Goal: Information Seeking & Learning: Compare options

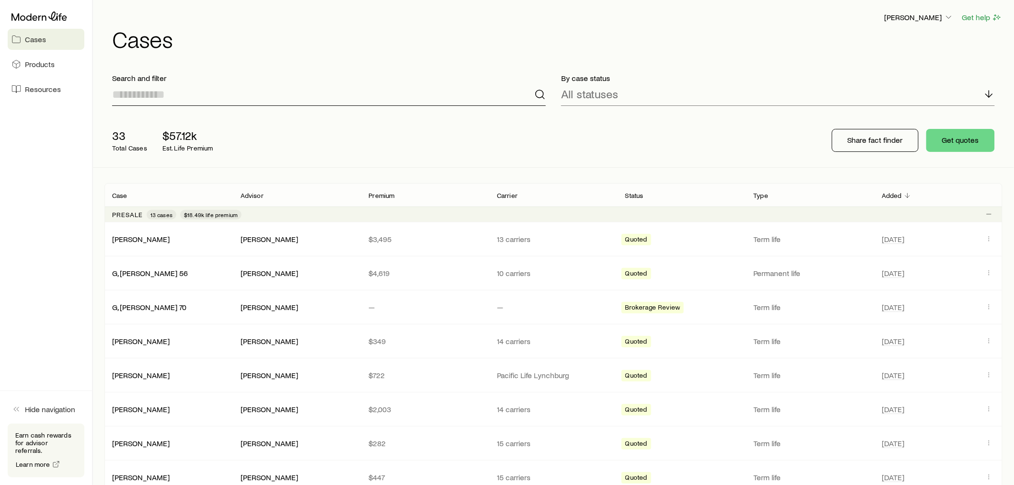
click at [165, 95] on input at bounding box center [329, 94] width 434 height 23
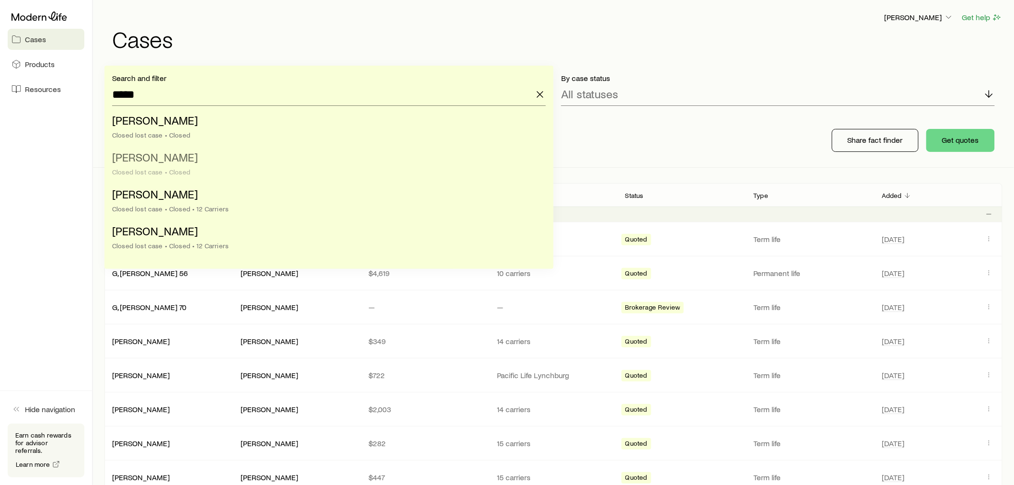
click at [175, 164] on span "[PERSON_NAME]" at bounding box center [155, 157] width 86 height 14
type input "**********"
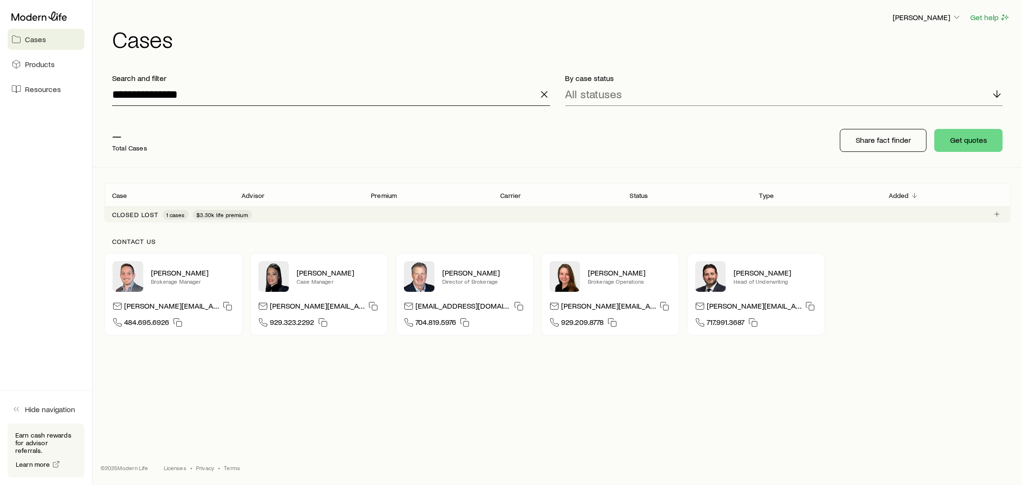
click at [363, 93] on input "**********" at bounding box center [331, 94] width 438 height 23
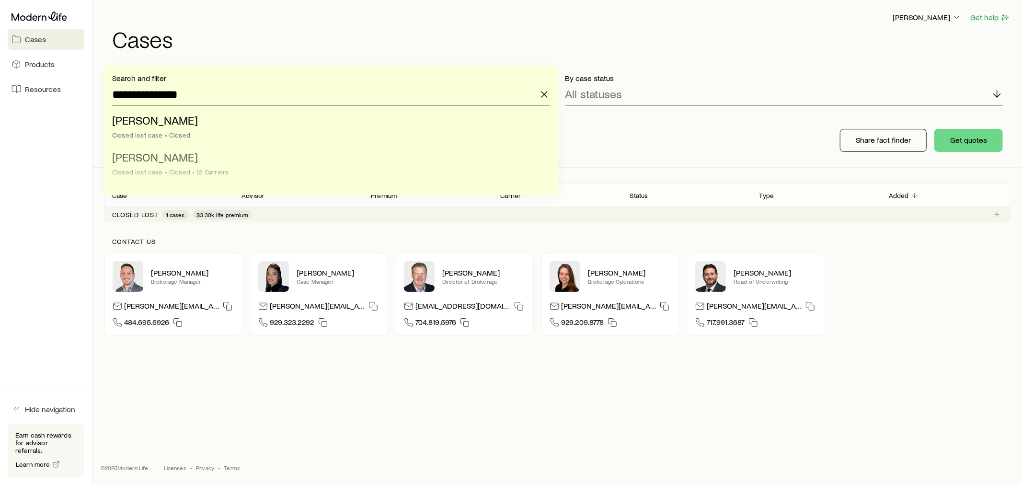
click at [214, 164] on li "Cowan, Marianne Closed lost case • Closed • 12 Carriers" at bounding box center [328, 165] width 432 height 37
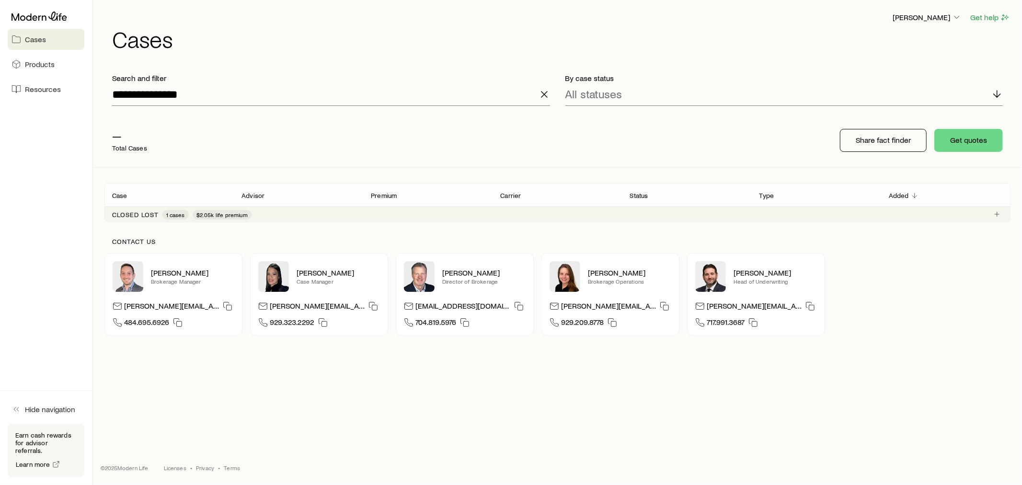
click at [230, 216] on span "$2.05k life premium" at bounding box center [222, 215] width 51 height 8
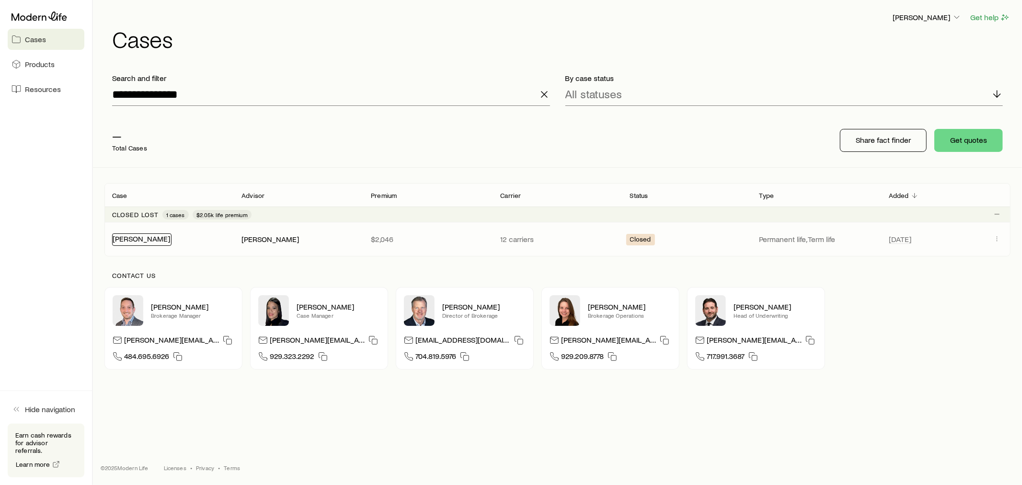
click at [133, 238] on link "[PERSON_NAME]" at bounding box center [142, 238] width 58 height 9
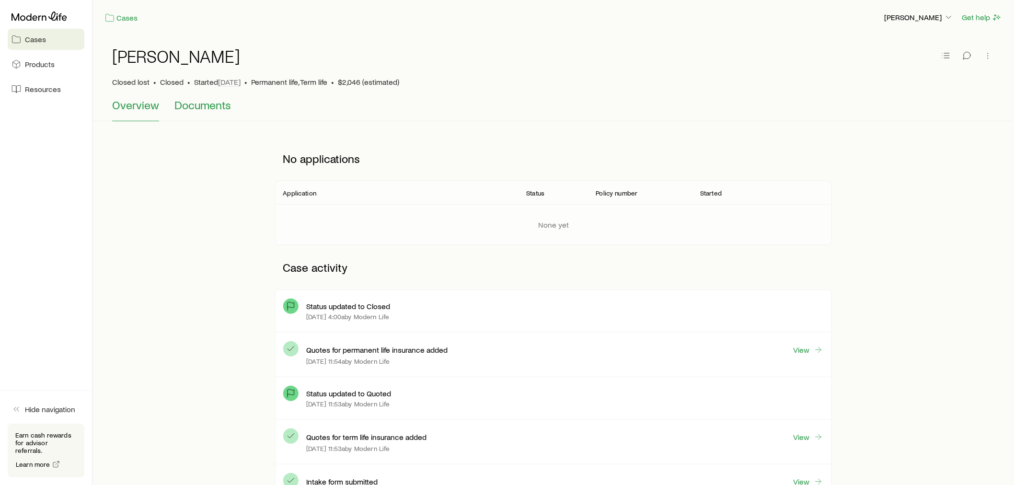
click at [184, 98] on span "Documents" at bounding box center [202, 104] width 57 height 13
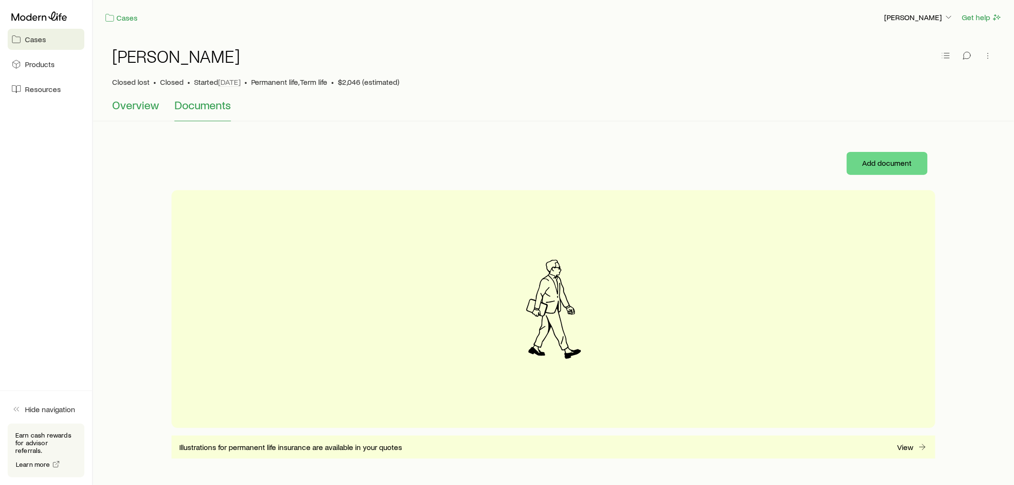
click at [142, 99] on span "Overview" at bounding box center [135, 104] width 47 height 13
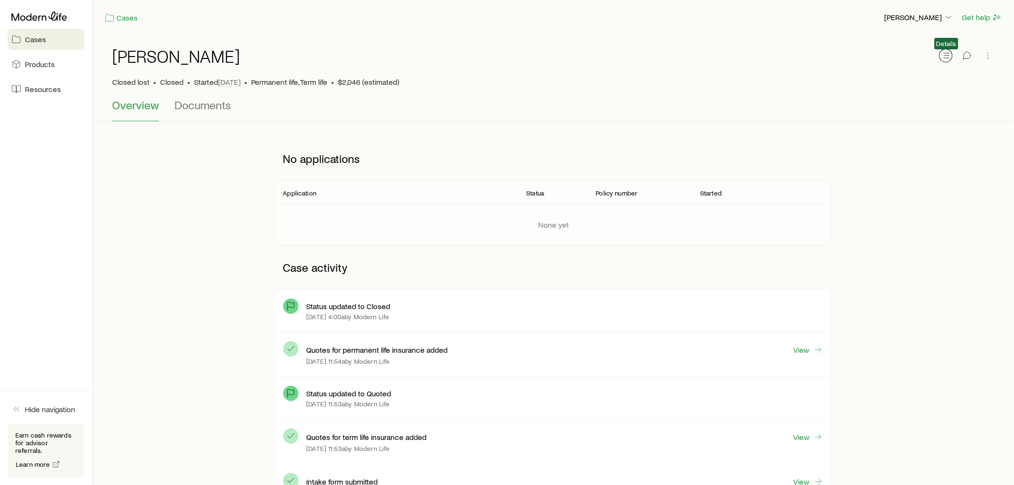
click at [947, 53] on line "button" at bounding box center [947, 53] width 5 height 0
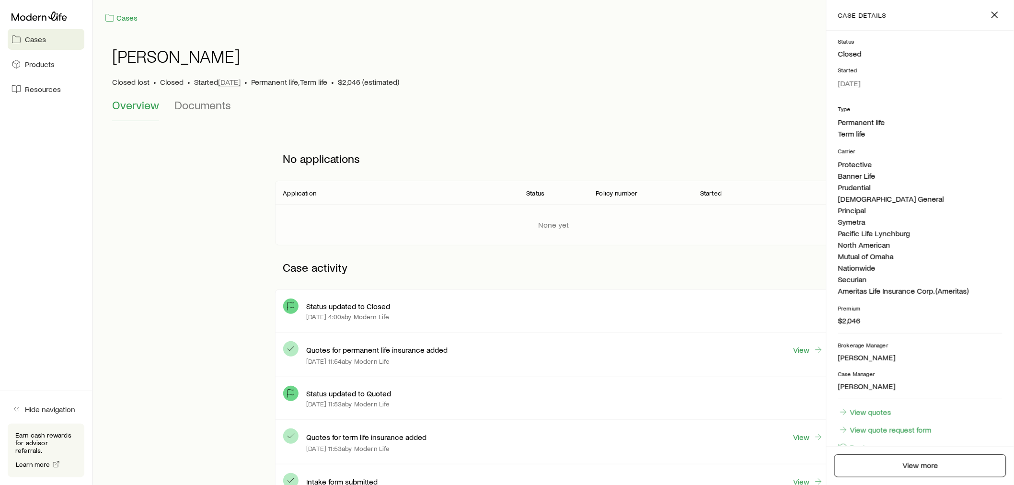
scroll to position [113, 0]
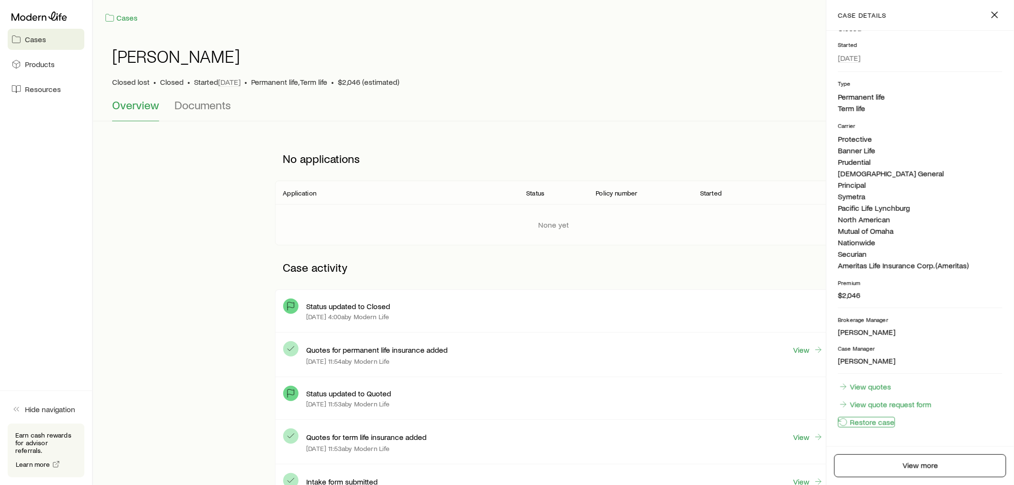
click at [892, 420] on button "Restore case" at bounding box center [866, 422] width 57 height 11
click at [878, 421] on button "Restore case" at bounding box center [866, 422] width 57 height 11
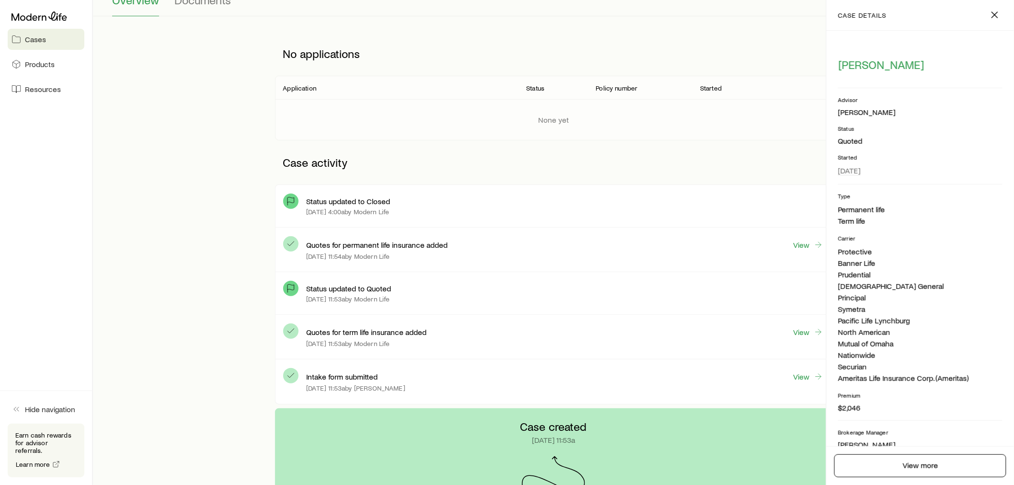
scroll to position [0, 0]
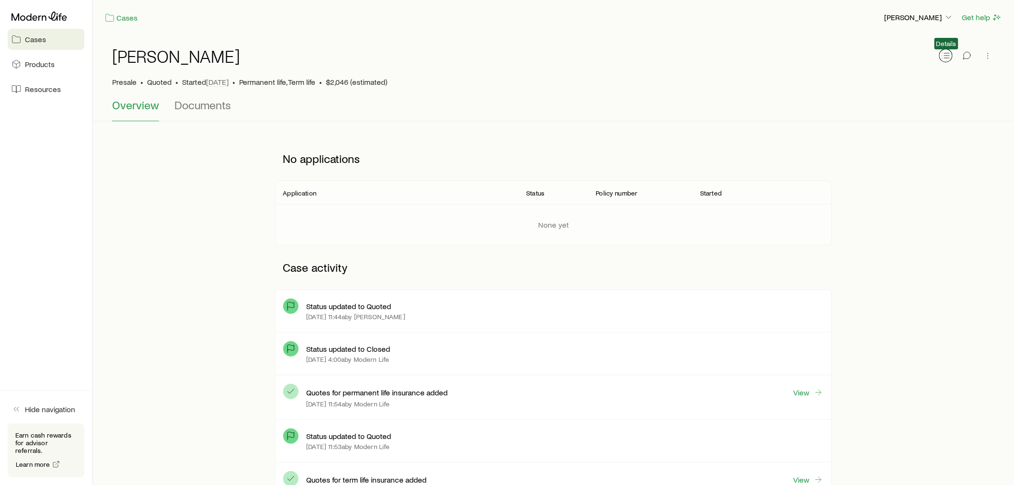
click at [950, 56] on icon "button" at bounding box center [946, 56] width 10 height 10
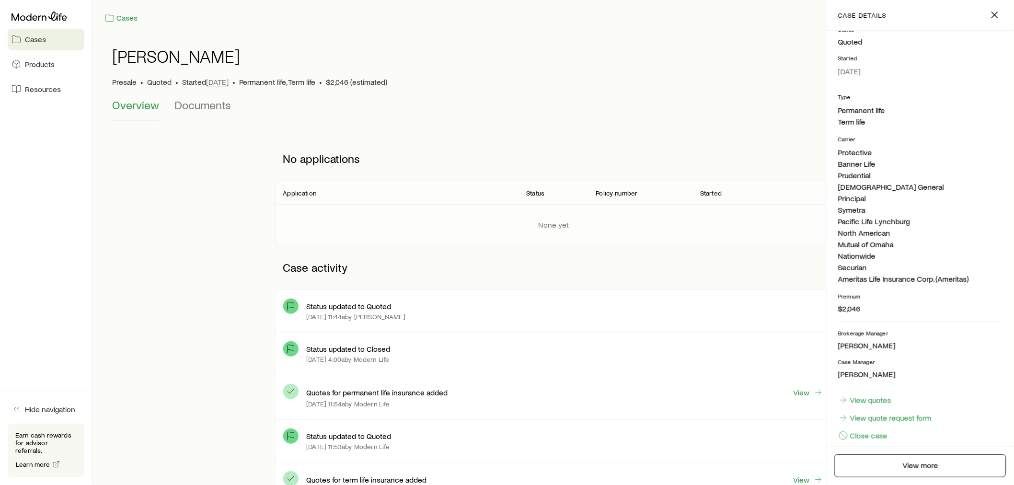
scroll to position [113, 0]
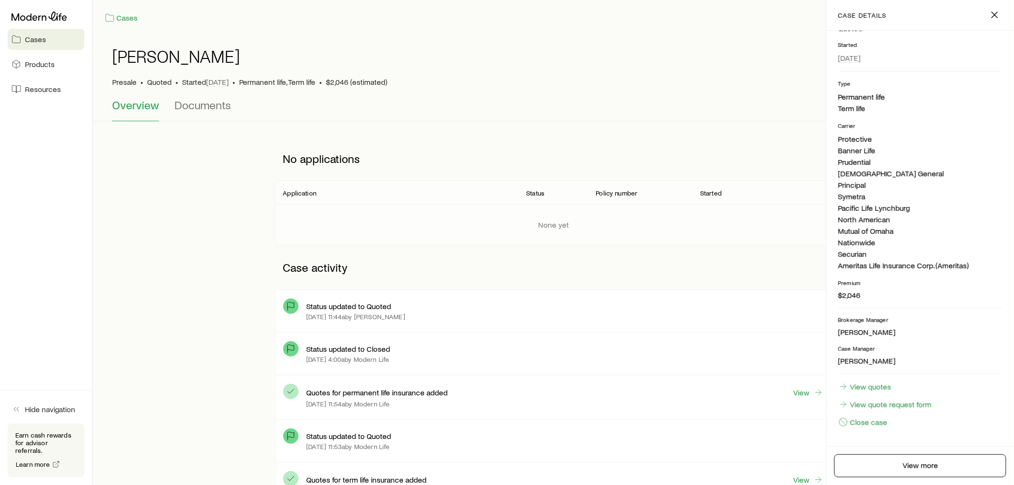
click at [712, 149] on p "No applications" at bounding box center [553, 158] width 556 height 29
click at [48, 41] on link "Cases" at bounding box center [46, 39] width 77 height 21
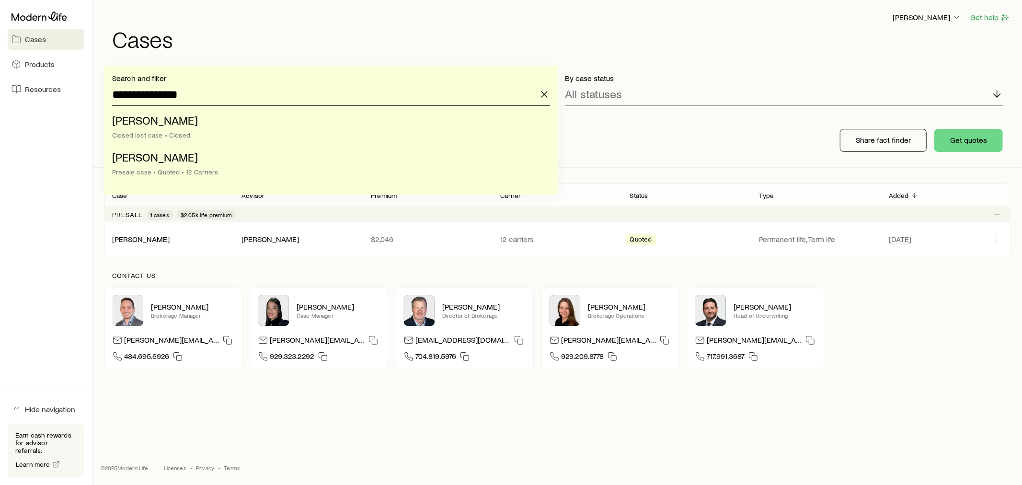
click at [273, 98] on input "**********" at bounding box center [331, 94] width 438 height 23
drag, startPoint x: 260, startPoint y: 96, endPoint x: 249, endPoint y: 97, distance: 11.0
click at [256, 96] on input "**********" at bounding box center [331, 94] width 438 height 23
drag, startPoint x: 220, startPoint y: 98, endPoint x: 145, endPoint y: 98, distance: 75.7
click at [145, 98] on input "**********" at bounding box center [331, 94] width 438 height 23
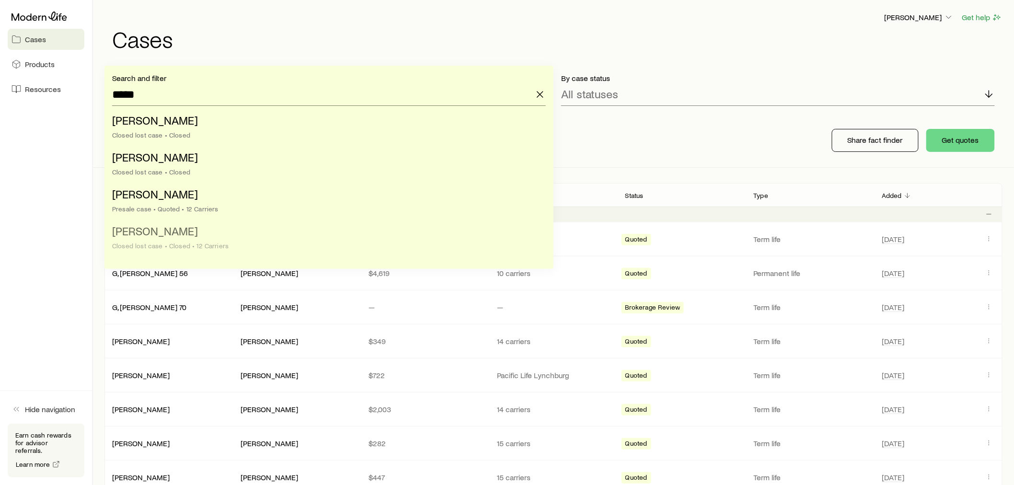
click at [189, 233] on li "[PERSON_NAME] lost case • Closed • 12 Carriers" at bounding box center [326, 238] width 428 height 37
type input "**********"
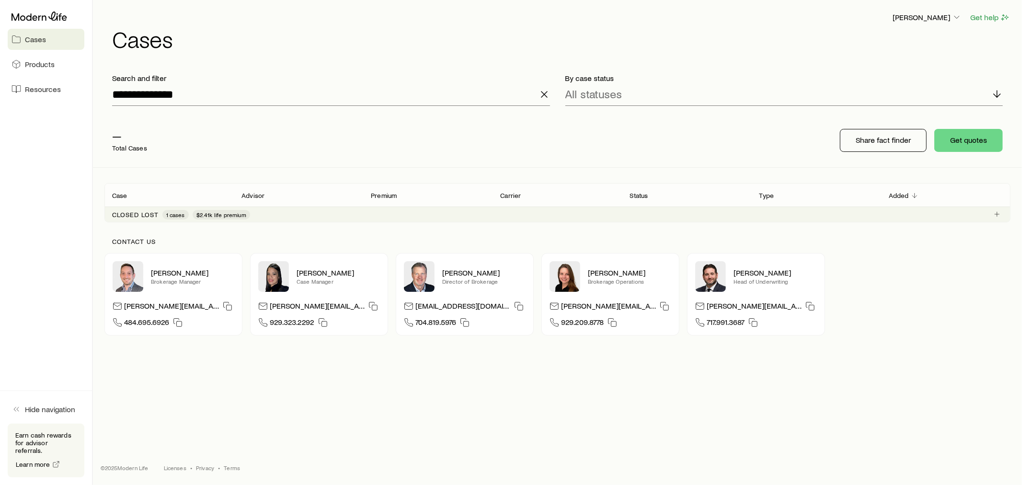
click at [217, 213] on span "$2.41k life premium" at bounding box center [222, 215] width 50 height 8
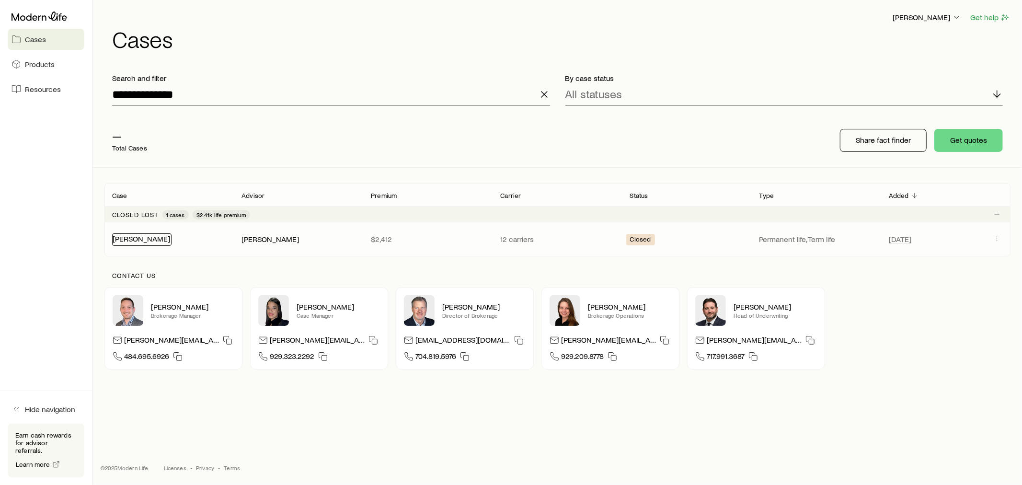
click at [128, 241] on link "[PERSON_NAME]" at bounding box center [142, 238] width 58 height 9
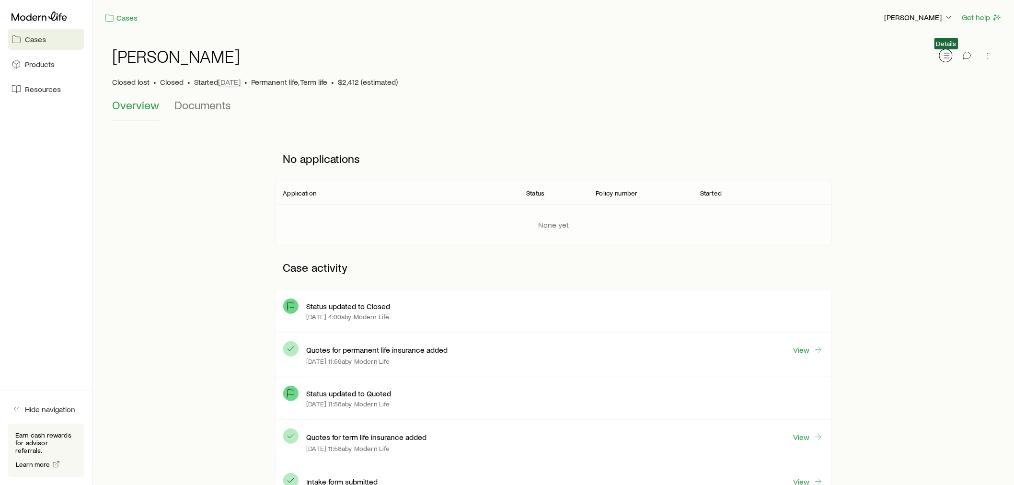
click at [946, 55] on icon "button" at bounding box center [946, 56] width 10 height 10
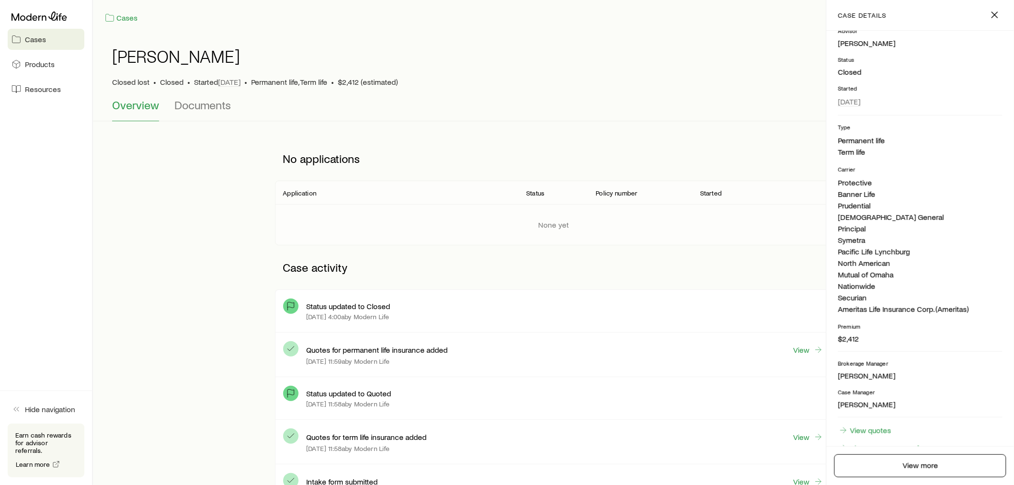
scroll to position [113, 0]
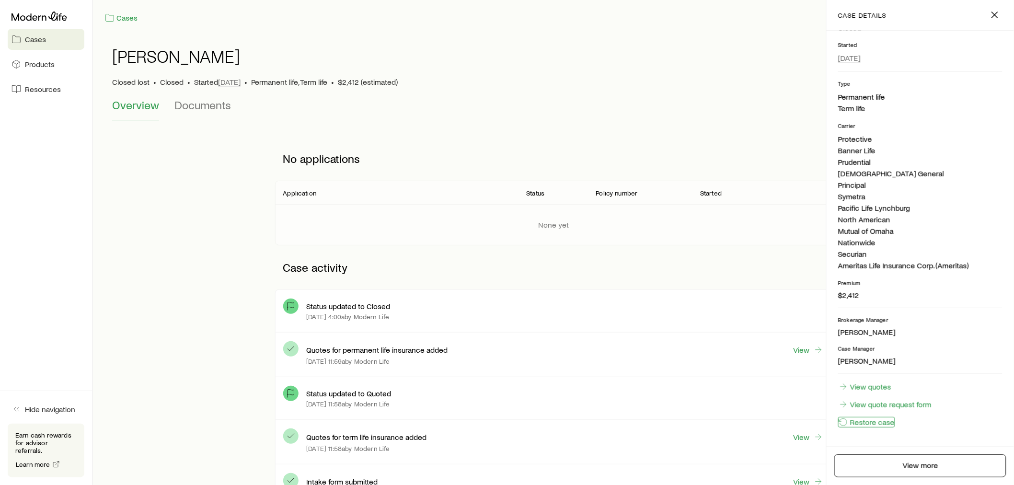
click at [879, 420] on button "Restore case" at bounding box center [866, 422] width 57 height 11
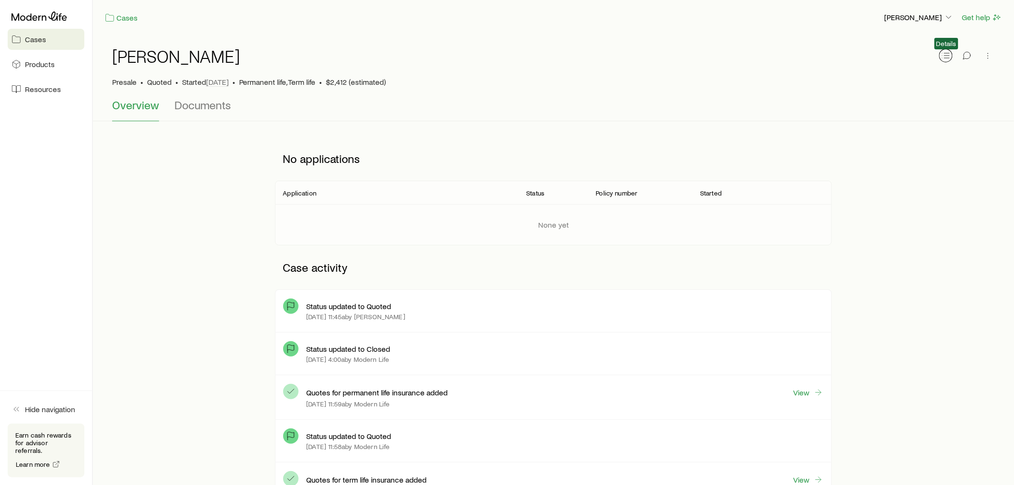
click at [943, 60] on icon "button" at bounding box center [946, 56] width 10 height 10
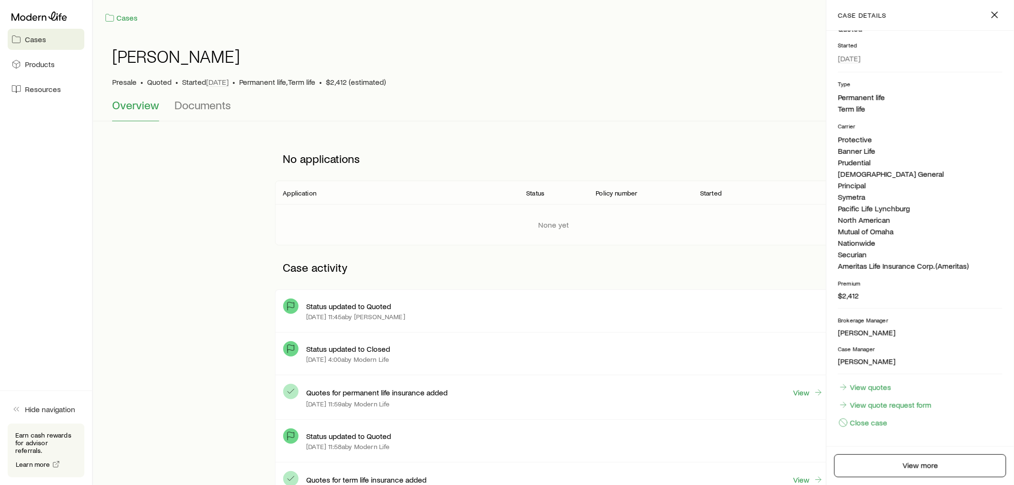
scroll to position [113, 0]
click at [867, 386] on link "View quotes" at bounding box center [865, 387] width 54 height 11
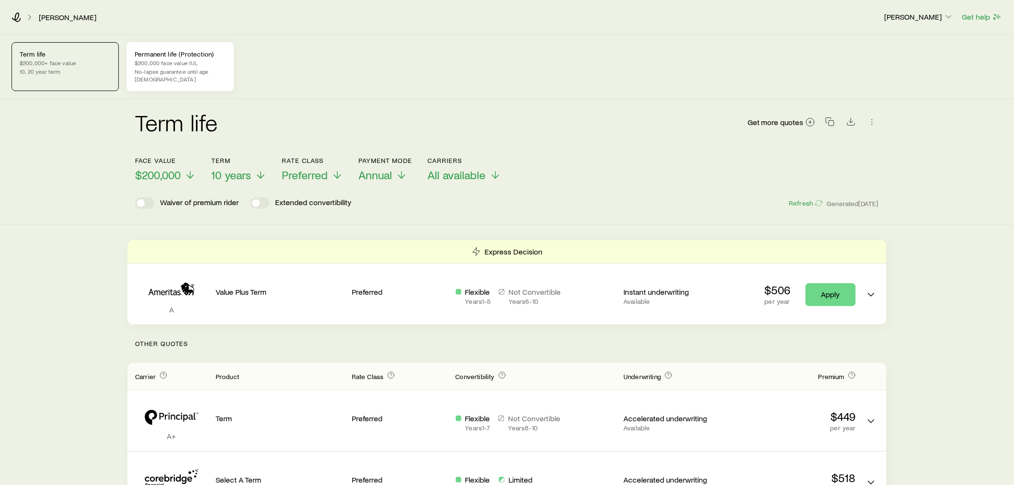
click at [181, 52] on p "Permanent life (Protection)" at bounding box center [180, 54] width 91 height 8
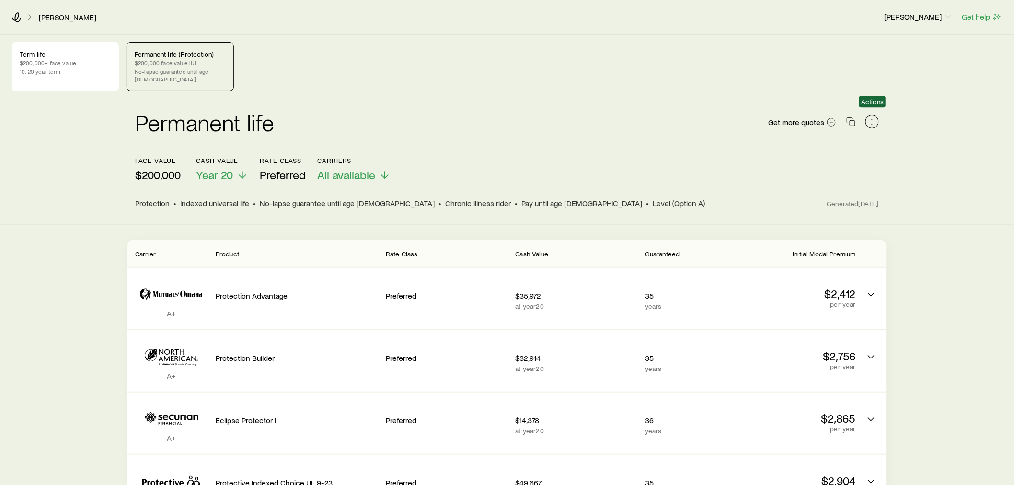
click at [874, 117] on icon "button" at bounding box center [873, 122] width 10 height 10
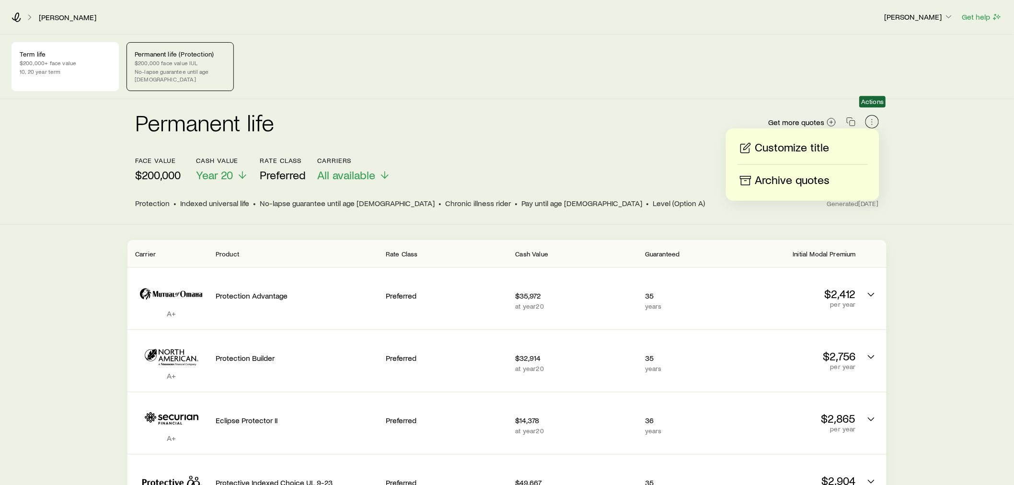
click at [874, 117] on icon "button" at bounding box center [873, 122] width 10 height 10
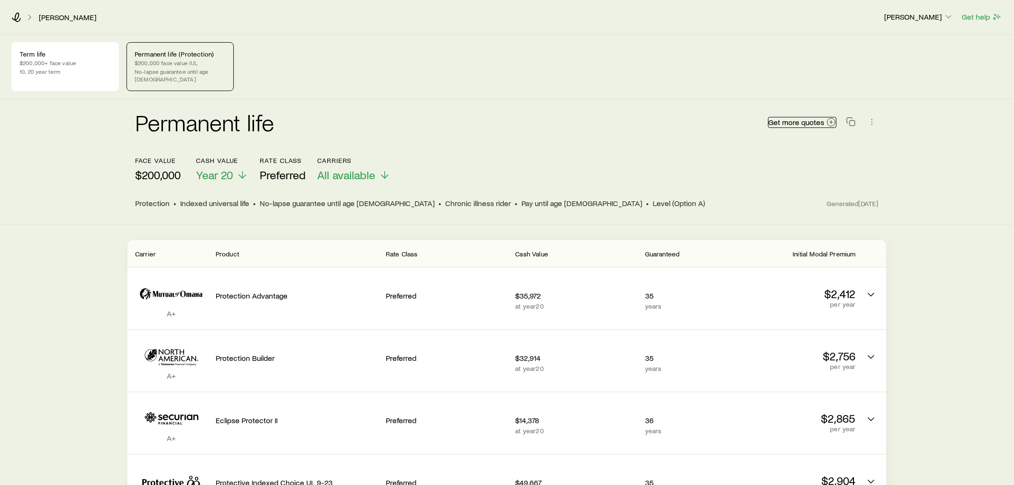
click at [813, 118] on span "Get more quotes" at bounding box center [797, 122] width 56 height 8
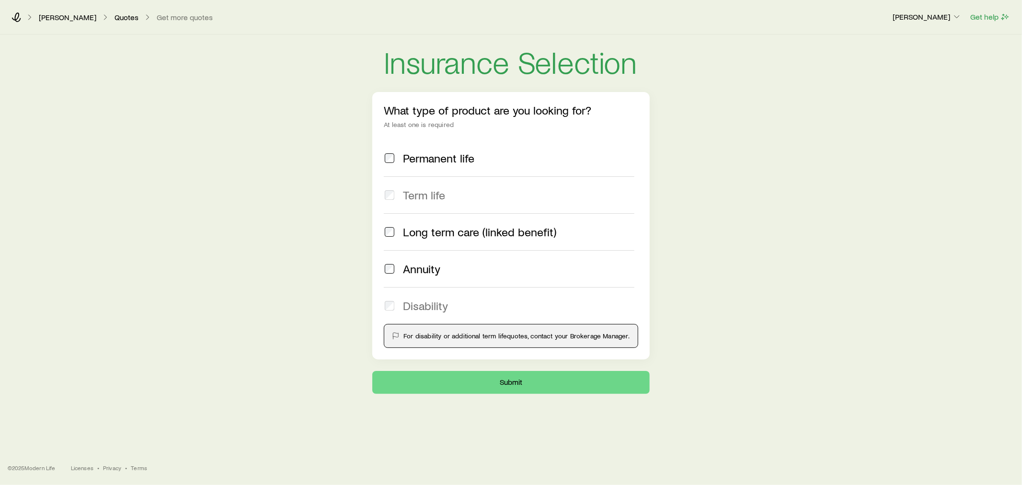
click at [419, 163] on span "Permanent life" at bounding box center [438, 157] width 71 height 13
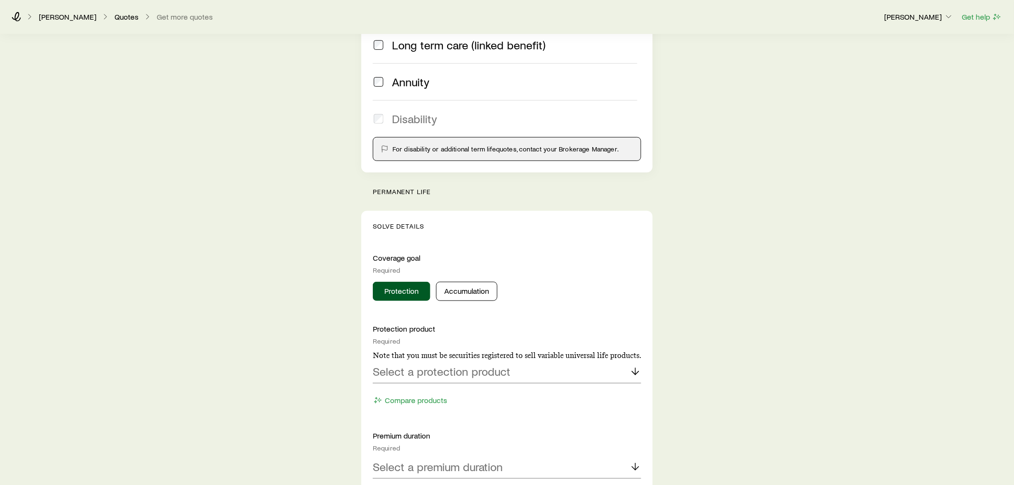
scroll to position [213, 0]
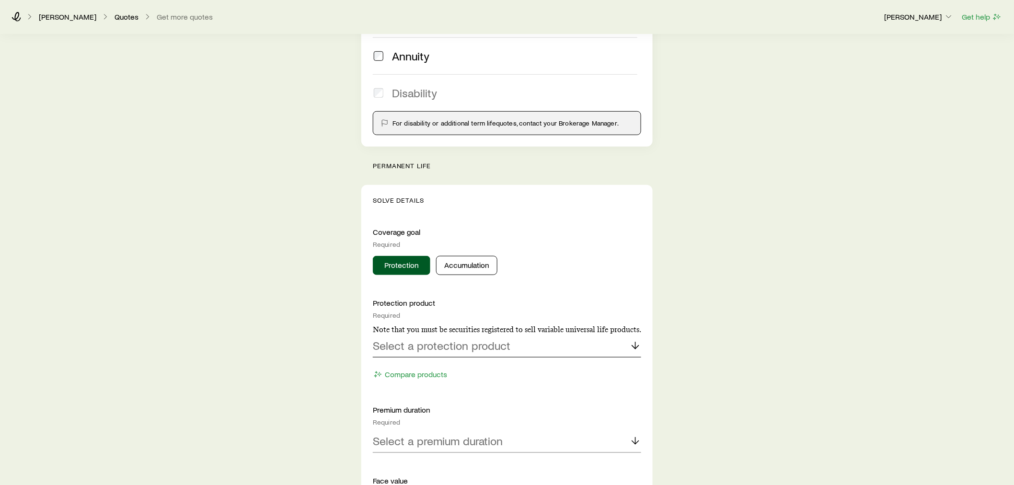
click at [478, 347] on p "Select a protection product" at bounding box center [442, 345] width 138 height 13
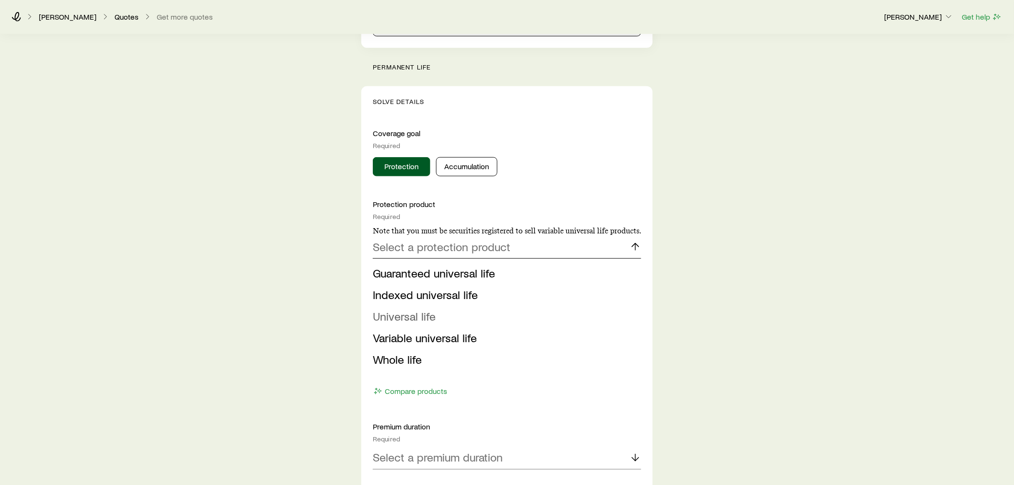
scroll to position [319, 0]
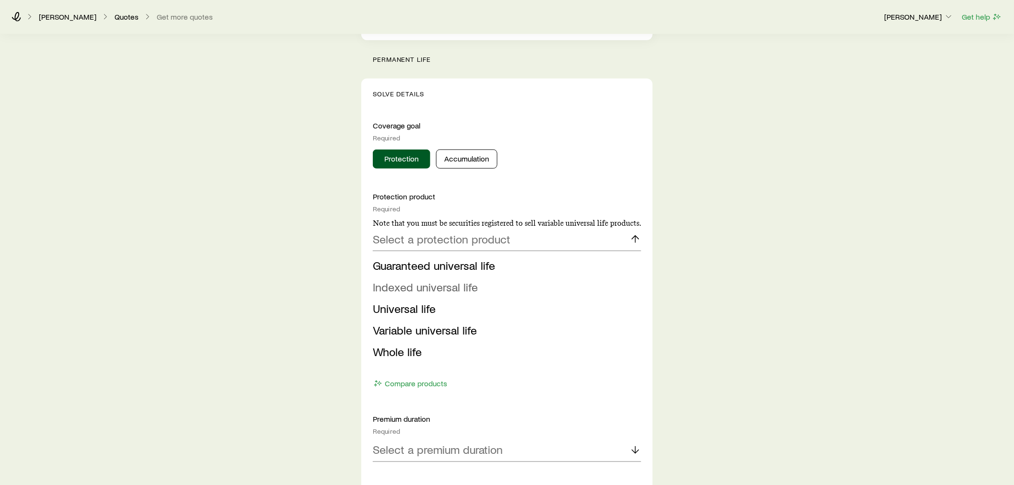
click at [405, 283] on span "Indexed universal life" at bounding box center [425, 287] width 105 height 14
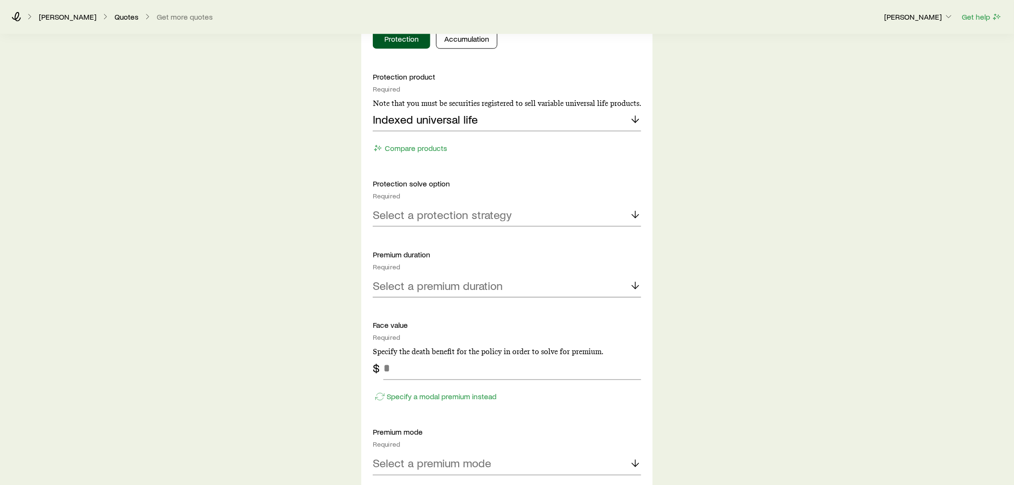
scroll to position [479, 0]
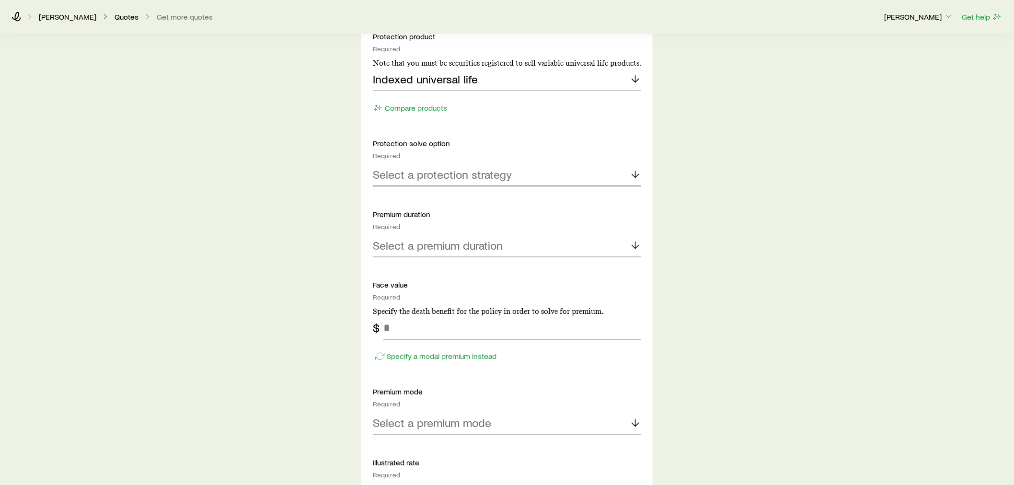
click at [475, 170] on p "Select a protection strategy" at bounding box center [442, 174] width 139 height 13
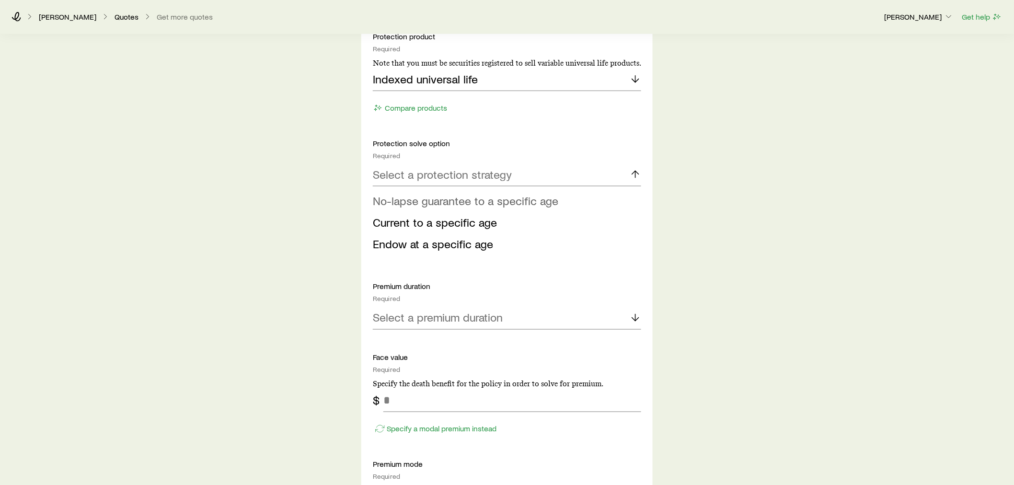
click at [510, 200] on span "No-lapse guarantee to a specific age" at bounding box center [465, 201] width 185 height 14
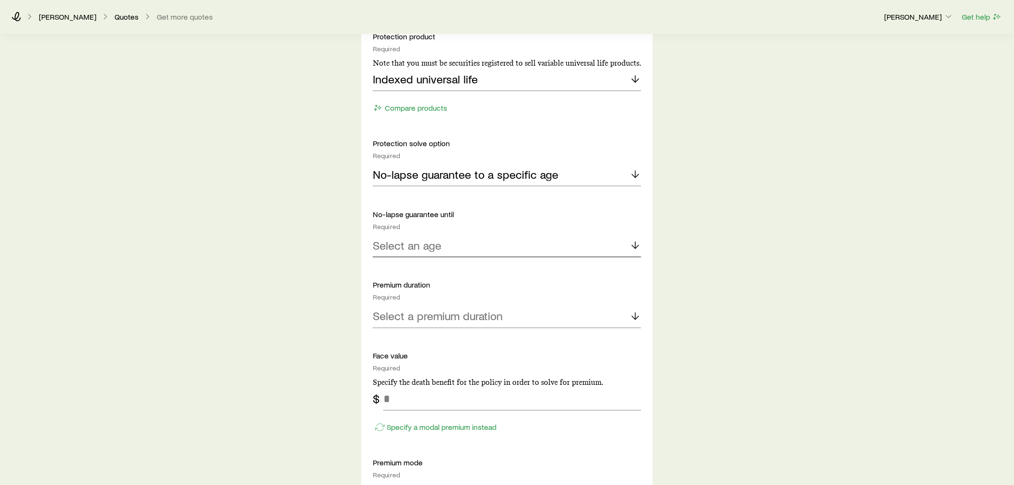
click at [512, 252] on div "Select an age" at bounding box center [507, 245] width 268 height 23
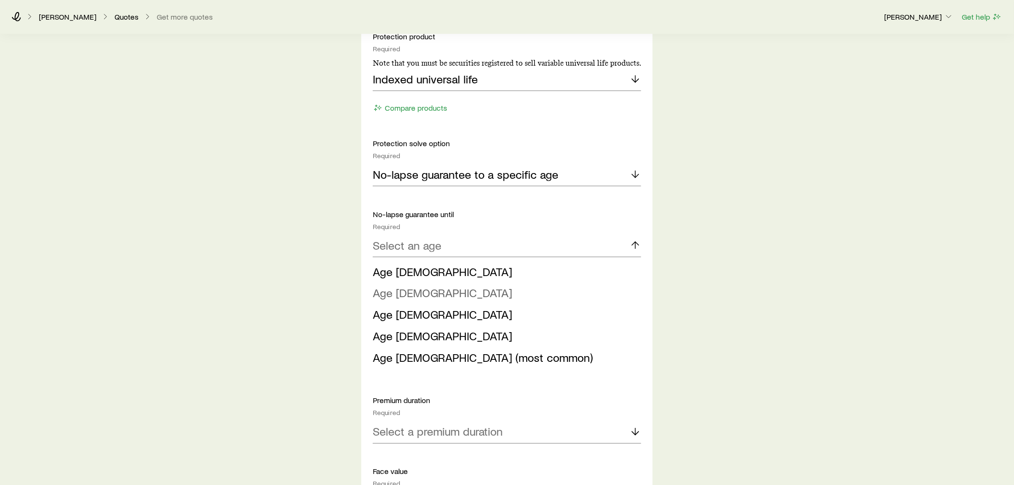
click at [393, 294] on span "Age 90" at bounding box center [442, 293] width 139 height 14
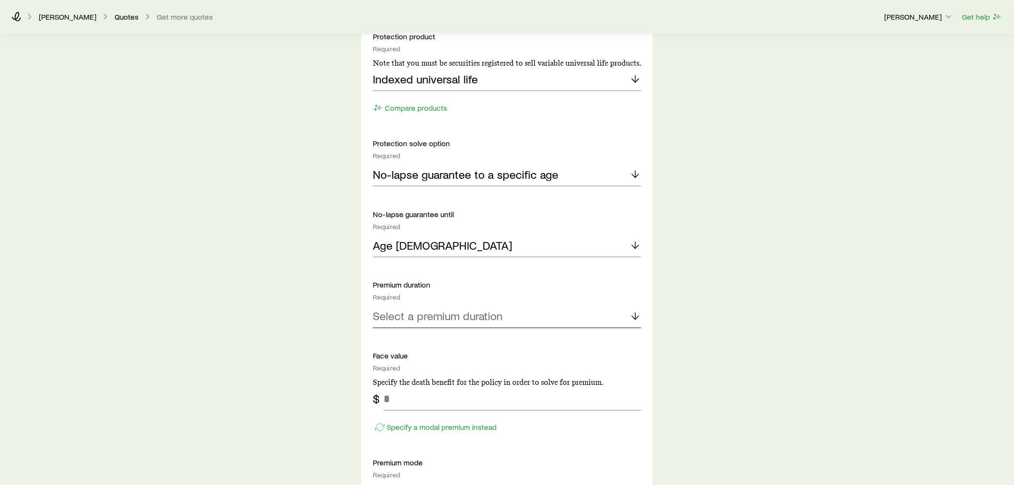
click at [490, 316] on p "Select a premium duration" at bounding box center [438, 316] width 130 height 13
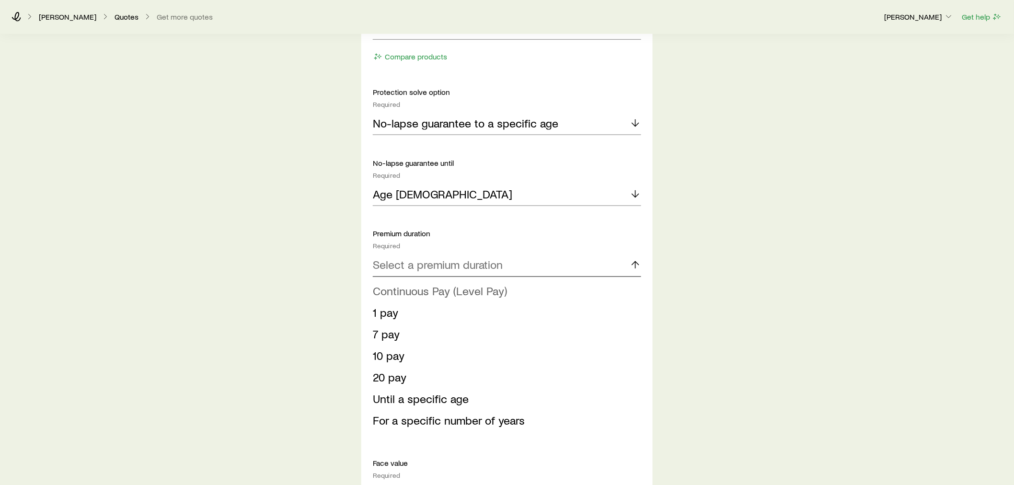
scroll to position [533, 0]
click at [424, 293] on span "Continuous Pay (Level Pay)" at bounding box center [440, 289] width 134 height 14
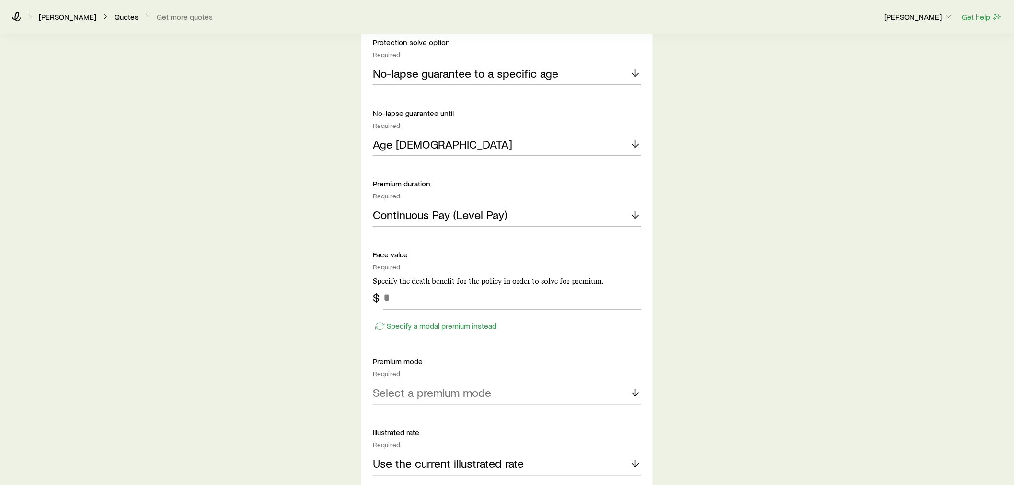
scroll to position [586, 0]
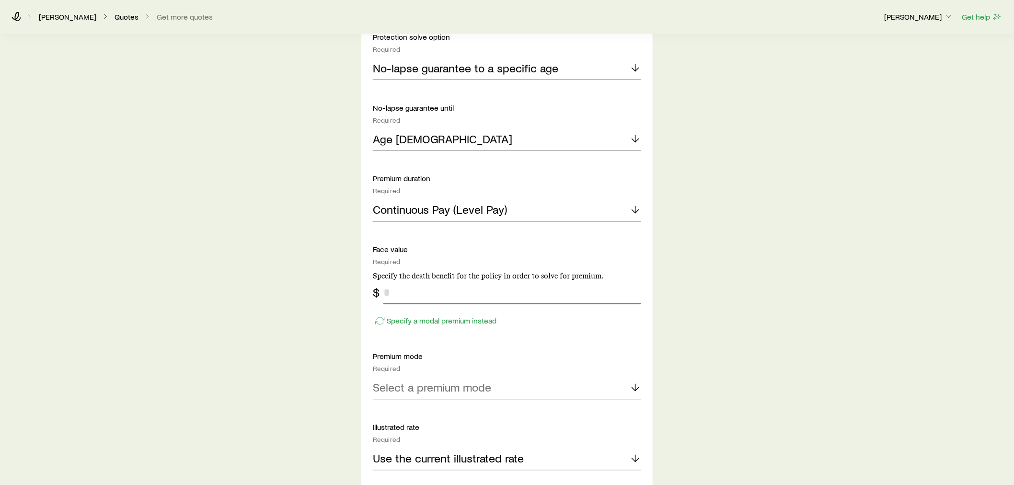
click at [438, 290] on input "tel" at bounding box center [512, 292] width 258 height 23
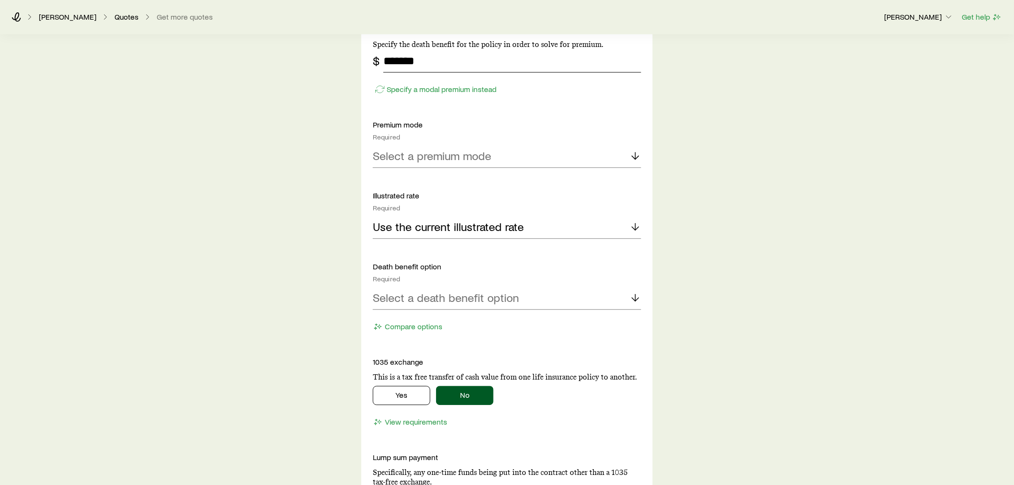
scroll to position [819, 0]
click at [543, 150] on div "Select a premium mode" at bounding box center [507, 155] width 268 height 23
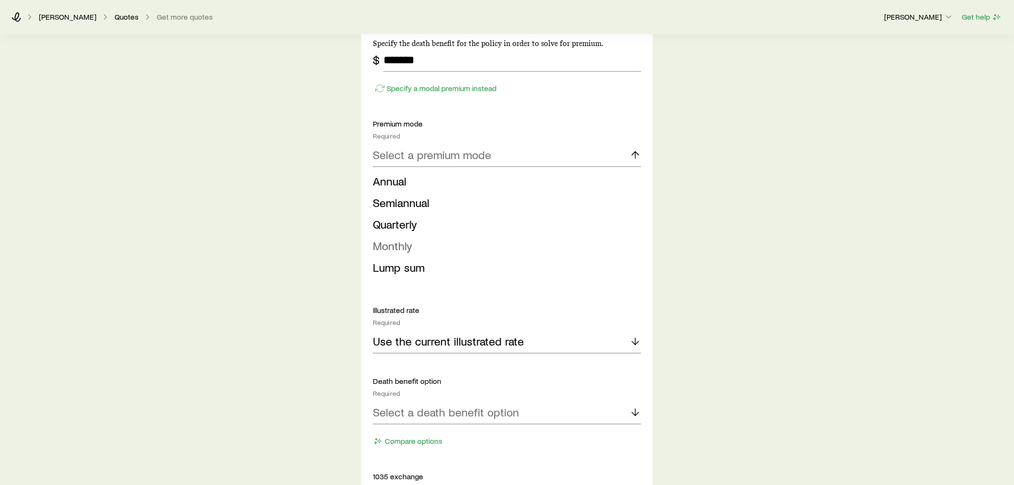
click at [395, 244] on span "Monthly" at bounding box center [392, 246] width 39 height 14
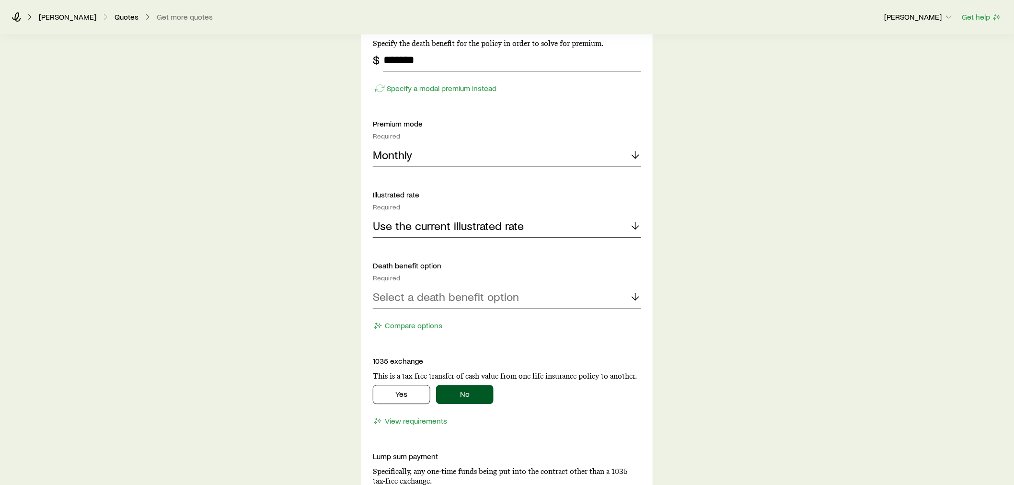
click at [470, 228] on p "Use the current illustrated rate" at bounding box center [448, 225] width 151 height 13
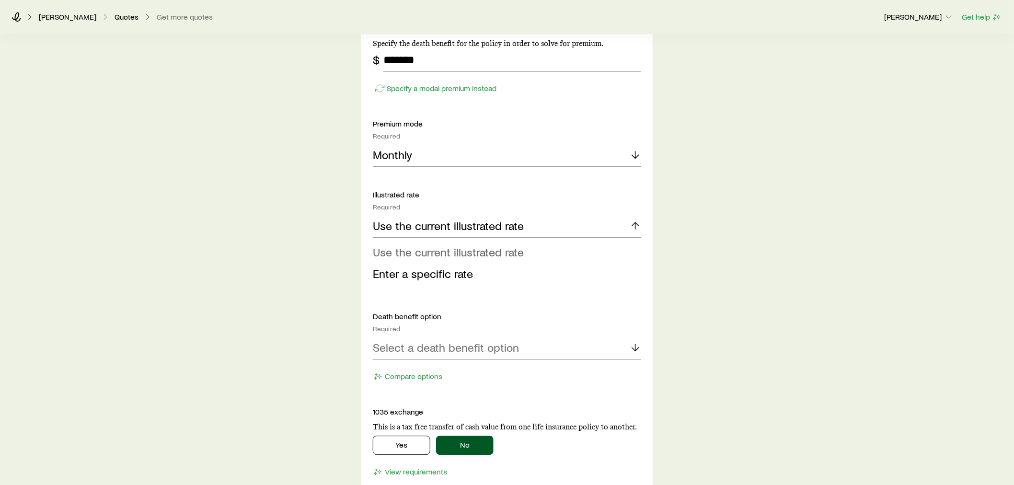
click at [482, 251] on span "Use the current illustrated rate" at bounding box center [448, 252] width 151 height 14
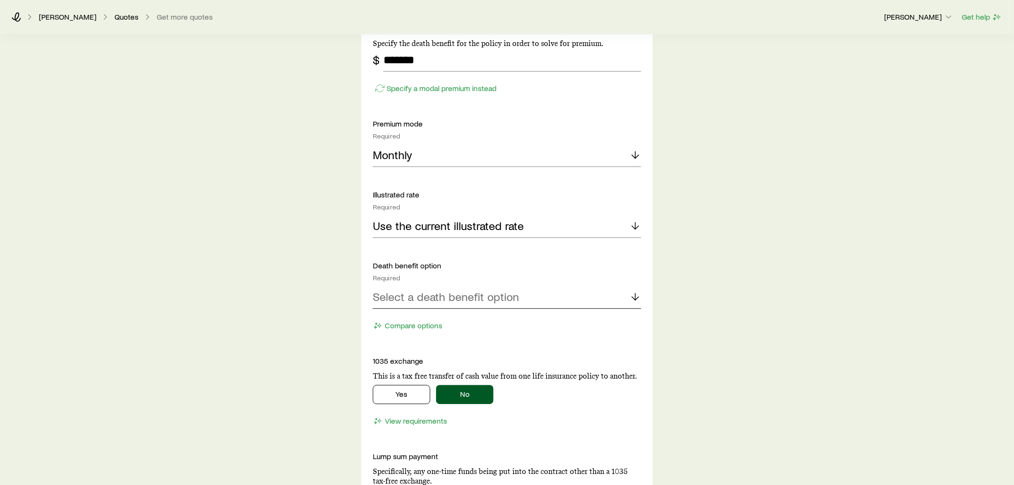
click at [509, 297] on p "Select a death benefit option" at bounding box center [446, 296] width 146 height 13
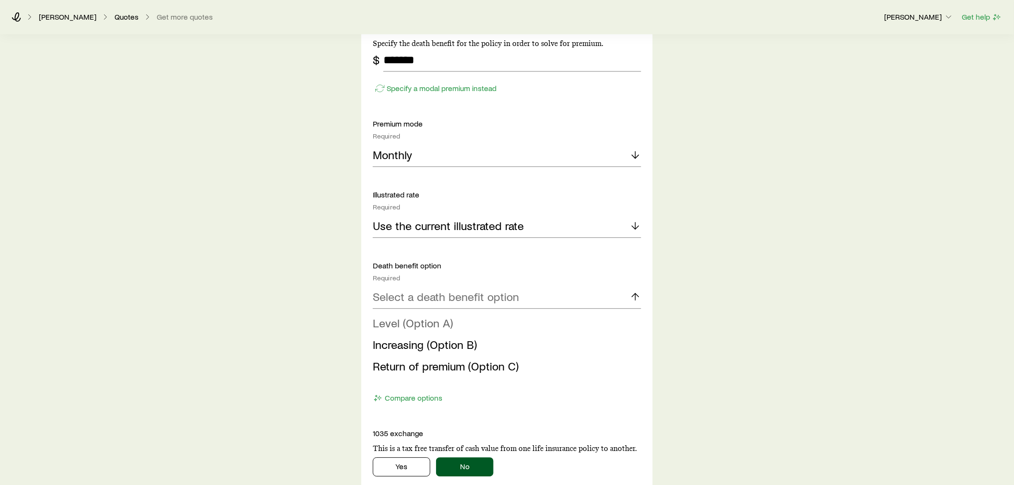
click at [507, 324] on li "Level (Option A)" at bounding box center [504, 324] width 263 height 22
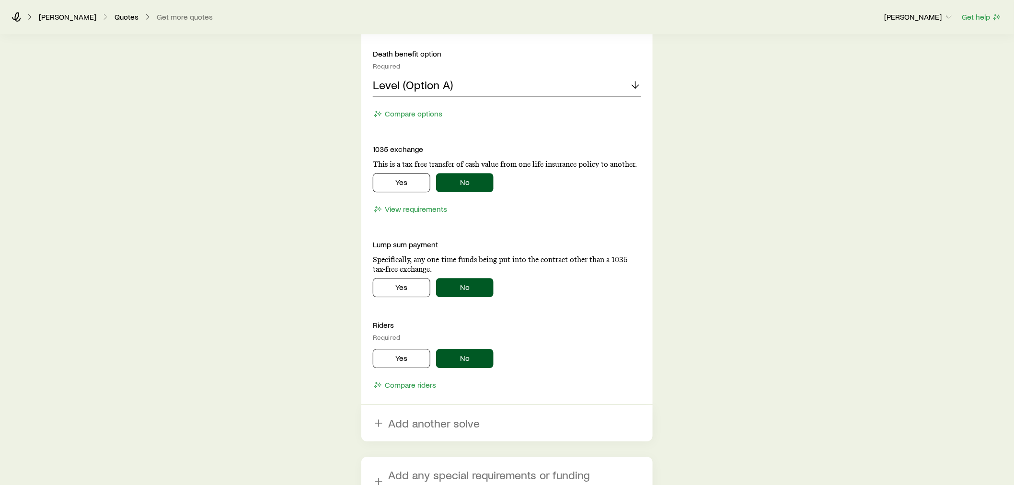
scroll to position [1027, 0]
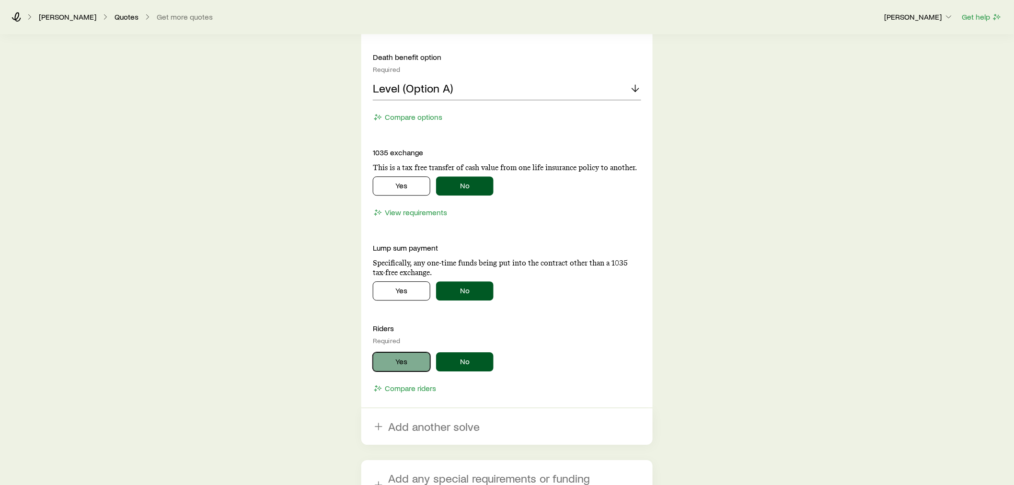
click at [401, 359] on button "Yes" at bounding box center [402, 361] width 58 height 19
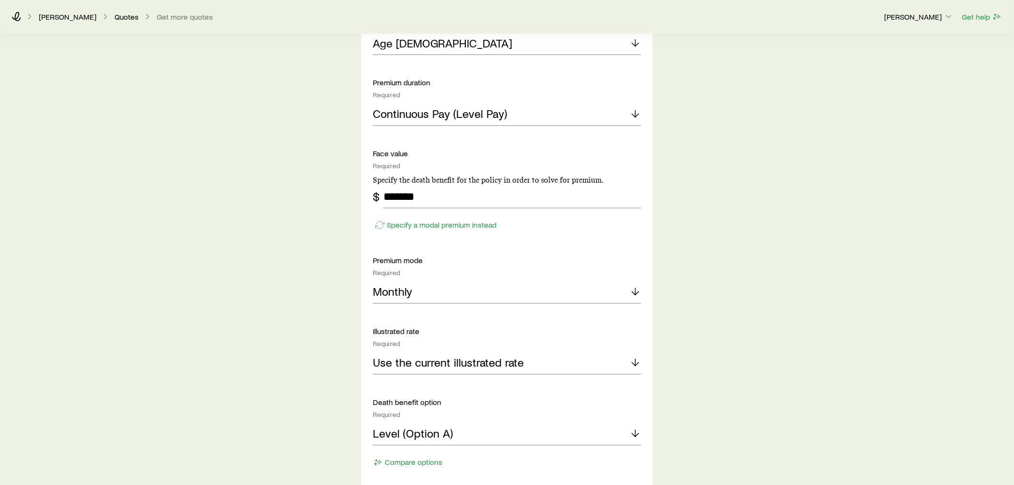
scroll to position [671, 0]
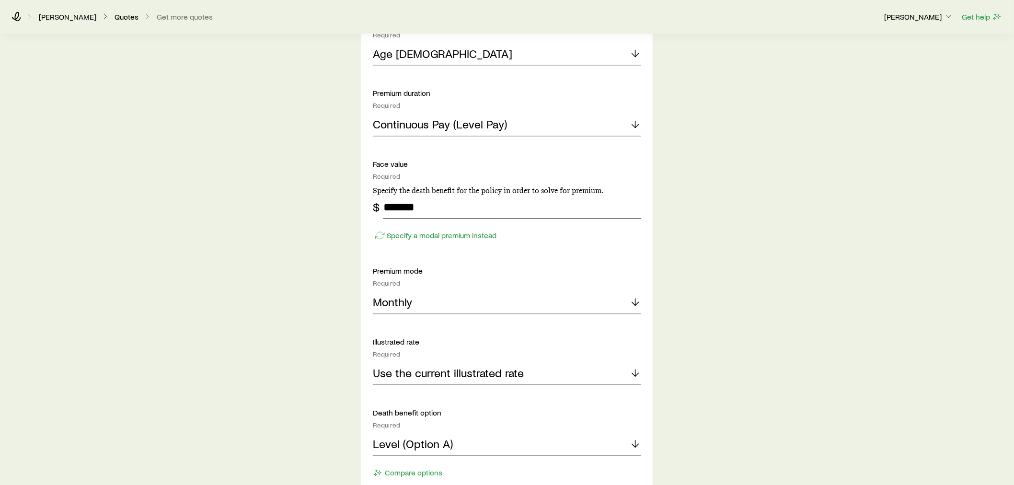
click at [416, 205] on input "*******" at bounding box center [512, 207] width 258 height 23
type input "*******"
click at [690, 220] on div "Insurance Selection What type of product are you looking for? At least one is r…" at bounding box center [507, 248] width 1014 height 1770
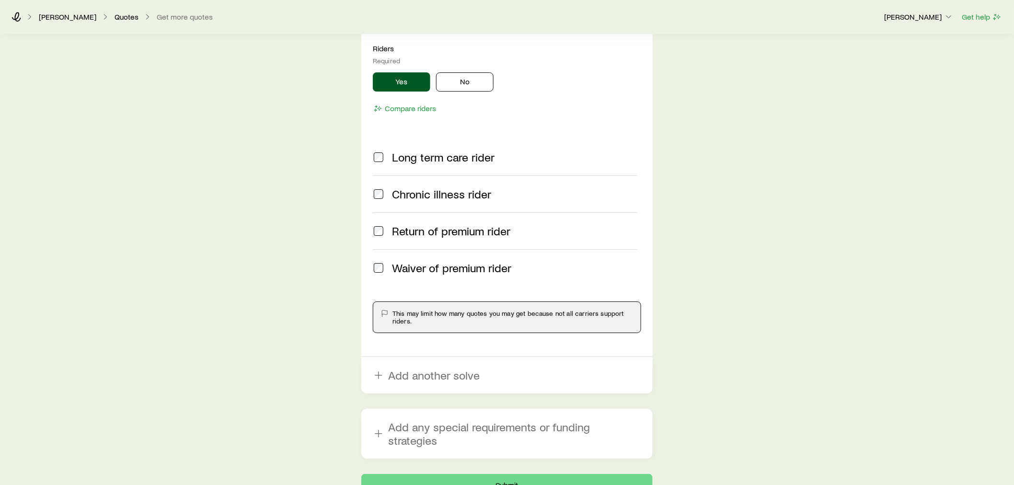
scroll to position [1372, 0]
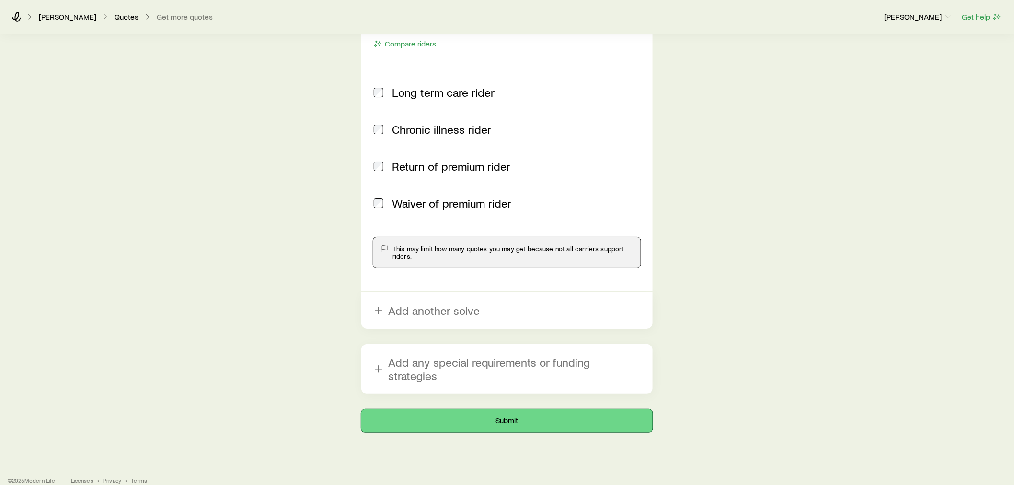
click at [523, 414] on button "Submit" at bounding box center [506, 420] width 291 height 23
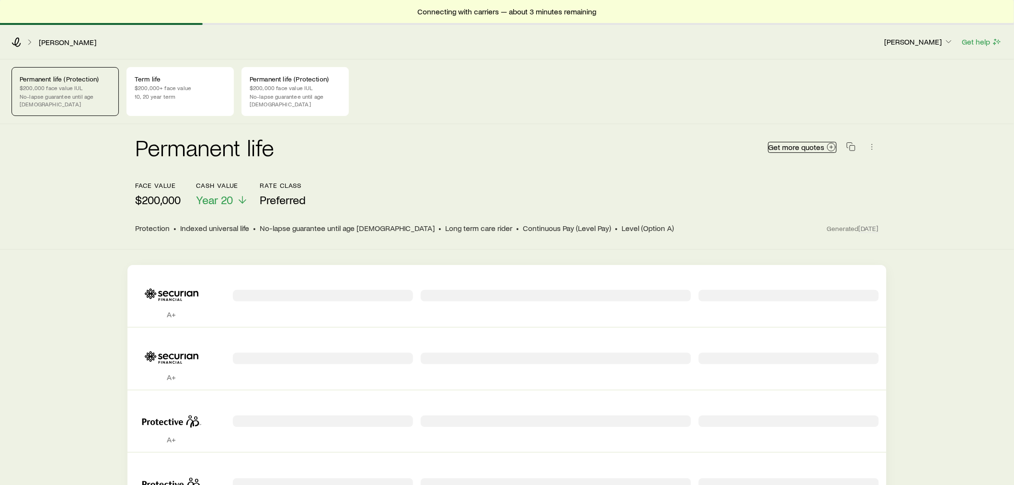
click at [794, 143] on span "Get more quotes" at bounding box center [797, 147] width 56 height 8
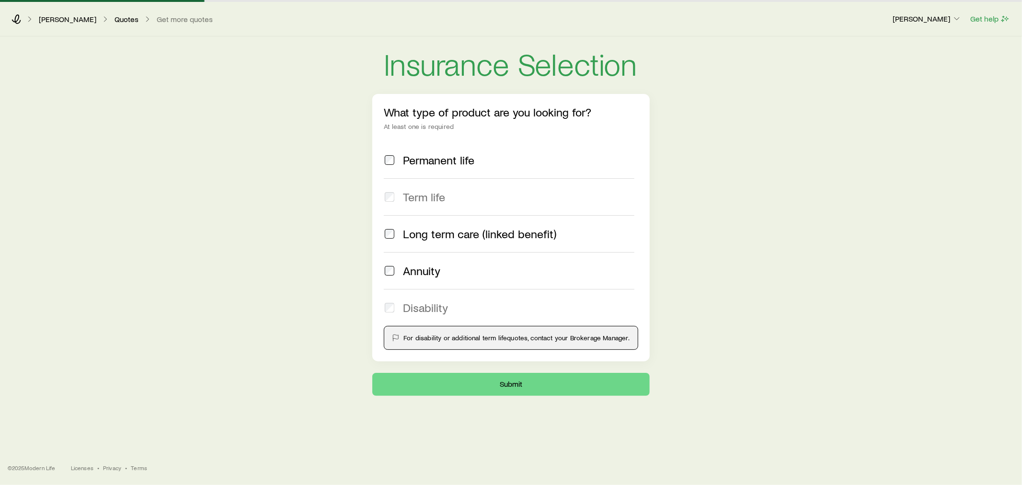
click at [459, 161] on span "Permanent life" at bounding box center [438, 159] width 71 height 13
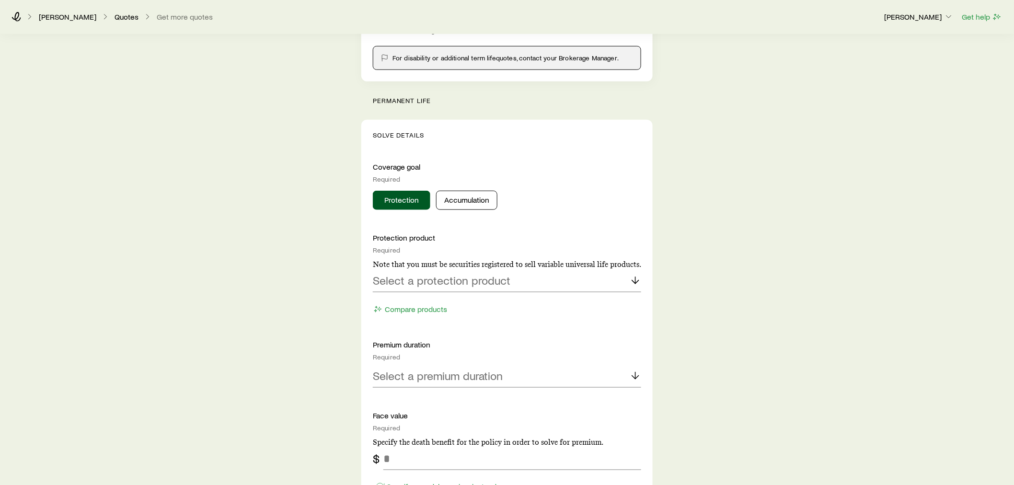
scroll to position [319, 0]
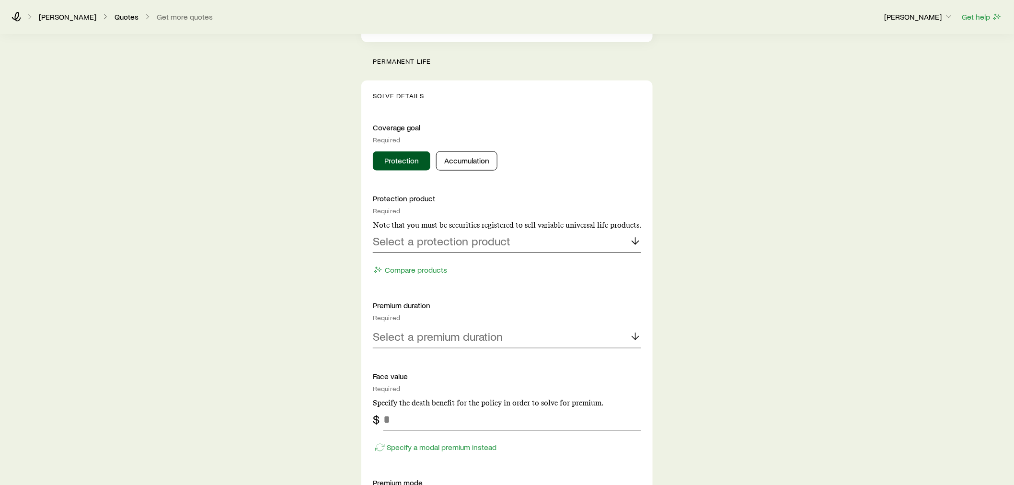
click at [477, 244] on p "Select a protection product" at bounding box center [442, 240] width 138 height 13
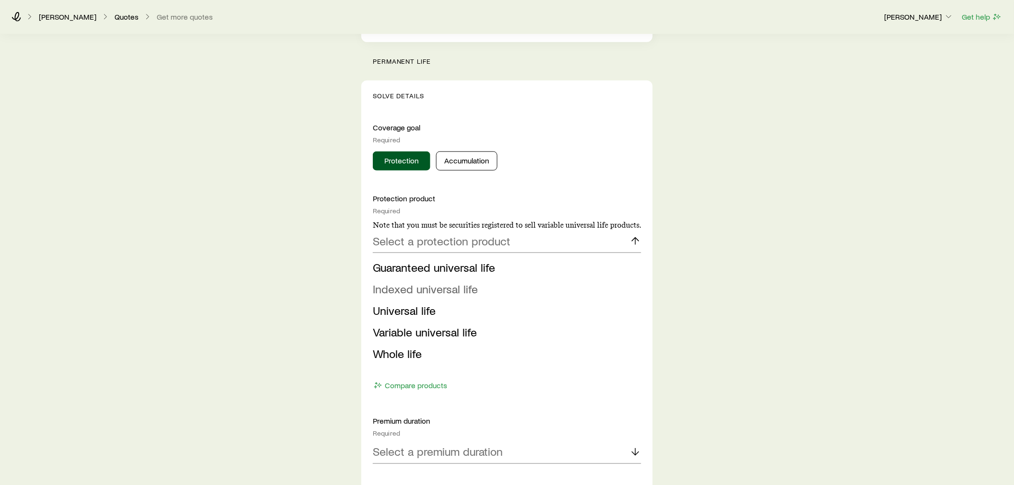
click at [404, 290] on span "Indexed universal life" at bounding box center [425, 289] width 105 height 14
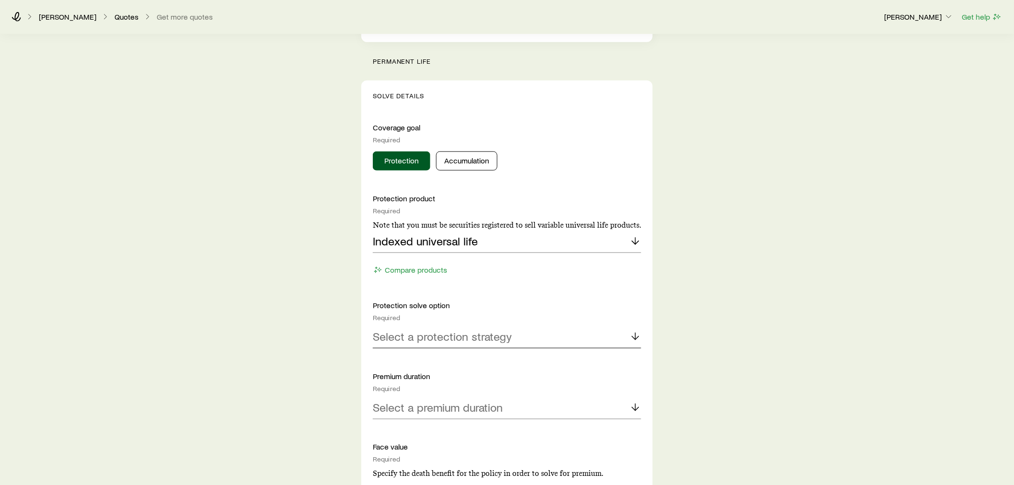
click at [477, 344] on div "Select a protection strategy" at bounding box center [507, 336] width 268 height 23
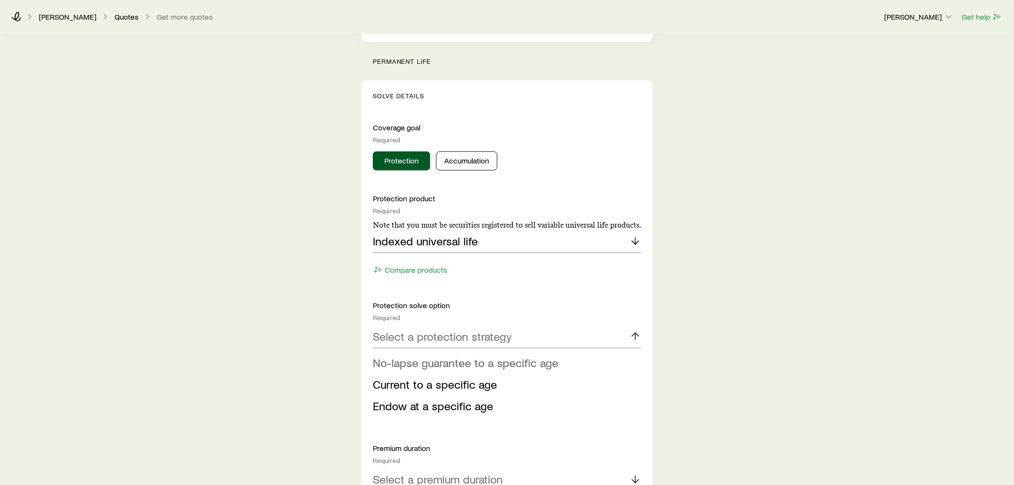
click at [449, 366] on span "No-lapse guarantee to a specific age" at bounding box center [465, 363] width 185 height 14
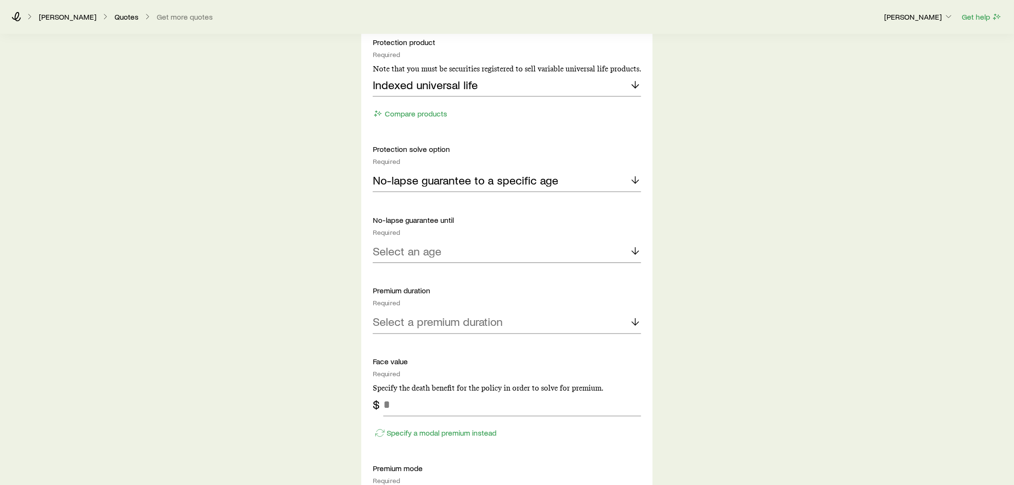
scroll to position [479, 0]
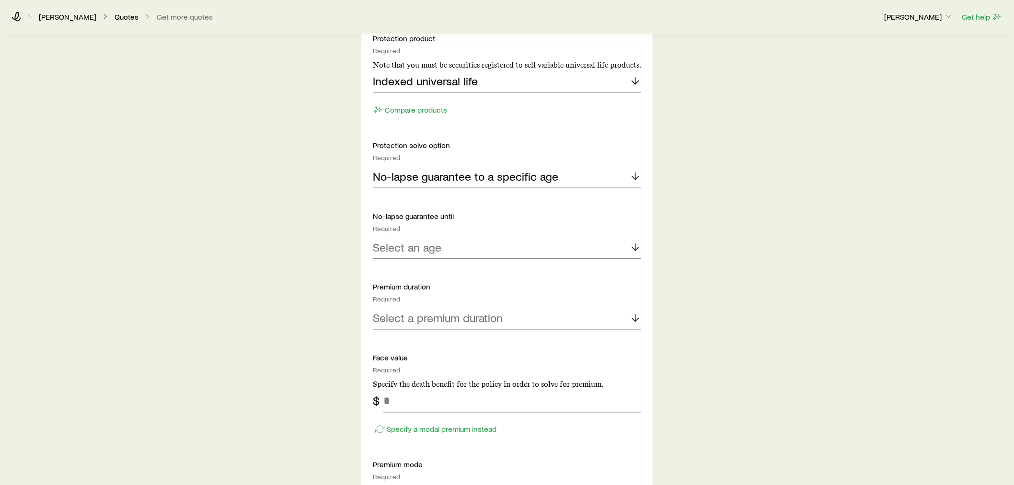
click at [410, 243] on p "Select an age" at bounding box center [407, 247] width 69 height 13
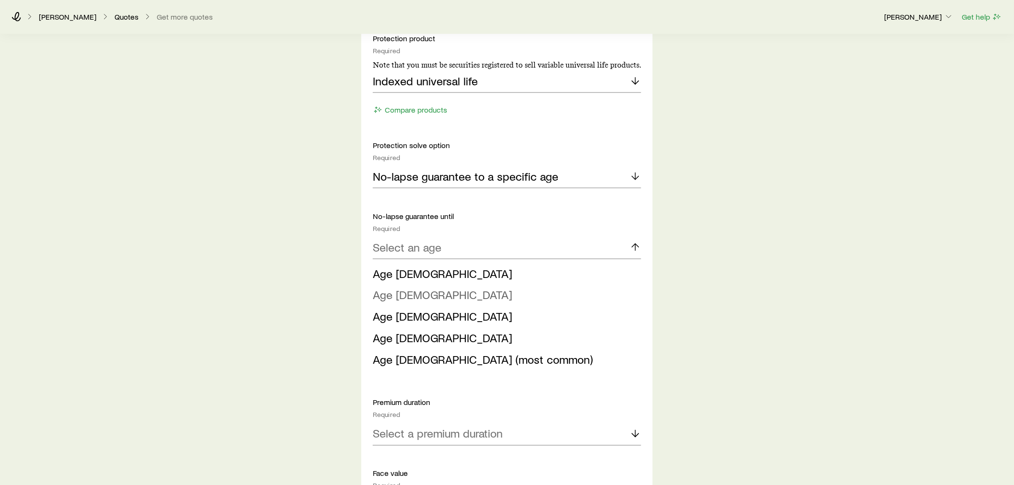
click at [397, 295] on span "Age 90" at bounding box center [442, 295] width 139 height 14
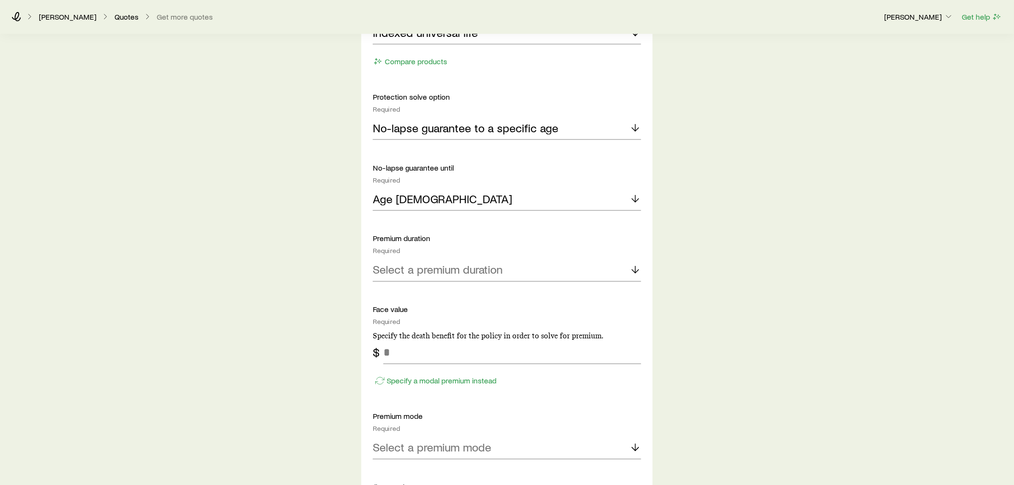
scroll to position [586, 0]
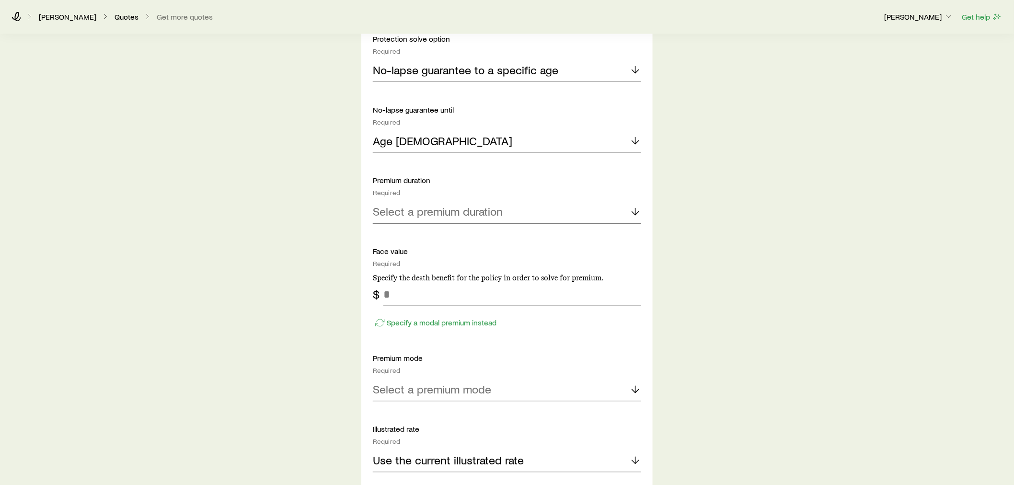
click at [433, 207] on p "Select a premium duration" at bounding box center [438, 211] width 130 height 13
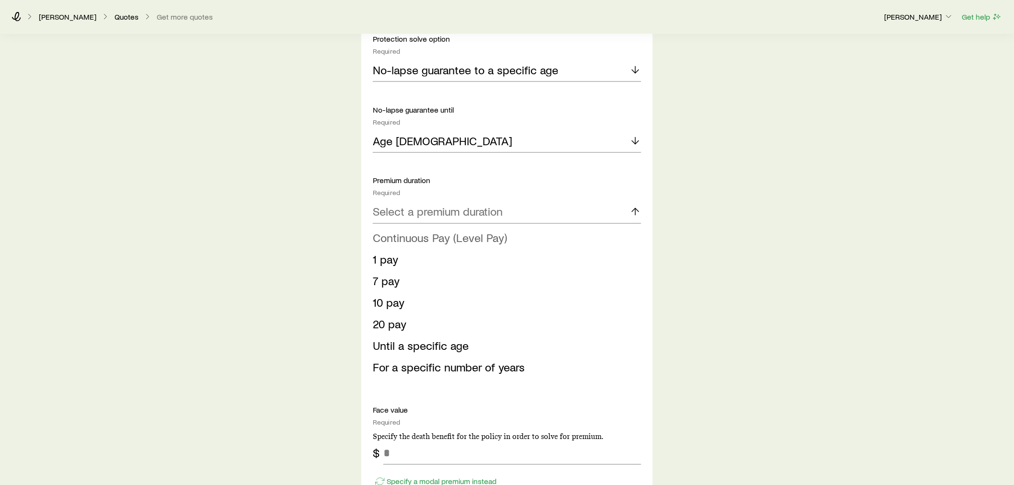
click at [416, 241] on span "Continuous Pay (Level Pay)" at bounding box center [440, 238] width 134 height 14
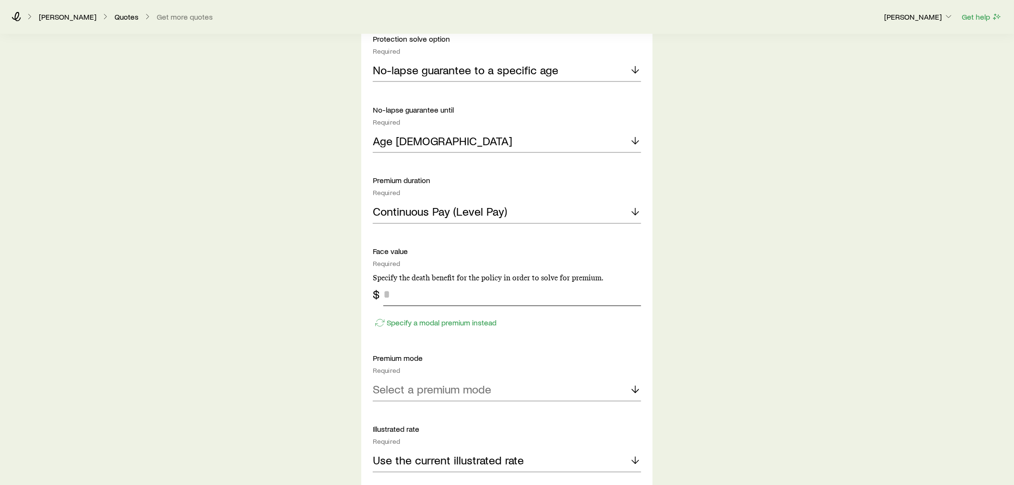
scroll to position [692, 0]
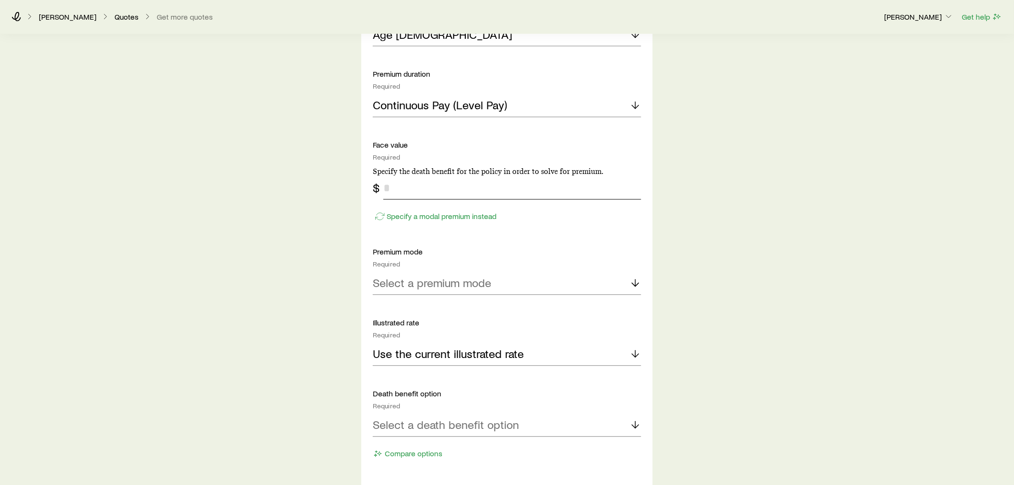
click at [401, 187] on input "tel" at bounding box center [512, 188] width 258 height 23
type input "*******"
click at [439, 290] on p "Select a premium mode" at bounding box center [432, 283] width 118 height 13
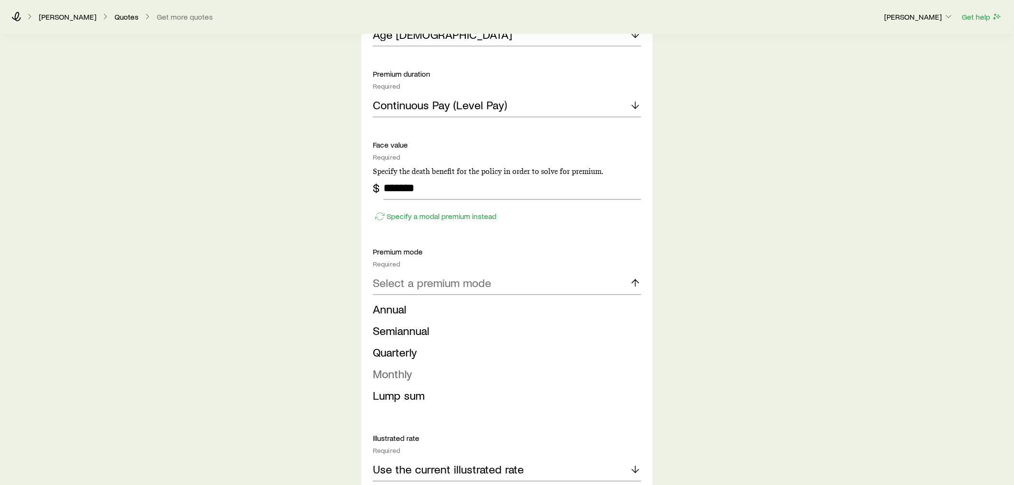
click at [389, 371] on span "Monthly" at bounding box center [392, 374] width 39 height 14
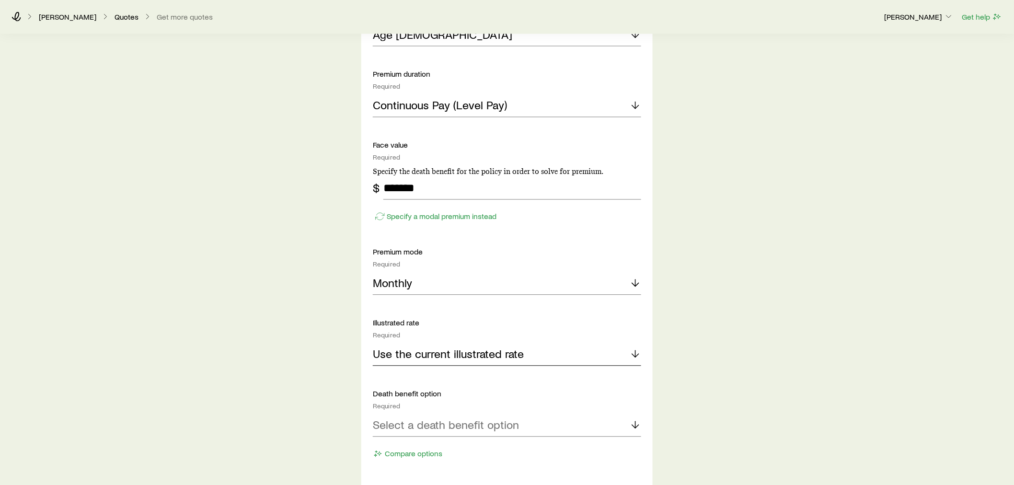
click at [437, 355] on p "Use the current illustrated rate" at bounding box center [448, 354] width 151 height 13
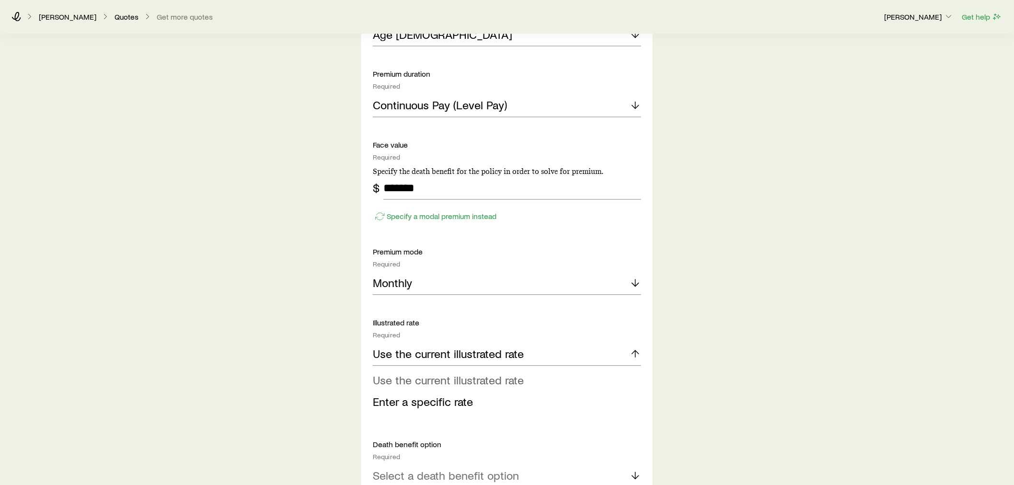
click at [435, 380] on span "Use the current illustrated rate" at bounding box center [448, 380] width 151 height 14
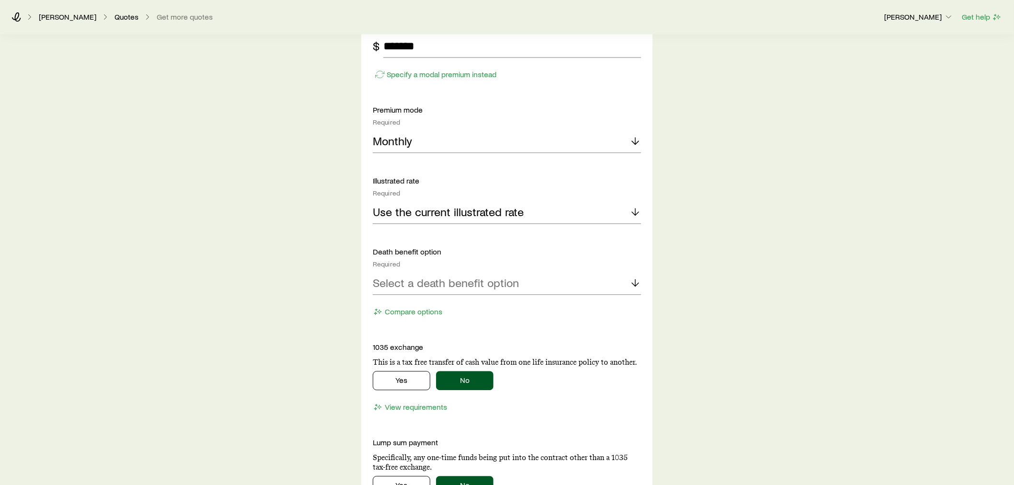
scroll to position [835, 0]
click at [457, 284] on p "Select a death benefit option" at bounding box center [446, 282] width 146 height 13
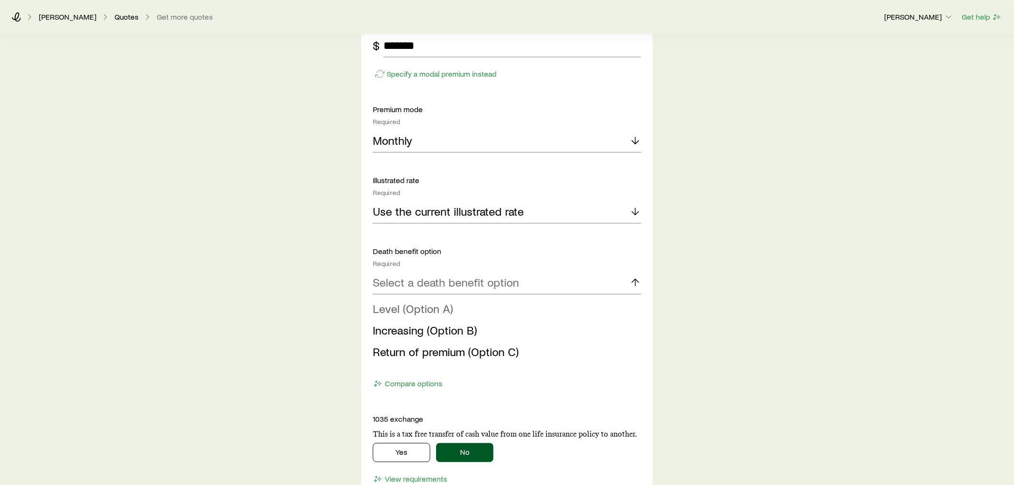
click at [452, 307] on li "Level (Option A)" at bounding box center [504, 309] width 263 height 22
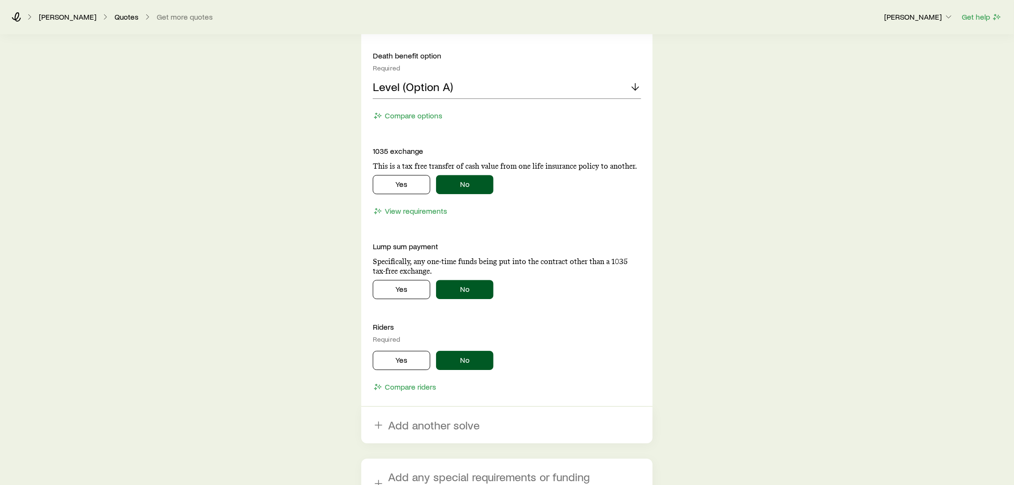
scroll to position [1145, 0]
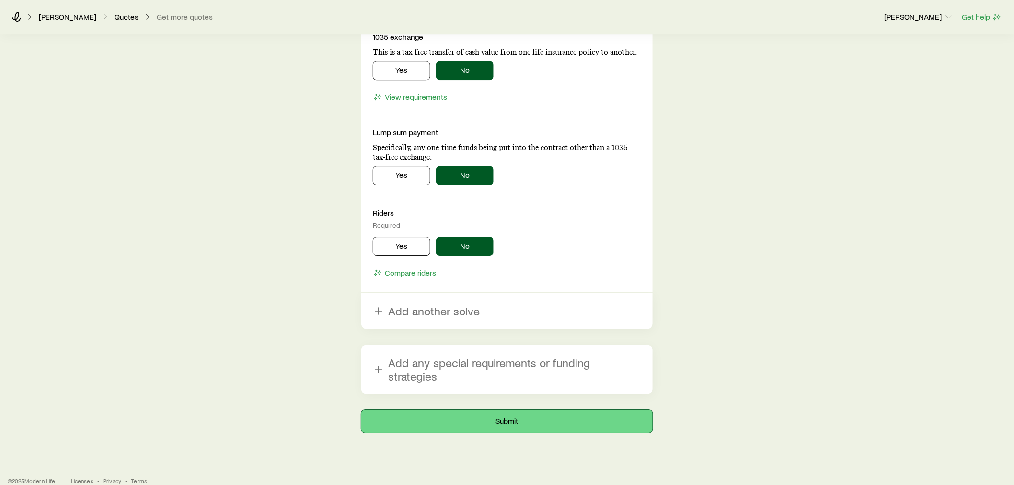
click at [492, 410] on button "Submit" at bounding box center [506, 421] width 291 height 23
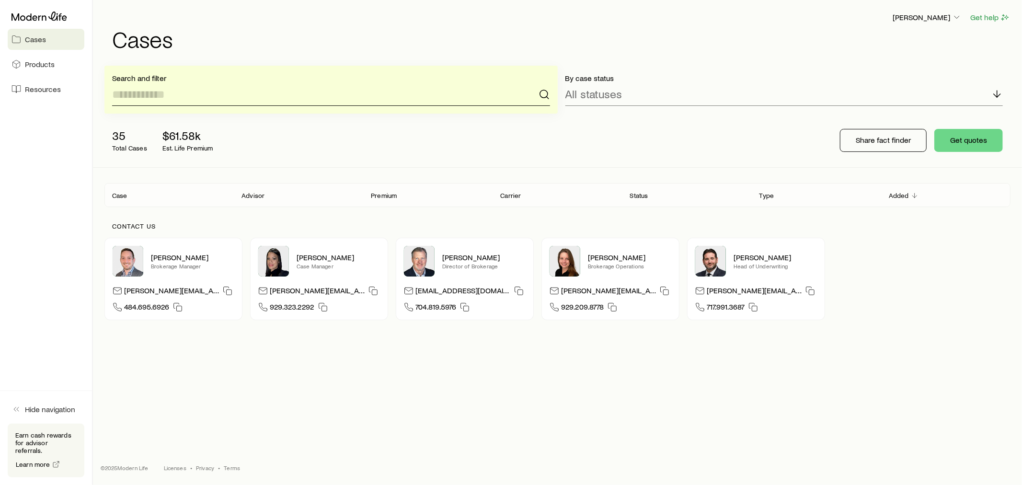
click at [171, 90] on input at bounding box center [331, 94] width 438 height 23
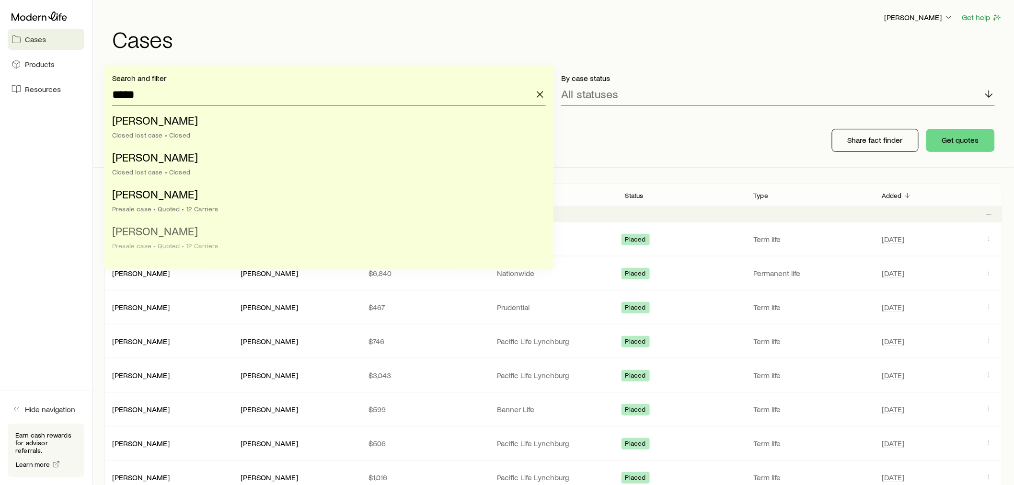
click at [190, 235] on li "Cowan, Timothy Presale case • Quoted • 12 Carriers" at bounding box center [326, 238] width 428 height 37
type input "**********"
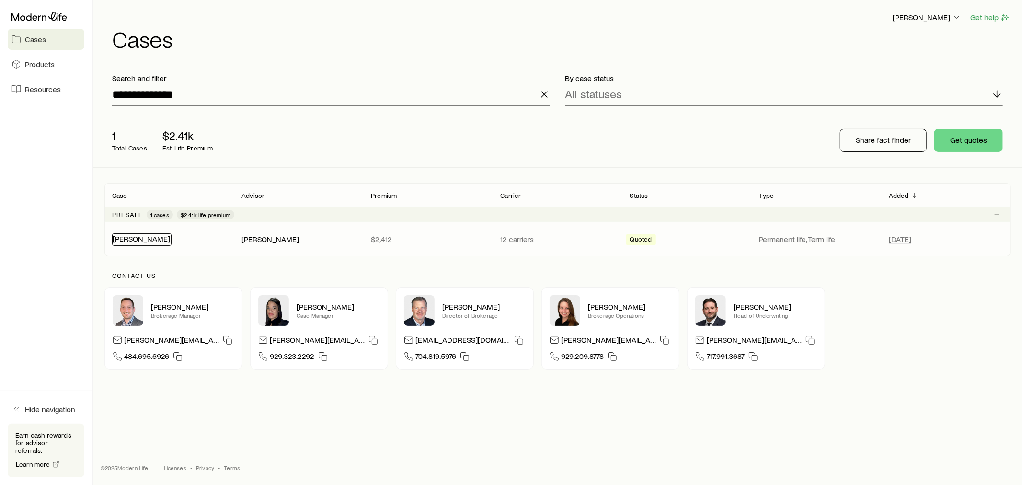
click at [152, 238] on link "[PERSON_NAME]" at bounding box center [142, 238] width 58 height 9
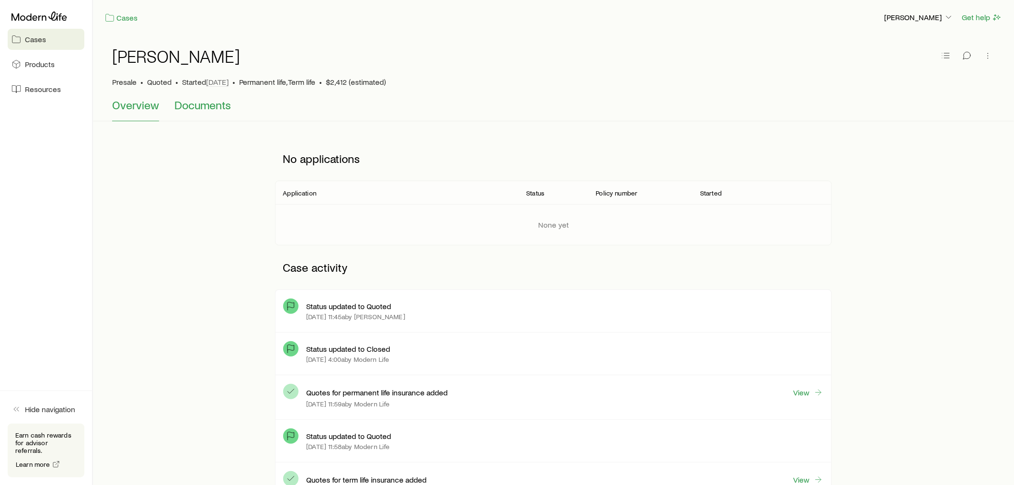
click at [212, 111] on span "Documents" at bounding box center [202, 104] width 57 height 13
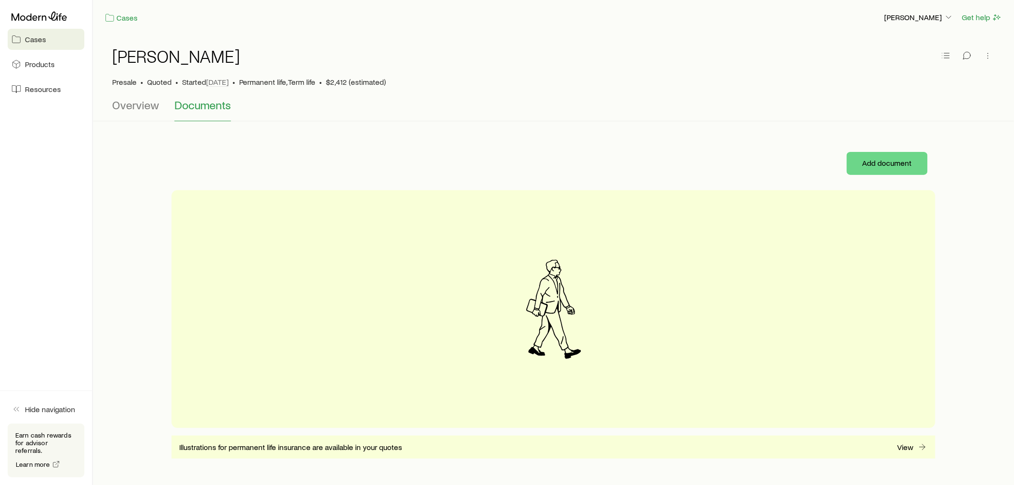
click at [288, 80] on span "Permanent life, Term life" at bounding box center [277, 82] width 76 height 10
click at [134, 107] on span "Overview" at bounding box center [135, 104] width 47 height 13
click at [25, 35] on span "Cases" at bounding box center [35, 40] width 21 height 10
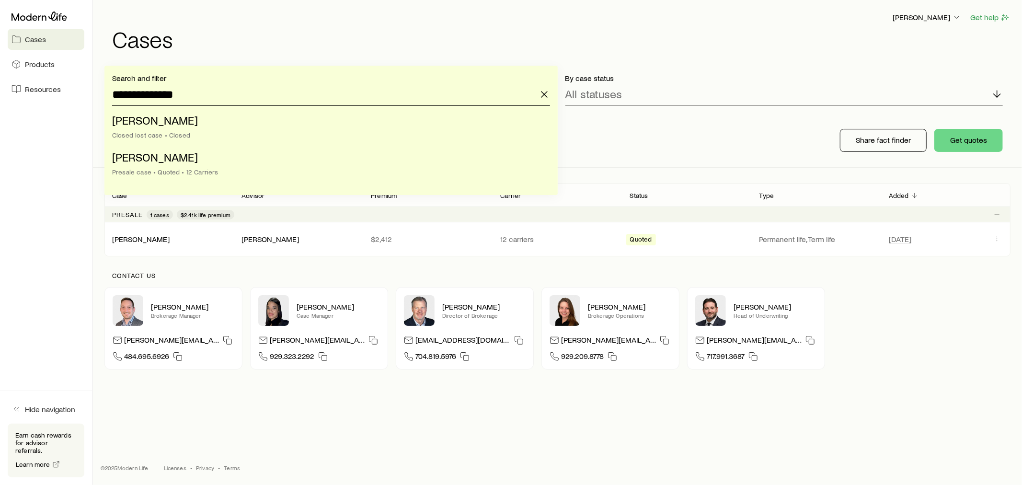
click at [223, 89] on input "**********" at bounding box center [331, 94] width 438 height 23
click at [243, 171] on div "Presale case • Quoted • 12 Carriers" at bounding box center [328, 172] width 432 height 8
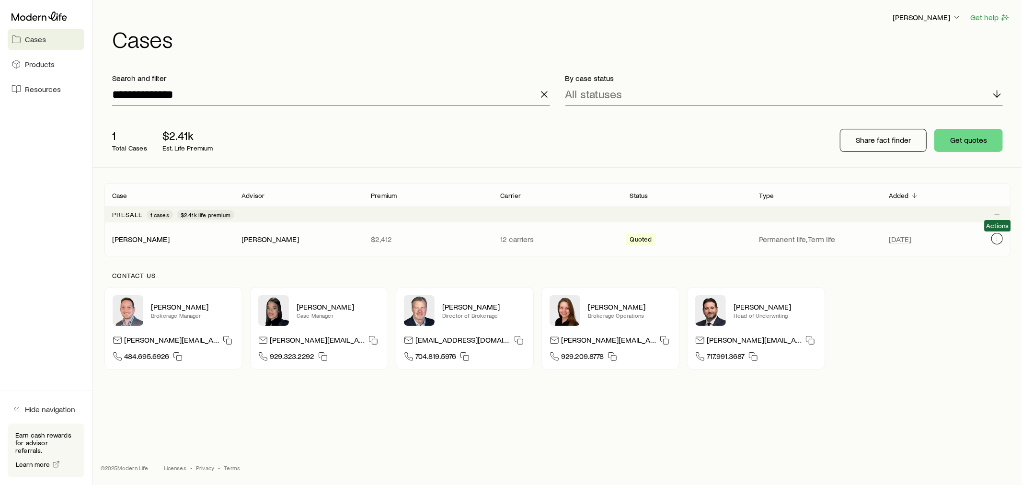
click at [994, 236] on icon "Client cases" at bounding box center [998, 239] width 8 height 8
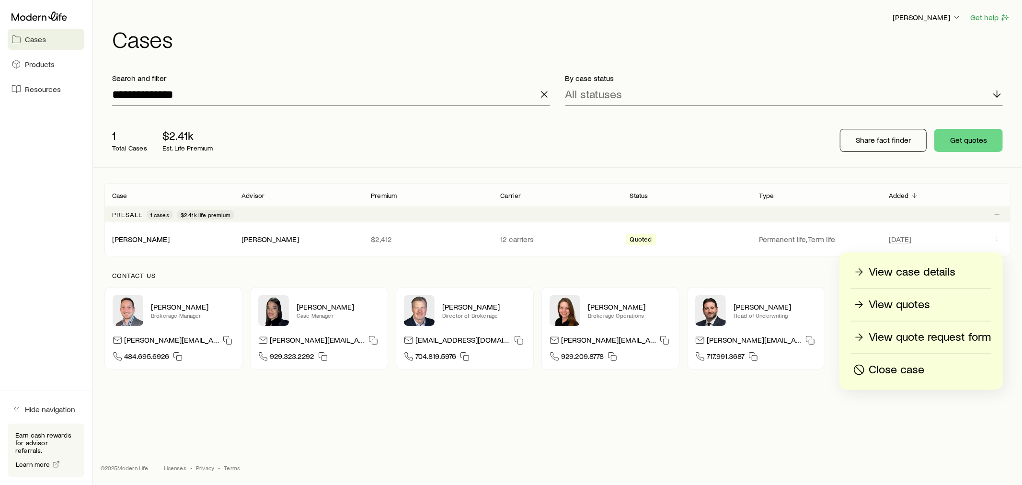
click at [919, 306] on p "View quotes" at bounding box center [899, 304] width 61 height 15
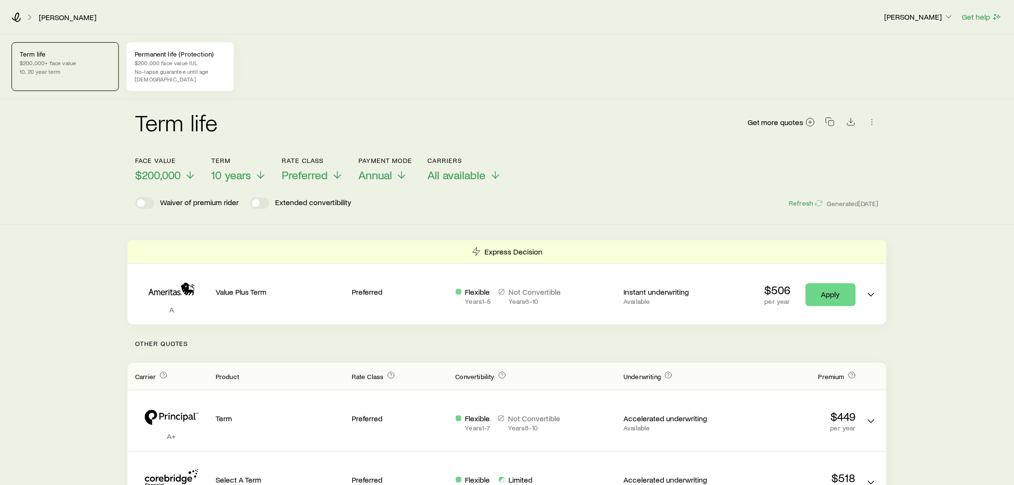
click at [175, 74] on p "No-lapse guarantee until age 90" at bounding box center [180, 75] width 91 height 15
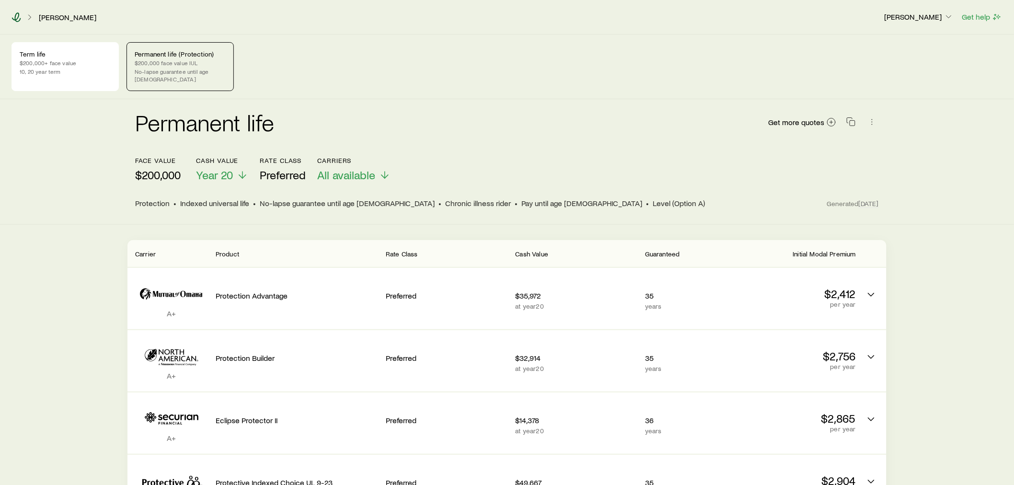
click at [14, 16] on icon at bounding box center [17, 17] width 10 height 10
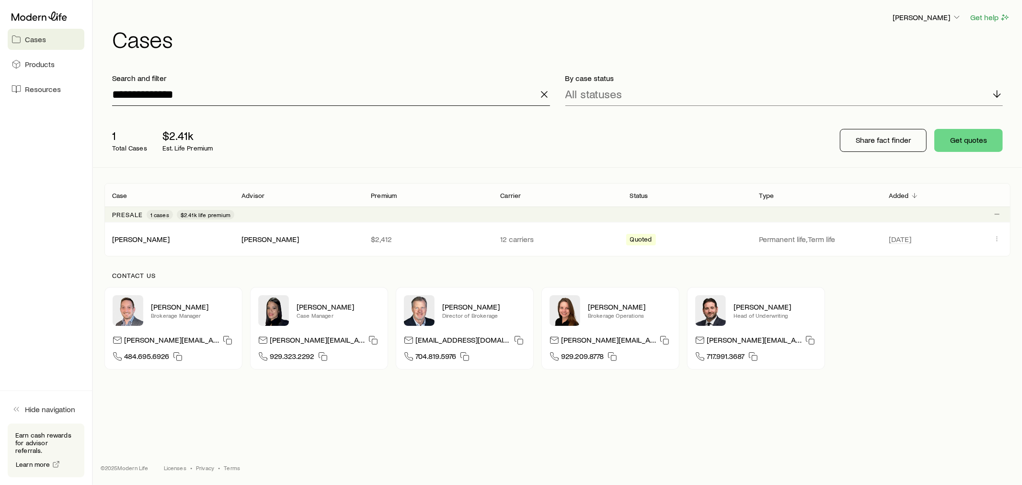
click at [162, 96] on input "**********" at bounding box center [331, 94] width 438 height 23
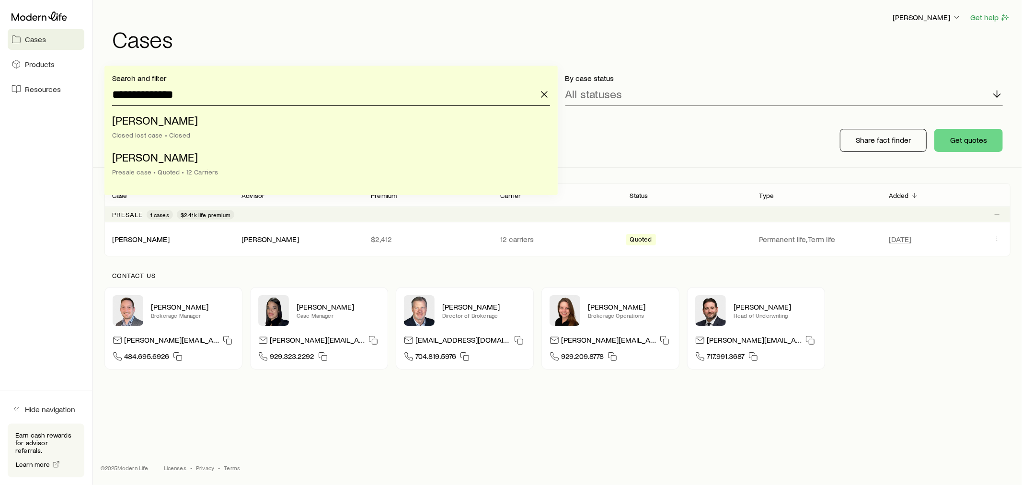
click at [163, 96] on input "**********" at bounding box center [331, 94] width 438 height 23
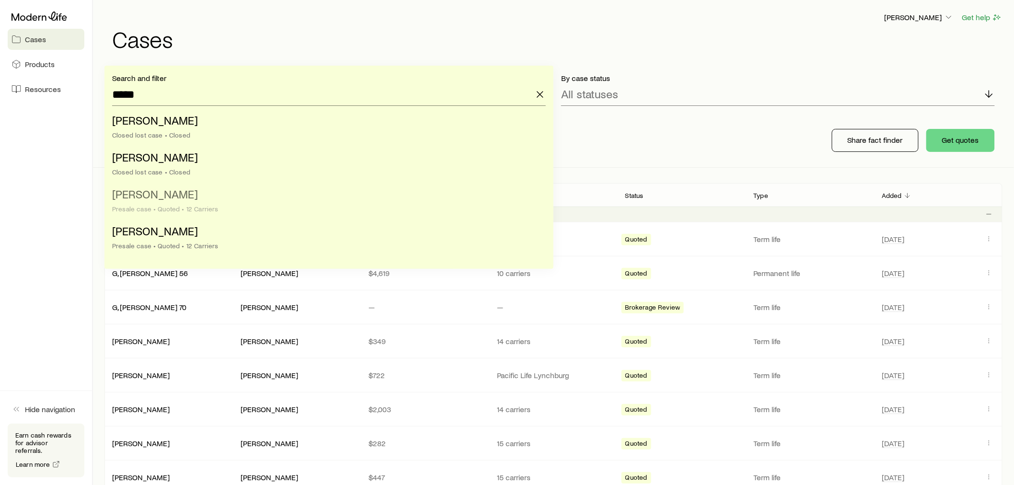
click at [188, 202] on li "Cowan, Marianne Presale case • Quoted • 12 Carriers" at bounding box center [326, 202] width 428 height 37
type input "**********"
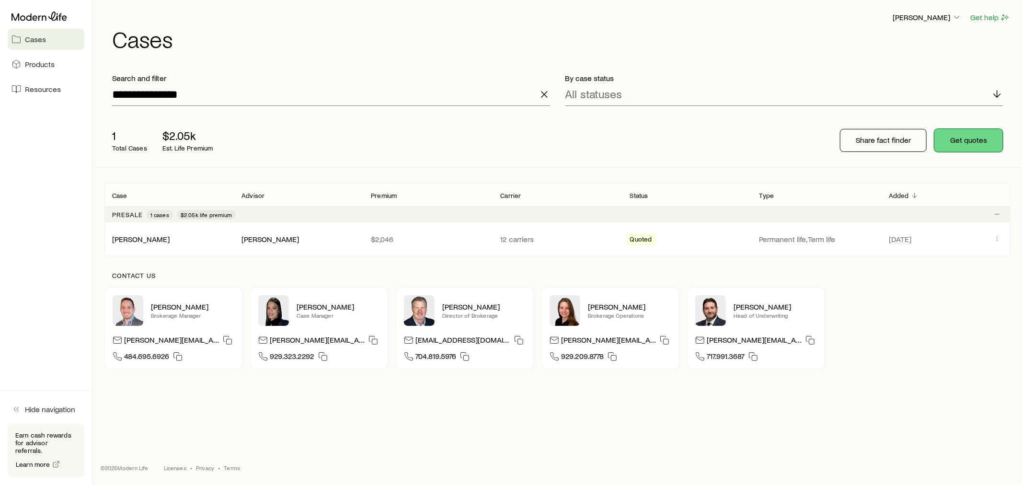
click at [980, 146] on button "Get quotes" at bounding box center [969, 140] width 69 height 23
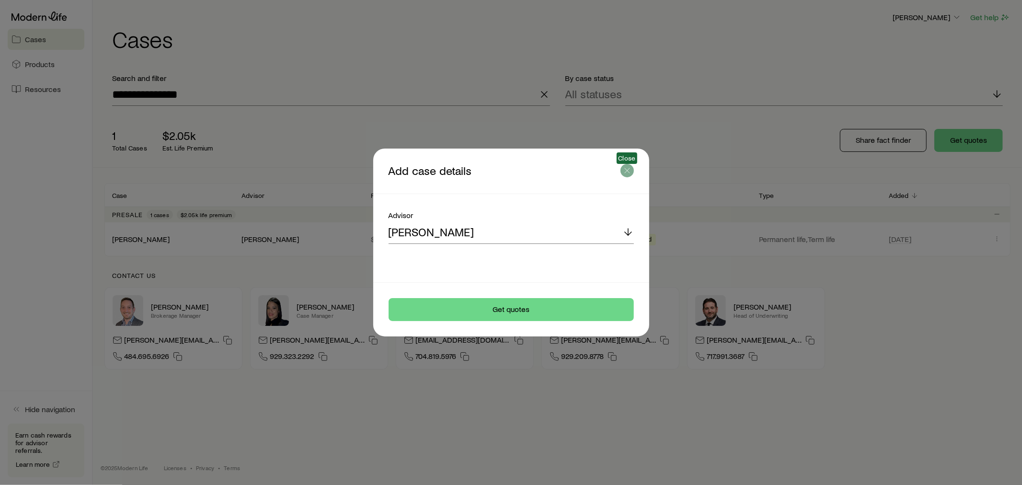
click at [630, 170] on icon "button" at bounding box center [628, 171] width 10 height 10
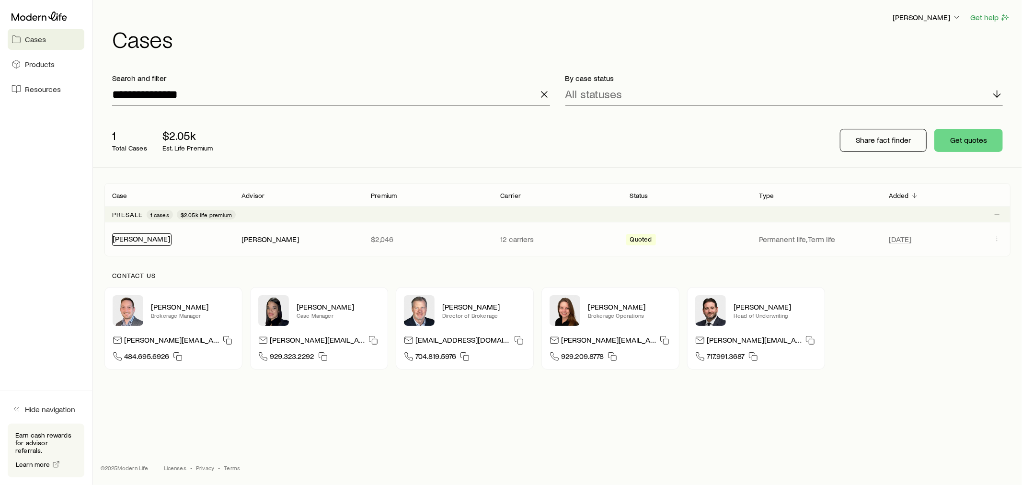
click at [149, 238] on link "[PERSON_NAME]" at bounding box center [142, 238] width 58 height 9
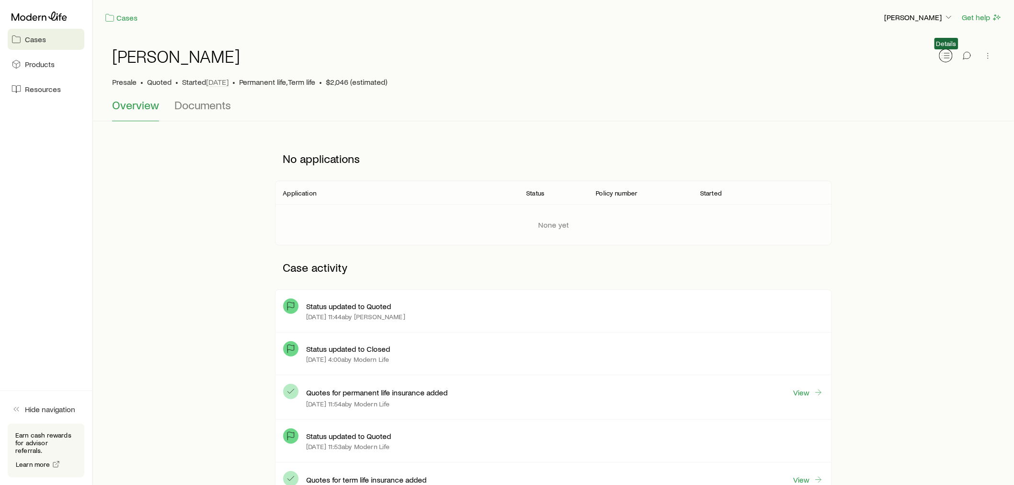
click at [948, 53] on line "button" at bounding box center [947, 53] width 5 height 0
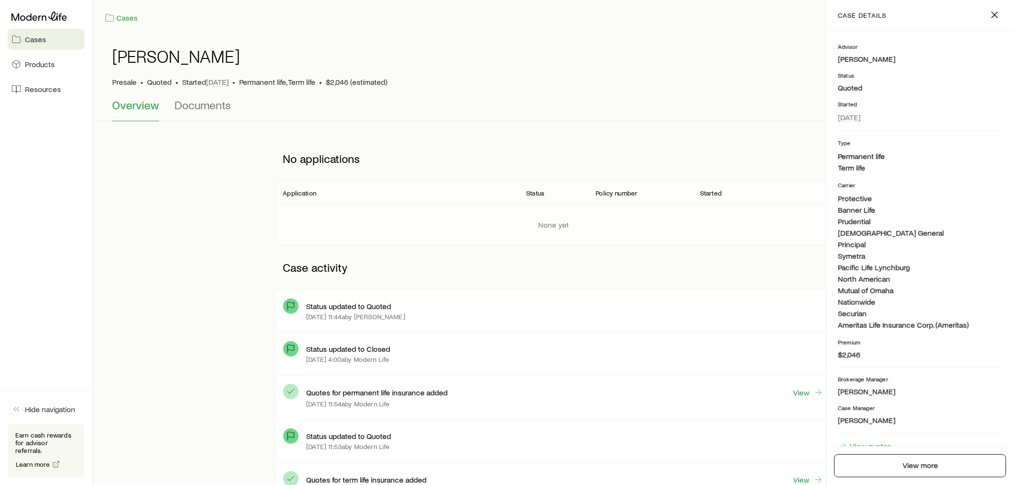
scroll to position [113, 0]
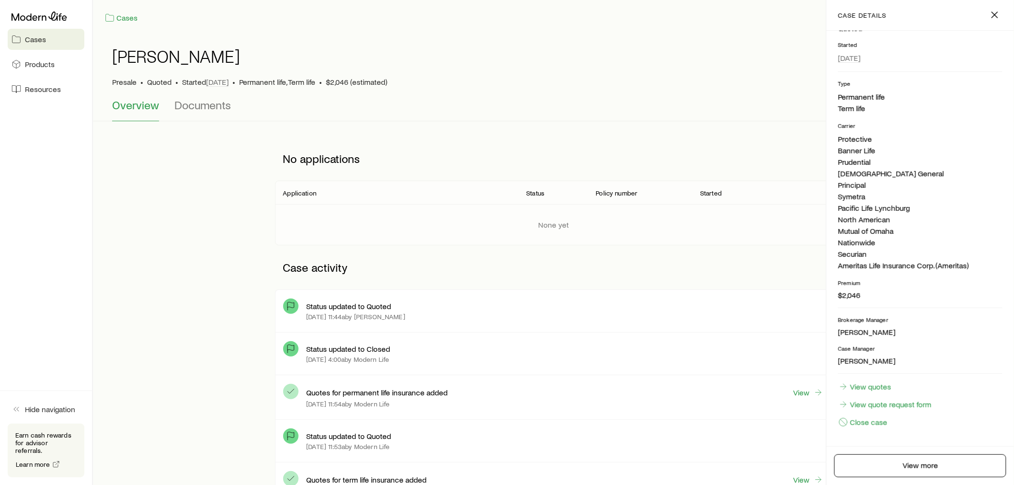
click at [730, 283] on div "No applications Application Status Policy number Started None yet Case activity…" at bounding box center [553, 346] width 556 height 419
click at [162, 49] on h1 "[PERSON_NAME]" at bounding box center [176, 55] width 128 height 19
click at [868, 382] on link "View quotes" at bounding box center [865, 387] width 54 height 11
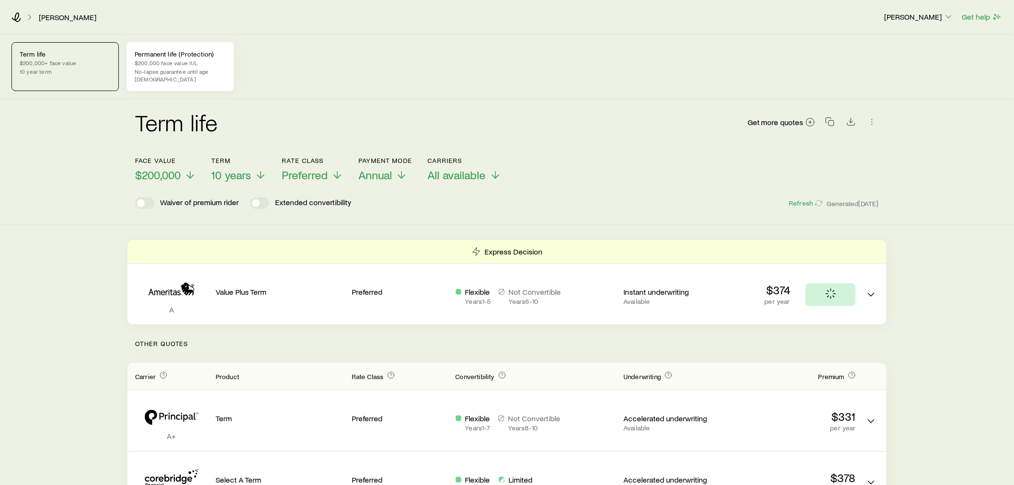
click at [155, 46] on div "Permanent life (Protection) $200,000 face value IUL No-lapse guarantee until ag…" at bounding box center [180, 66] width 107 height 49
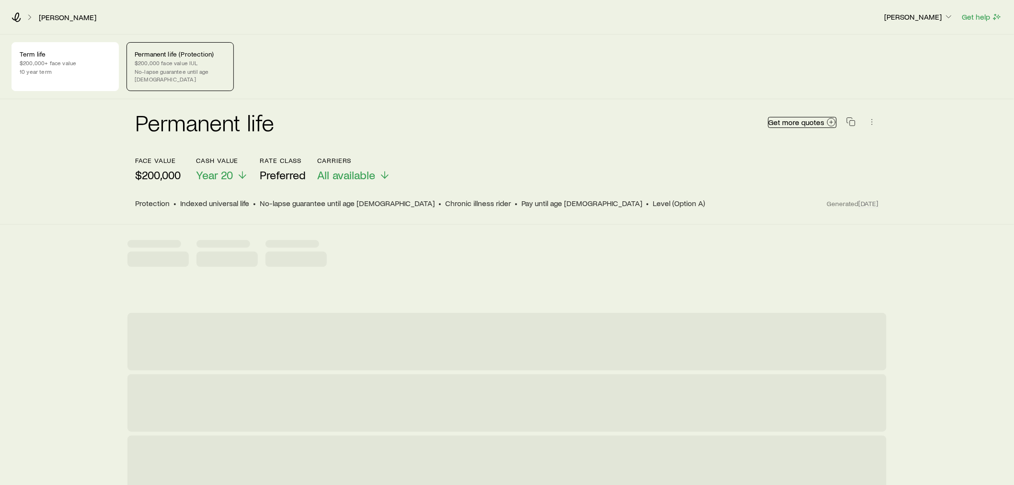
click at [812, 118] on span "Get more quotes" at bounding box center [797, 122] width 56 height 8
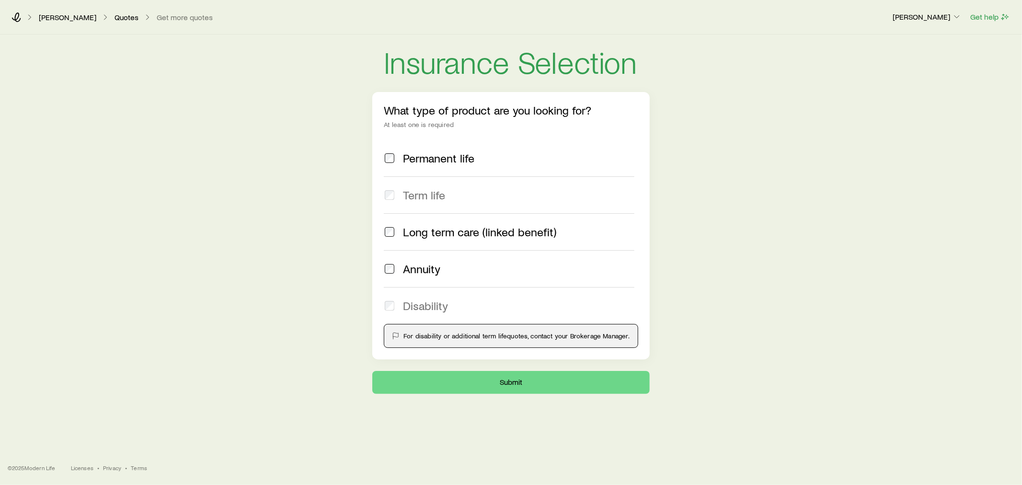
click at [416, 154] on span "Permanent life" at bounding box center [438, 157] width 71 height 13
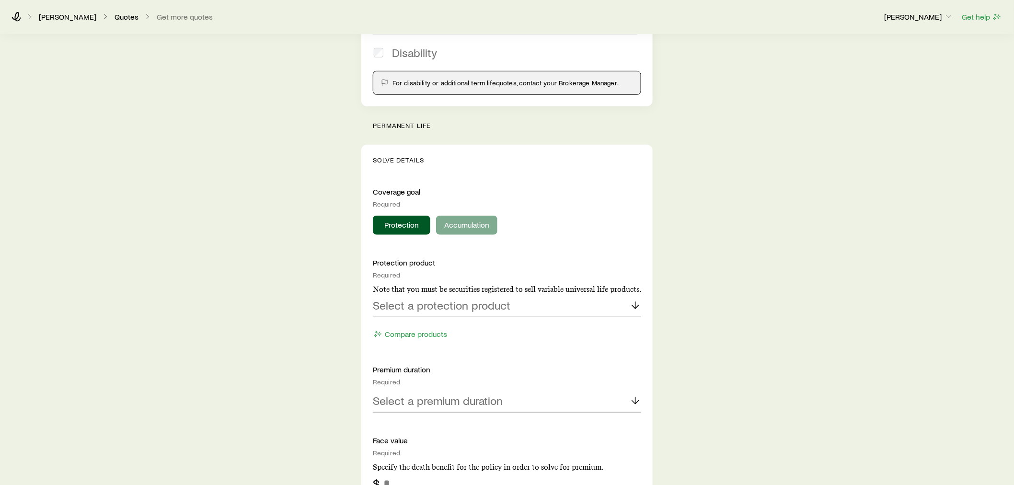
scroll to position [266, 0]
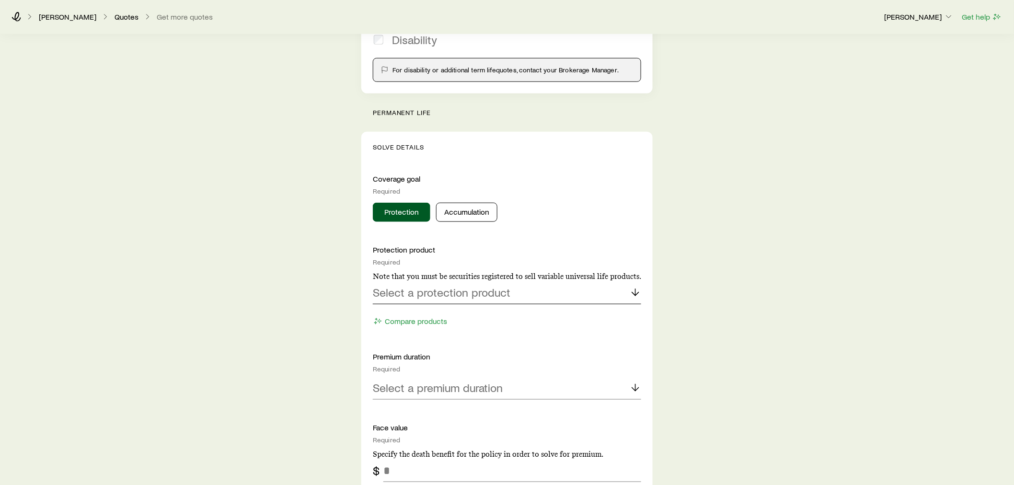
click at [462, 286] on p "Select a protection product" at bounding box center [442, 292] width 138 height 13
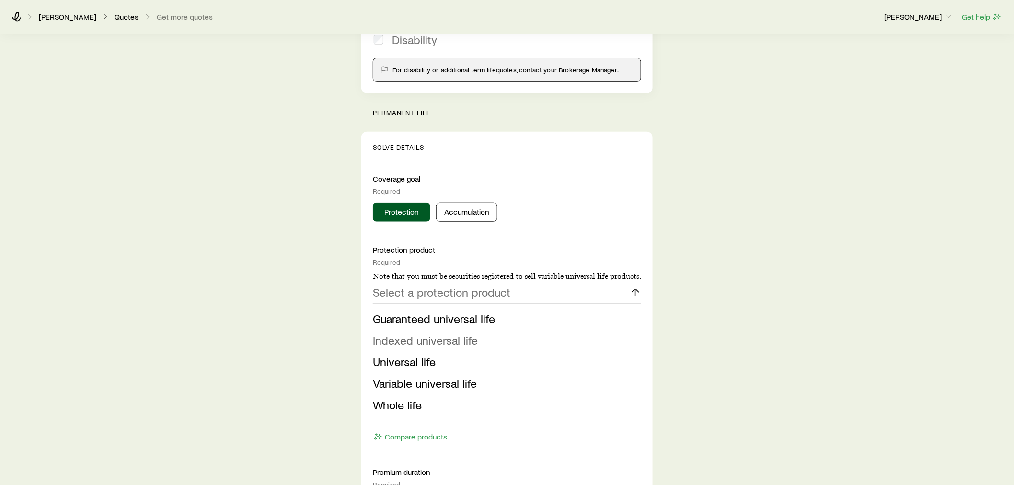
click at [457, 341] on span "Indexed universal life" at bounding box center [425, 340] width 105 height 14
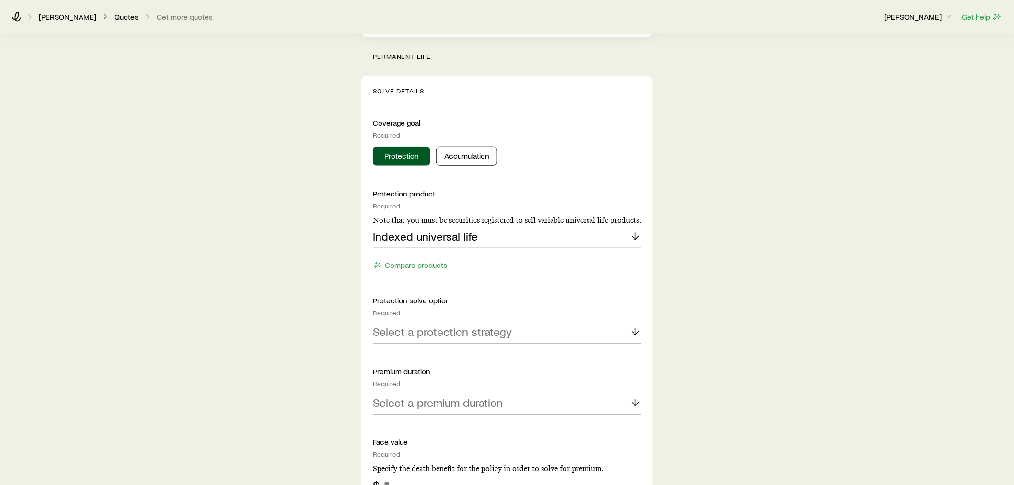
scroll to position [426, 0]
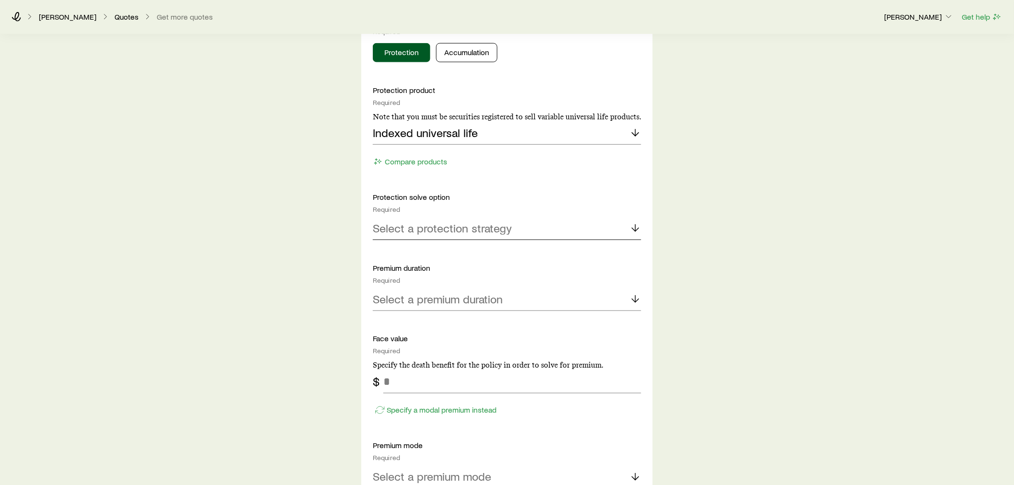
click at [430, 224] on p "Select a protection strategy" at bounding box center [442, 227] width 139 height 13
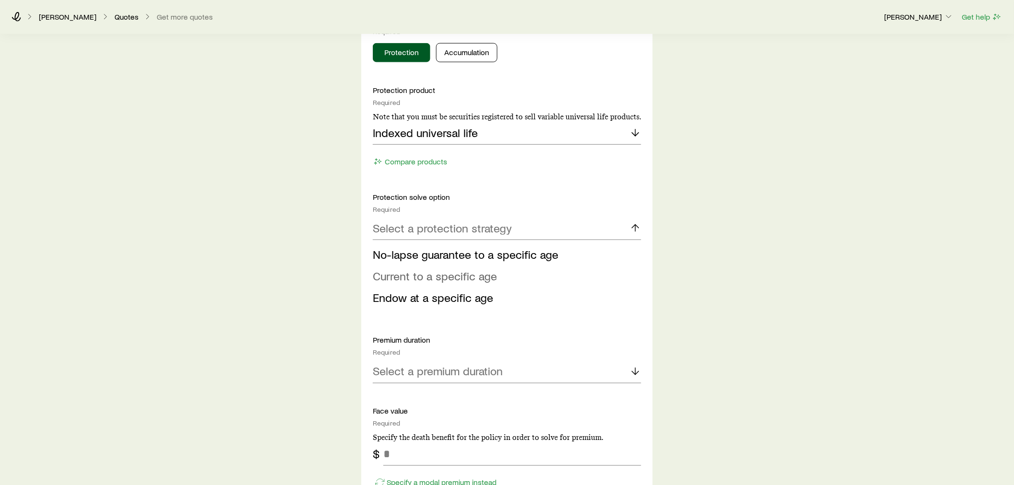
click at [449, 266] on li "Current to a specific age" at bounding box center [504, 277] width 263 height 22
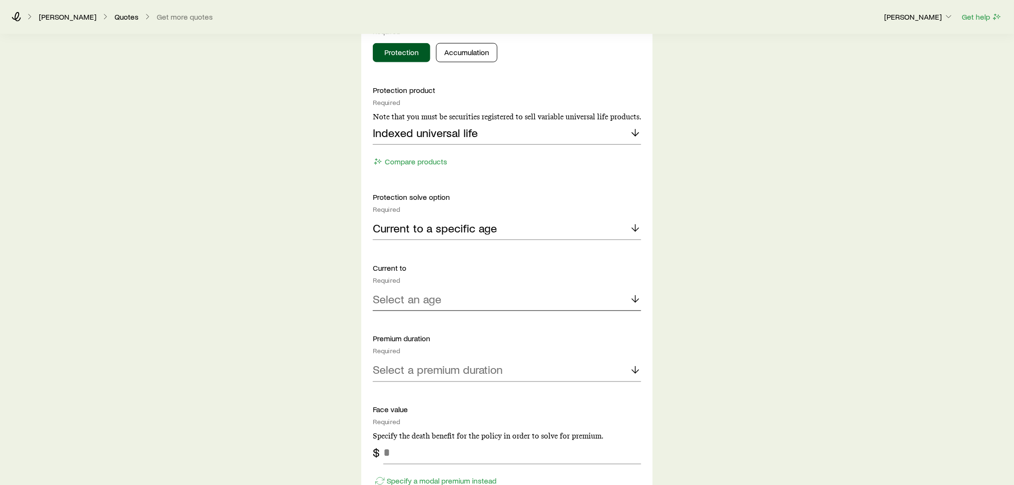
click at [435, 304] on p "Select an age" at bounding box center [407, 298] width 69 height 13
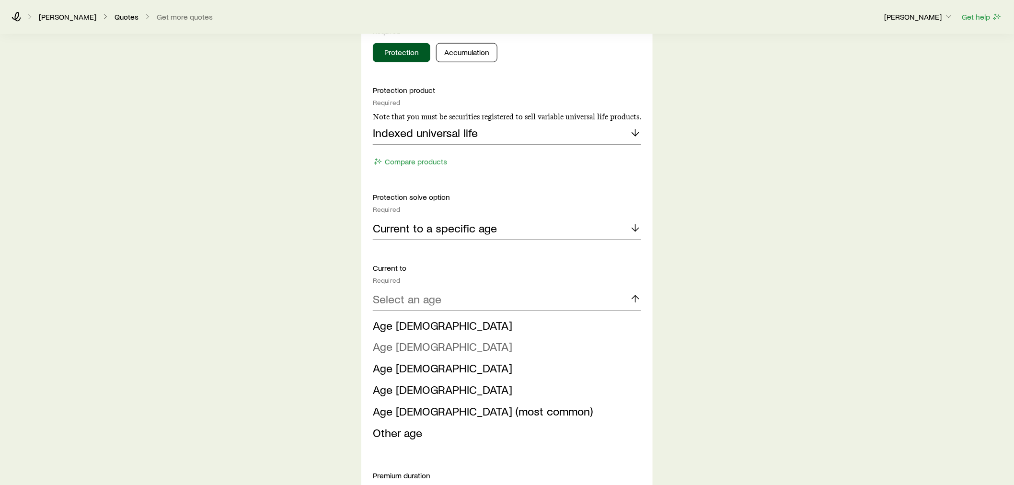
click at [400, 348] on span "Age 90" at bounding box center [442, 347] width 139 height 14
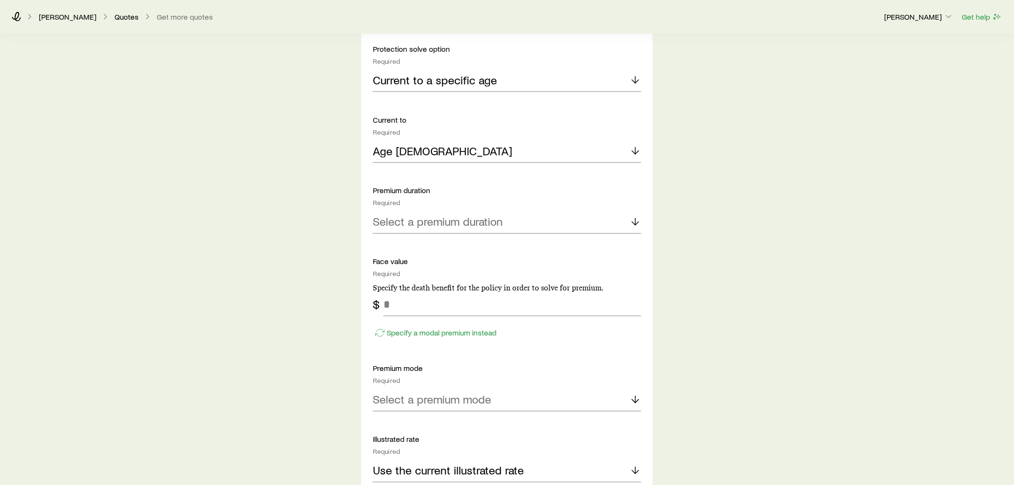
scroll to position [586, 0]
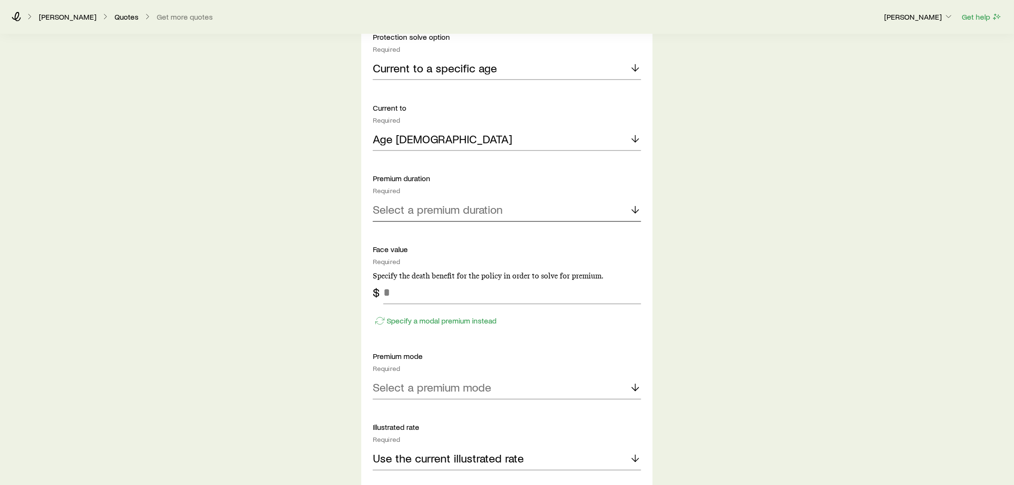
click at [436, 208] on p "Select a premium duration" at bounding box center [438, 209] width 130 height 13
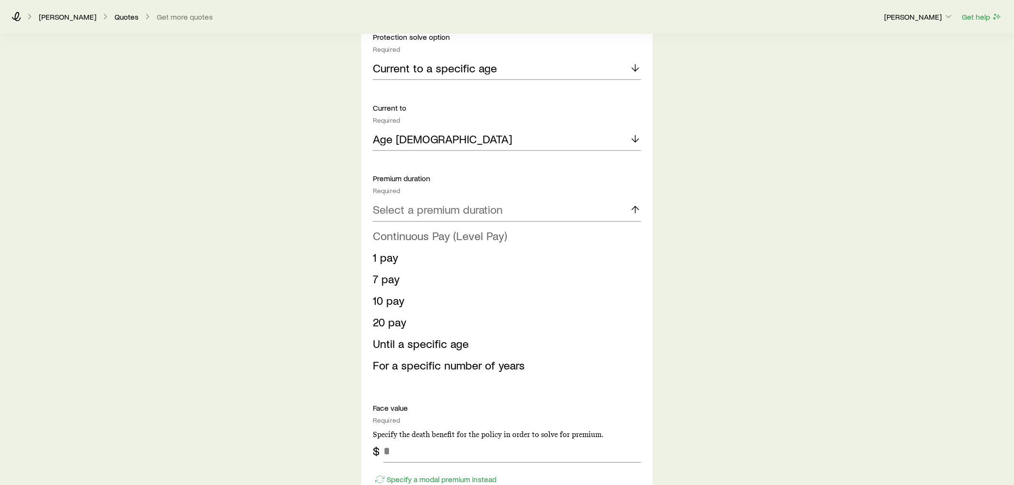
click at [398, 235] on span "Continuous Pay (Level Pay)" at bounding box center [440, 236] width 134 height 14
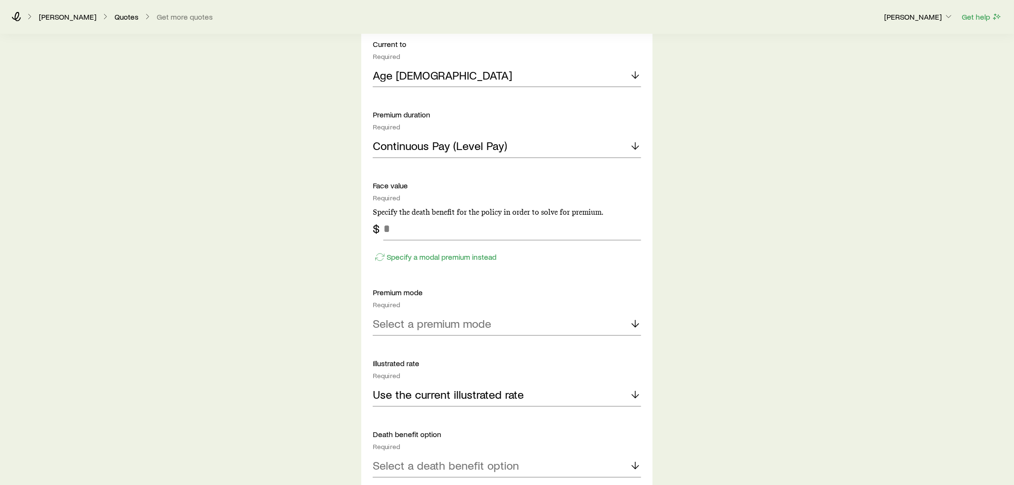
scroll to position [692, 0]
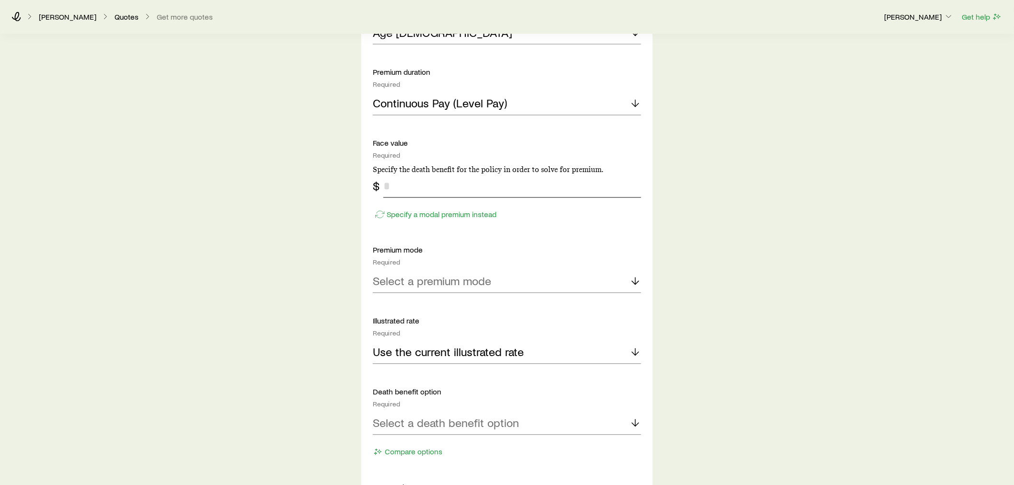
click at [396, 196] on input "tel" at bounding box center [512, 186] width 258 height 23
type input "*******"
click at [428, 286] on p "Select a premium mode" at bounding box center [432, 281] width 118 height 13
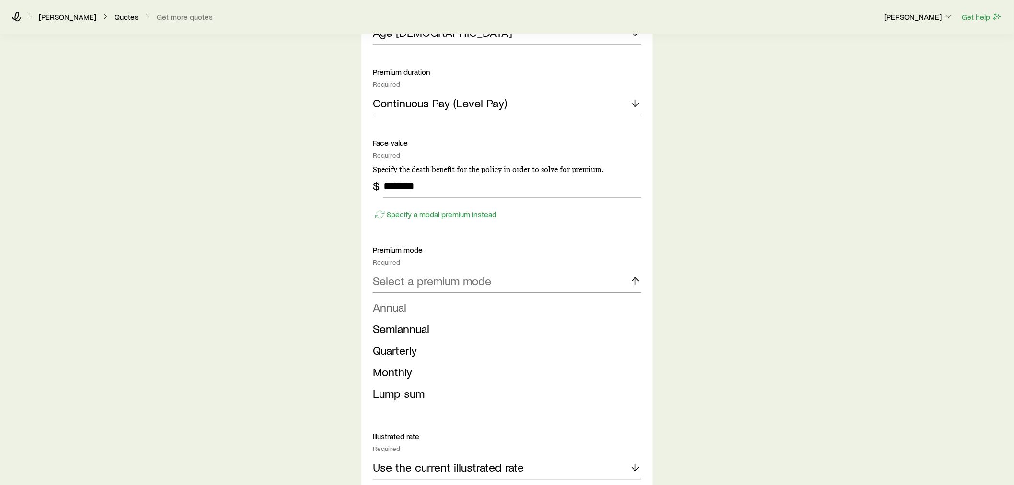
click at [435, 309] on li "Annual" at bounding box center [504, 308] width 263 height 22
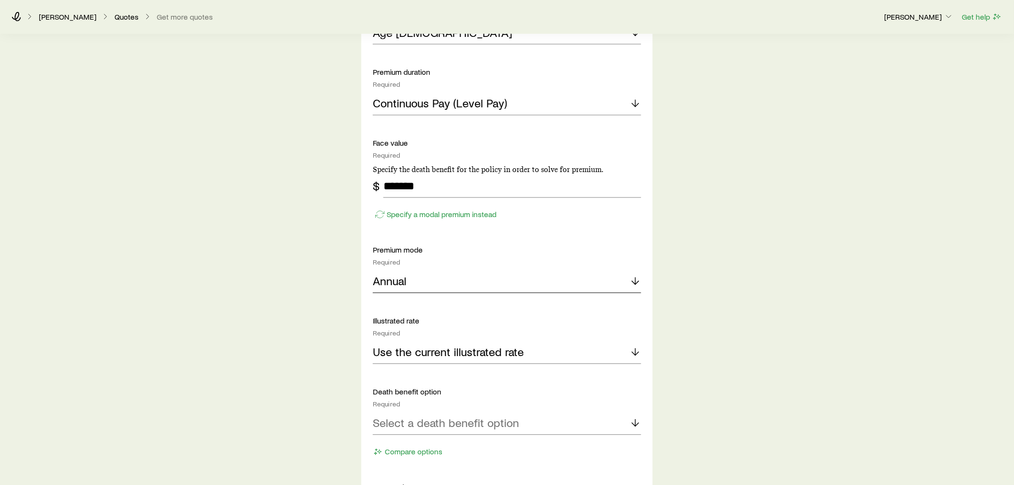
click at [434, 286] on div "Annual" at bounding box center [507, 281] width 268 height 23
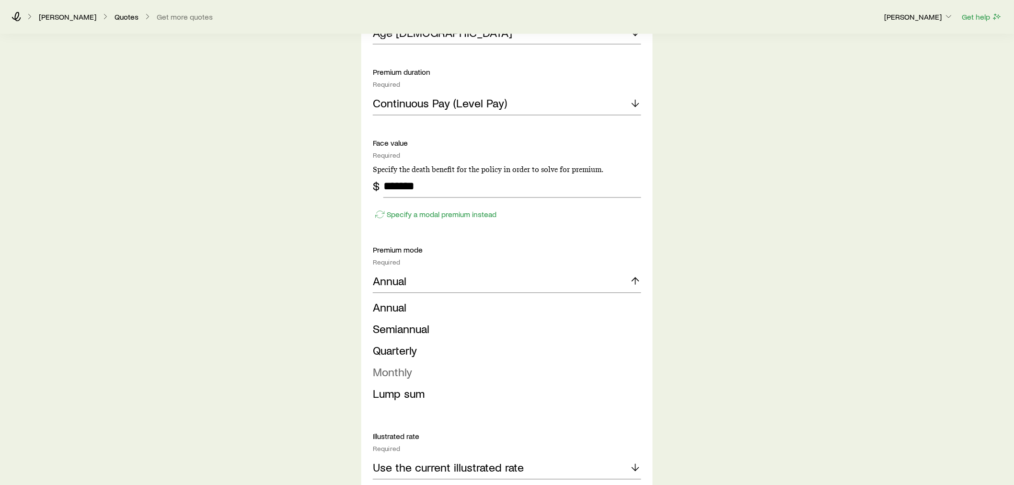
click at [406, 370] on span "Monthly" at bounding box center [392, 372] width 39 height 14
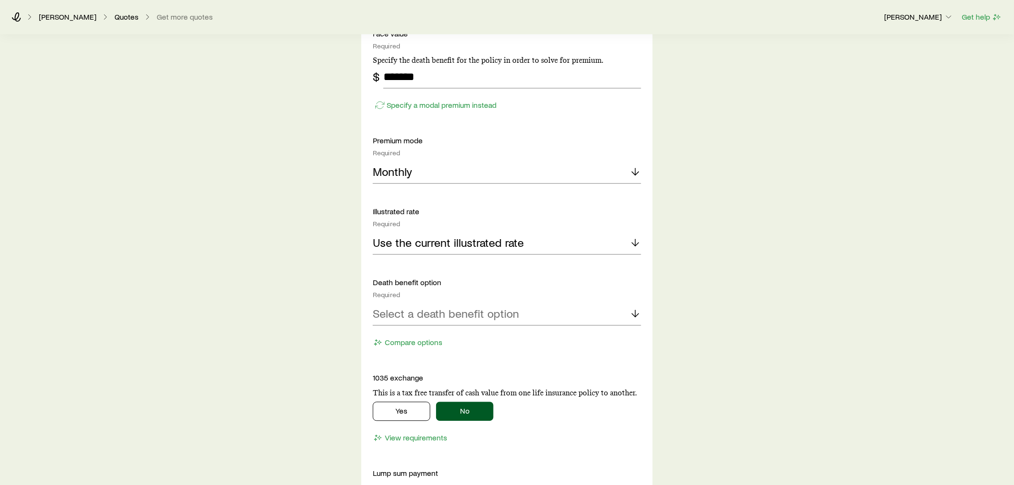
scroll to position [811, 0]
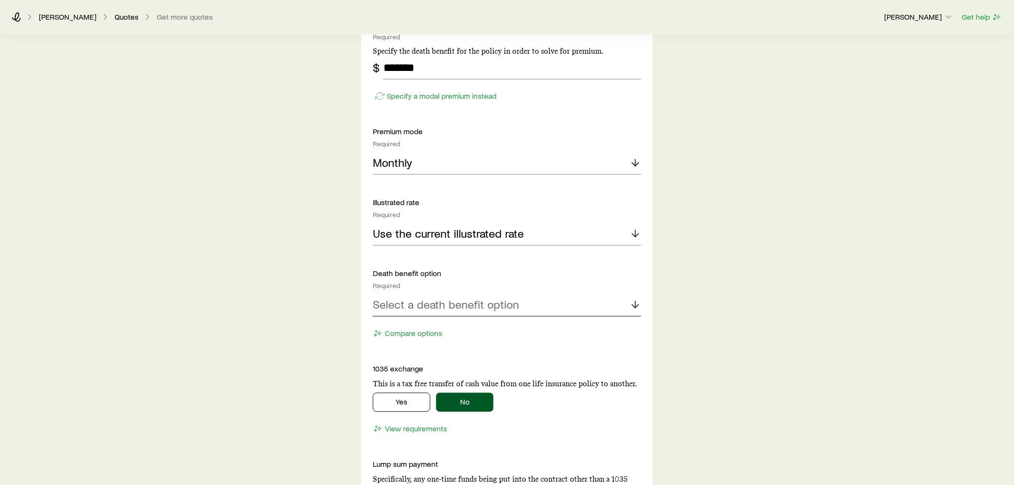
click at [439, 307] on p "Select a death benefit option" at bounding box center [446, 304] width 146 height 13
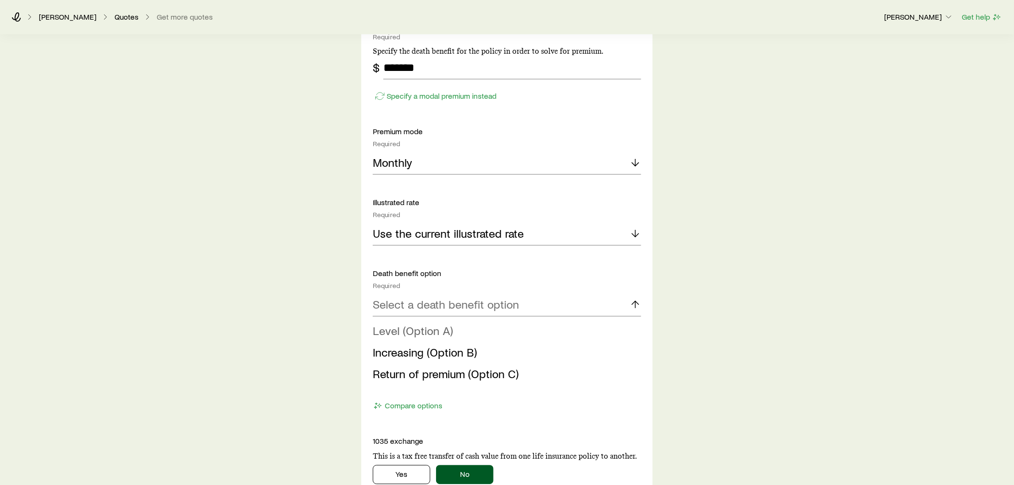
click at [435, 328] on span "Level (Option A)" at bounding box center [413, 331] width 80 height 14
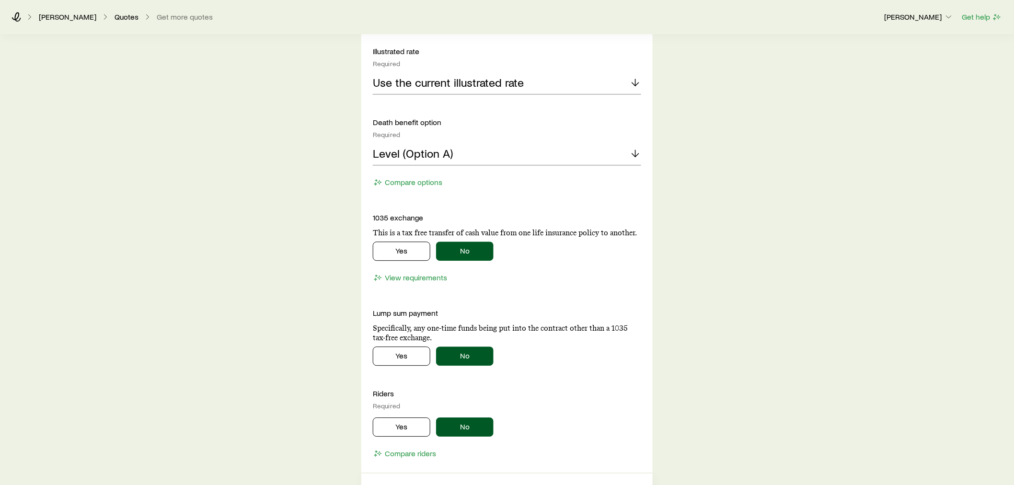
scroll to position [963, 0]
click at [406, 425] on button "Yes" at bounding box center [402, 425] width 58 height 19
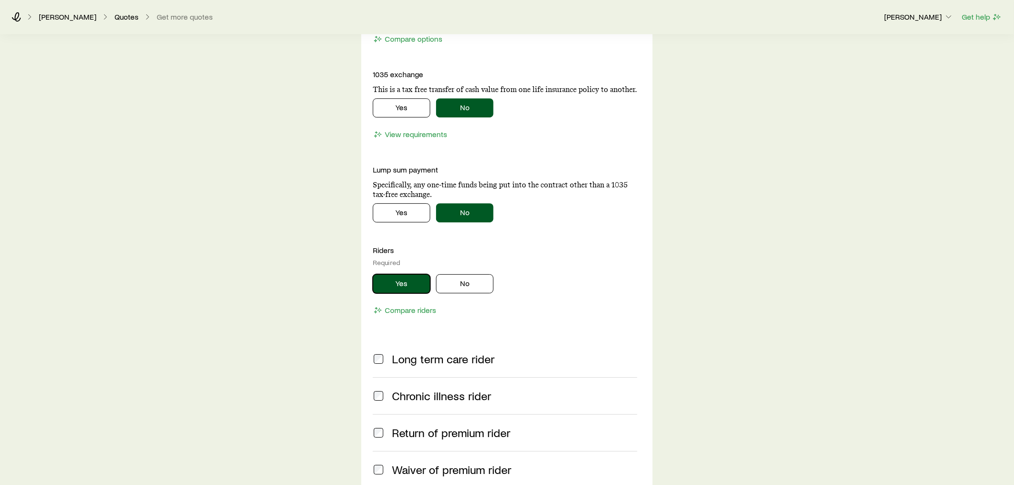
scroll to position [1147, 0]
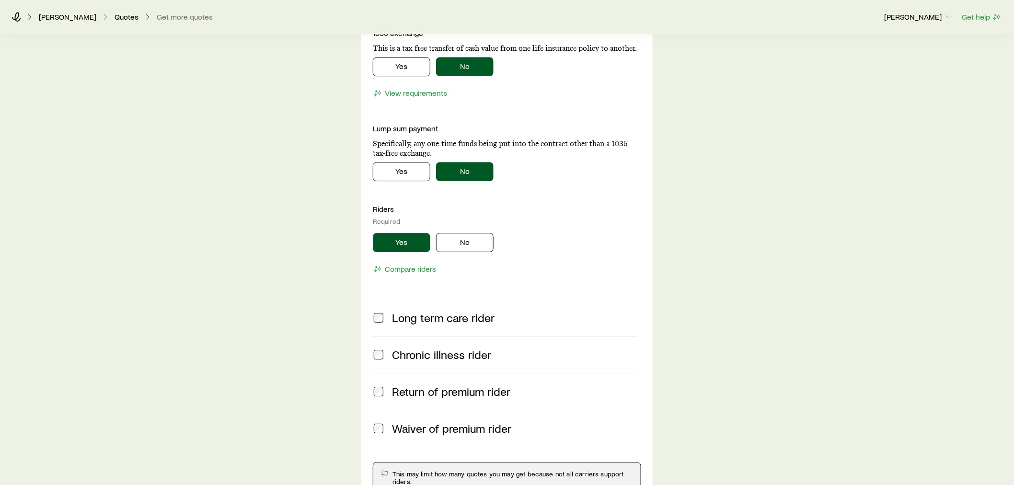
click at [403, 324] on span "Long term care rider" at bounding box center [443, 317] width 103 height 13
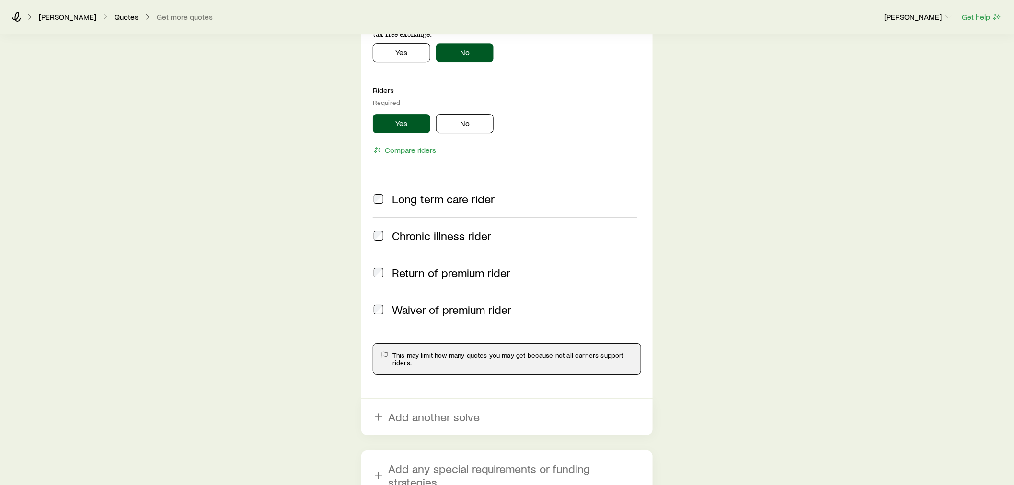
scroll to position [1372, 0]
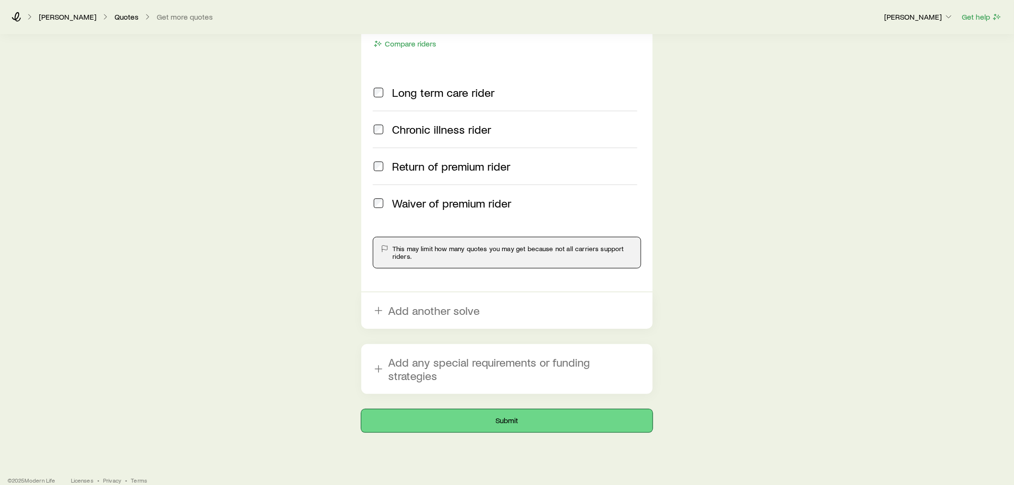
click at [490, 409] on button "Submit" at bounding box center [506, 420] width 291 height 23
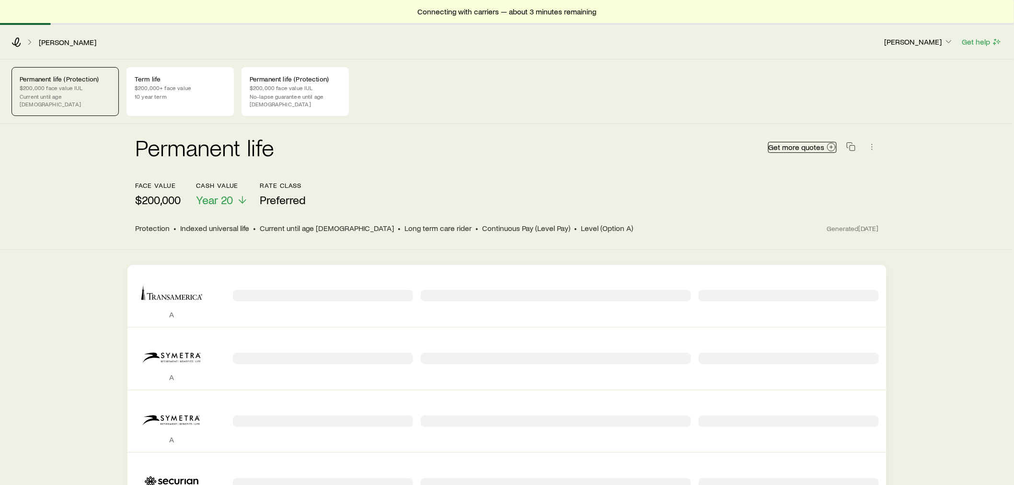
click at [813, 143] on span "Get more quotes" at bounding box center [797, 147] width 56 height 8
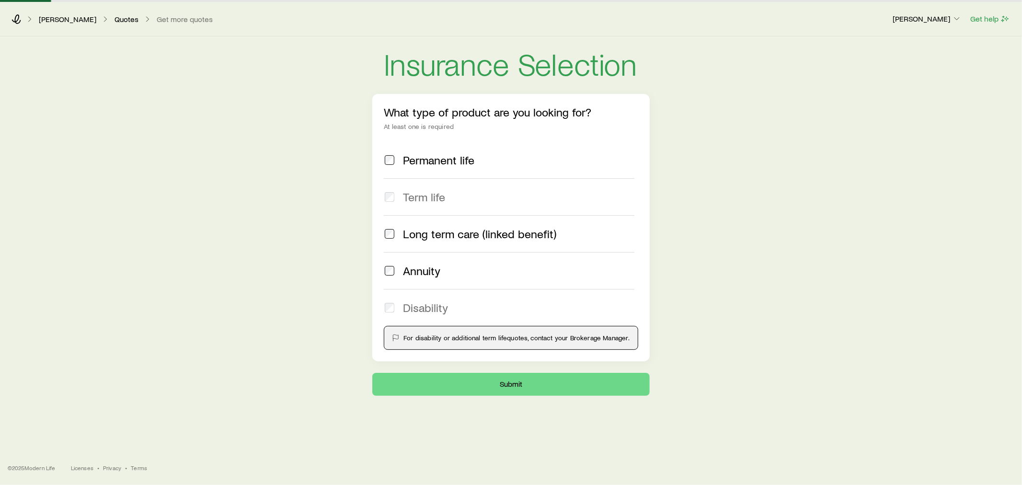
drag, startPoint x: 443, startPoint y: 162, endPoint x: 454, endPoint y: 169, distance: 12.8
click at [444, 162] on span "Permanent life" at bounding box center [438, 159] width 71 height 13
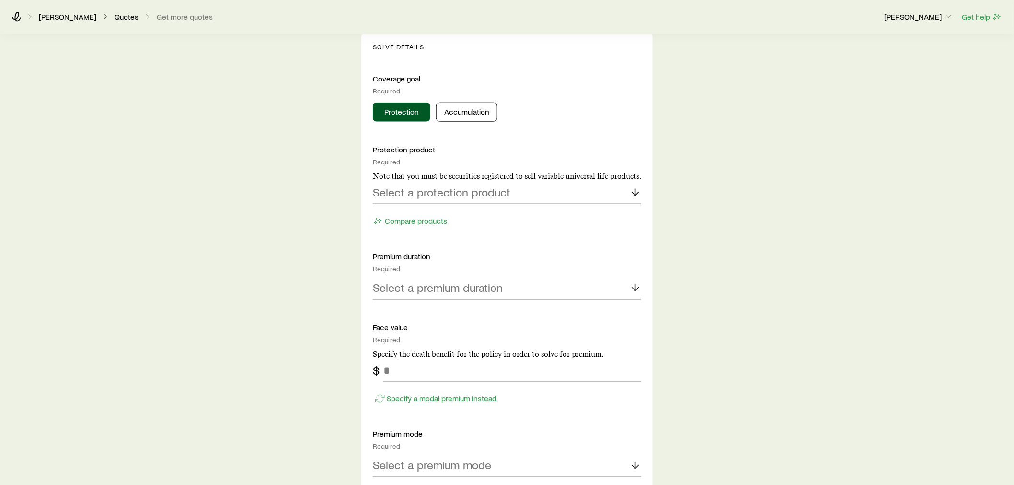
scroll to position [372, 0]
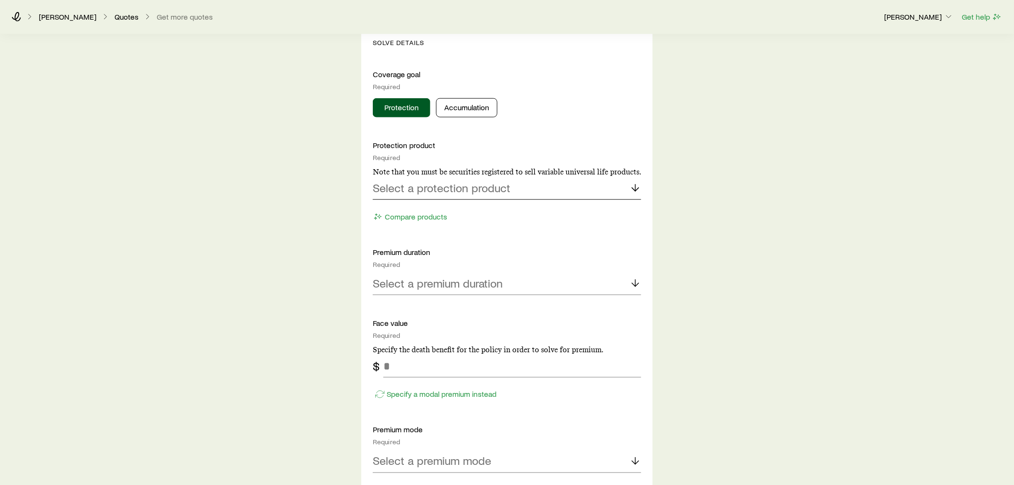
click at [481, 179] on div "Select a protection product" at bounding box center [507, 188] width 268 height 23
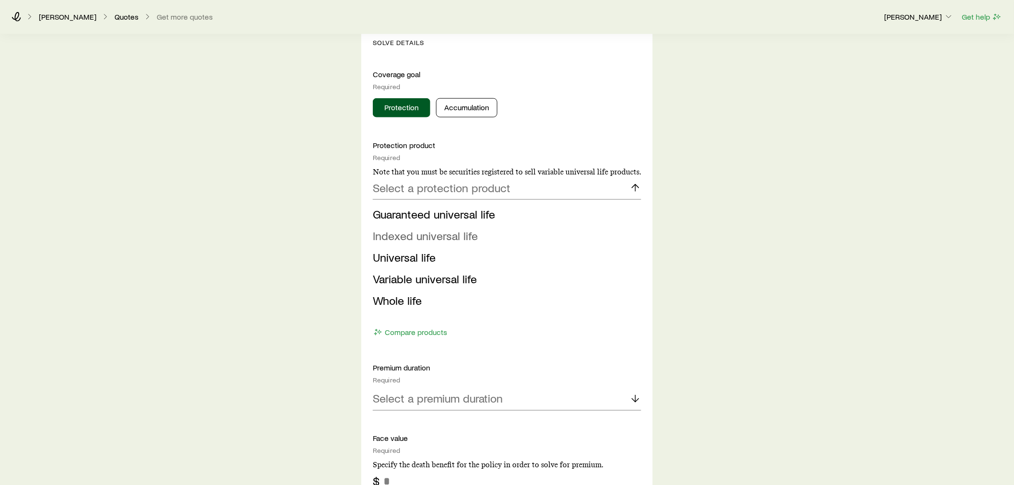
click at [439, 233] on span "Indexed universal life" at bounding box center [425, 236] width 105 height 14
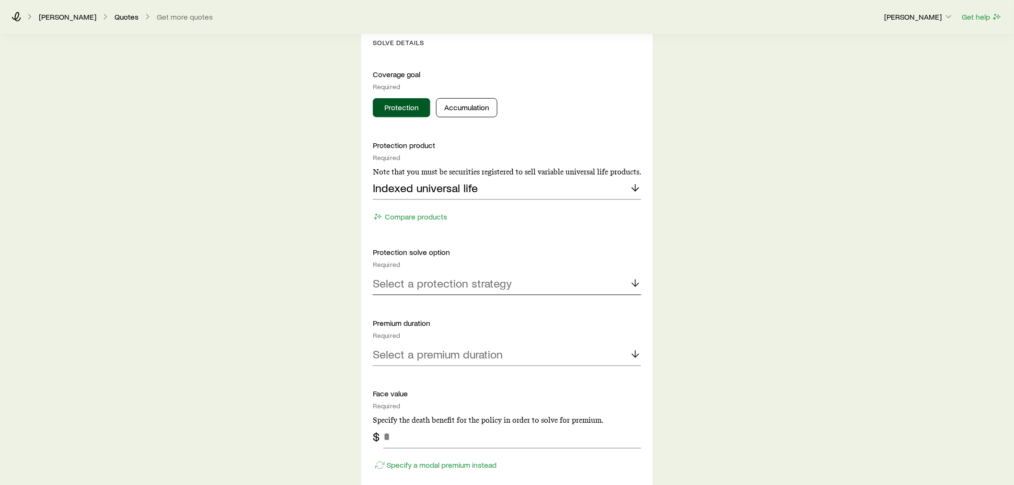
click at [456, 288] on p "Select a protection strategy" at bounding box center [442, 283] width 139 height 13
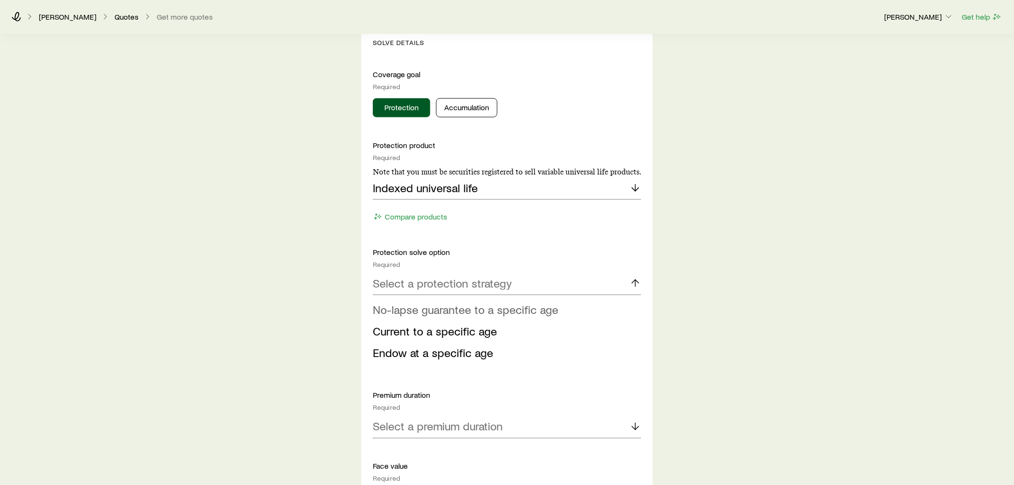
click at [428, 308] on span "No-lapse guarantee to a specific age" at bounding box center [465, 309] width 185 height 14
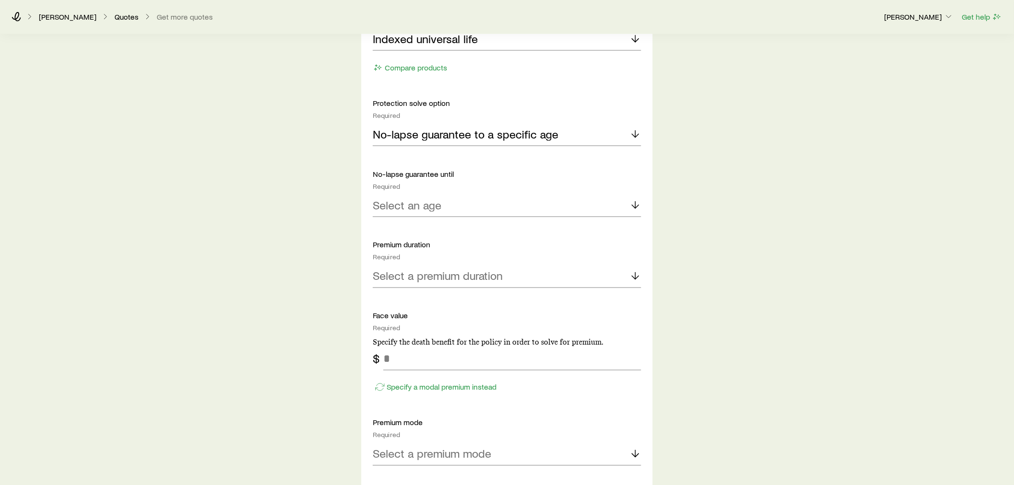
scroll to position [533, 0]
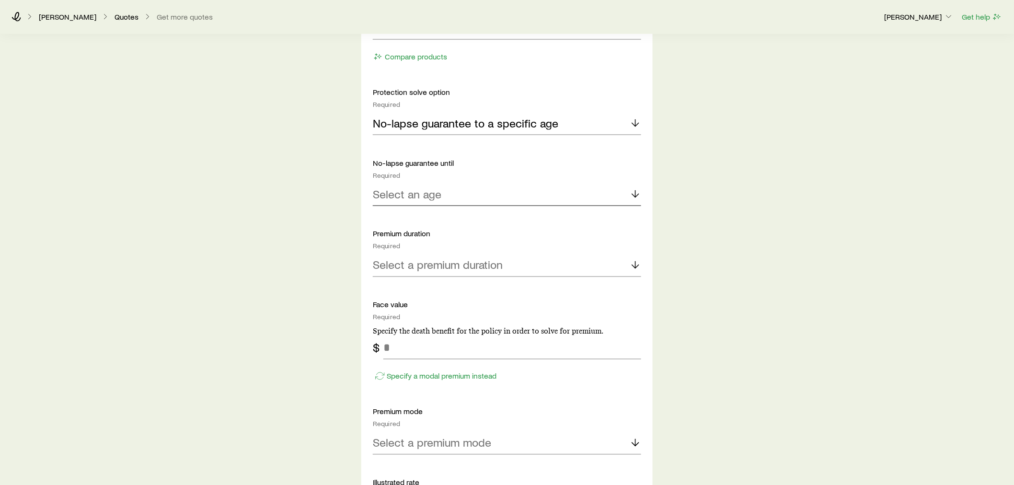
click at [419, 185] on div "Select an age" at bounding box center [507, 194] width 268 height 23
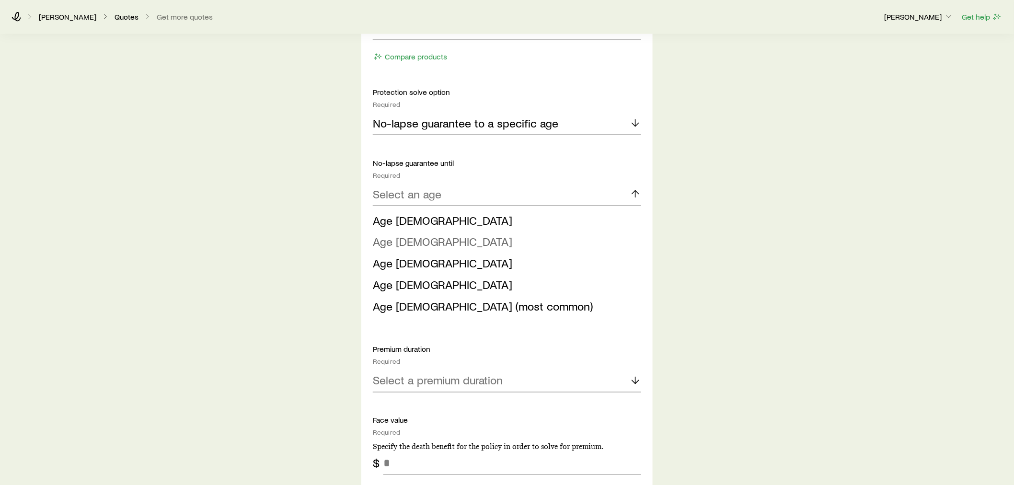
click at [404, 243] on span "Age 90" at bounding box center [442, 242] width 139 height 14
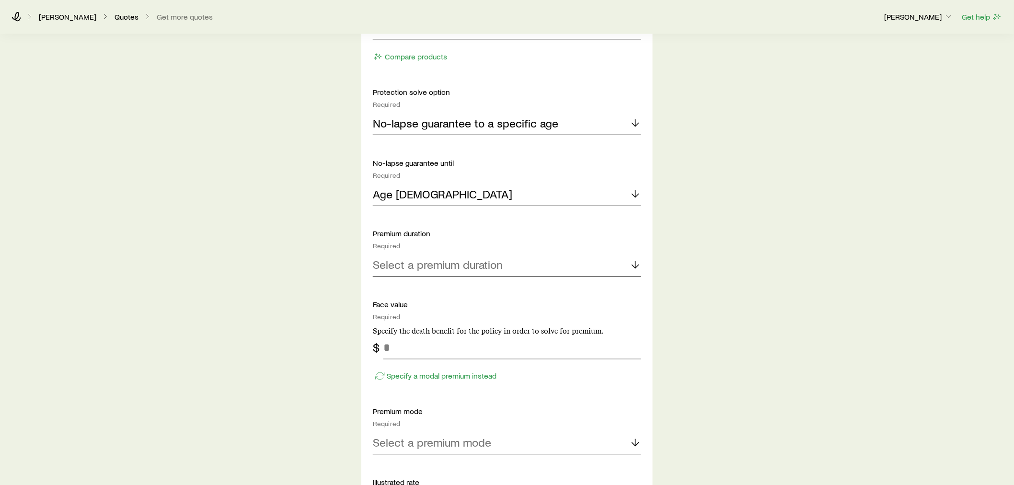
click at [432, 260] on p "Select a premium duration" at bounding box center [438, 264] width 130 height 13
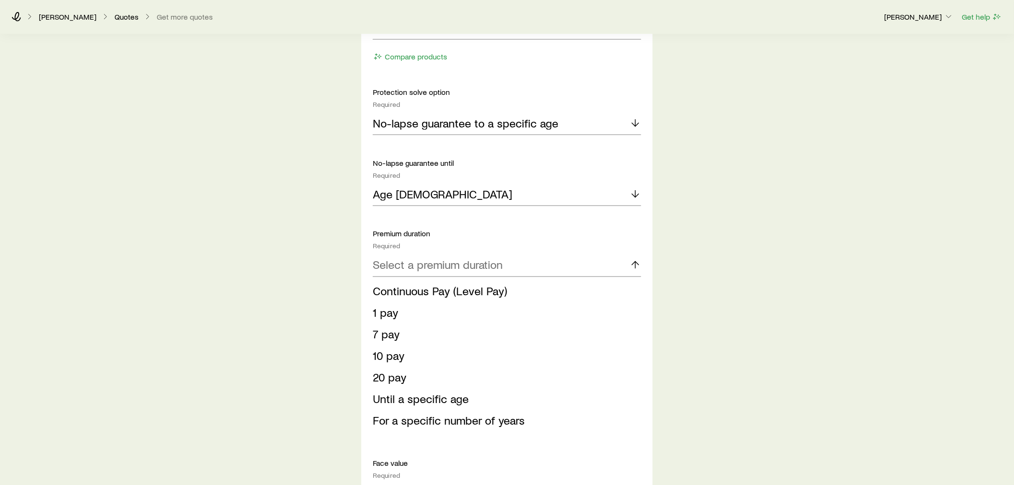
drag, startPoint x: 429, startPoint y: 287, endPoint x: 477, endPoint y: 306, distance: 52.1
click at [429, 287] on span "Continuous Pay (Level Pay)" at bounding box center [440, 291] width 134 height 14
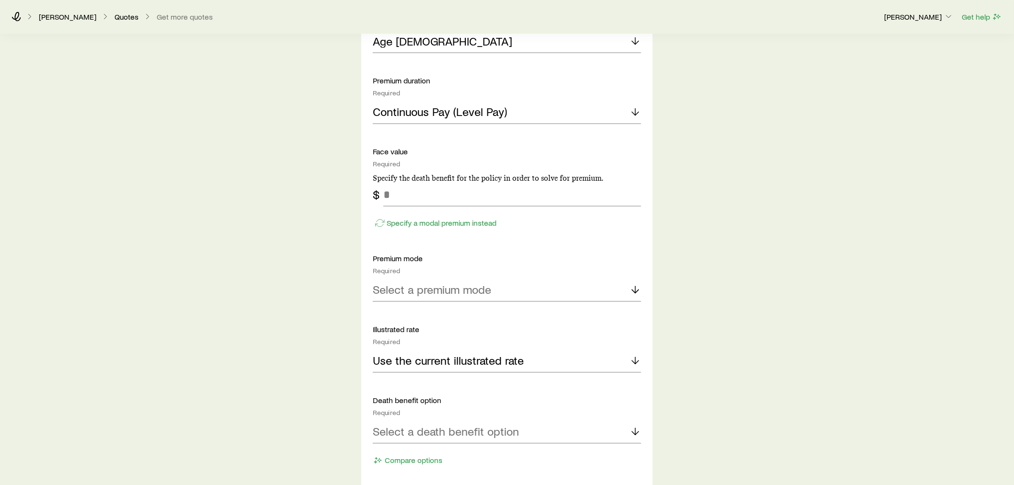
scroll to position [692, 0]
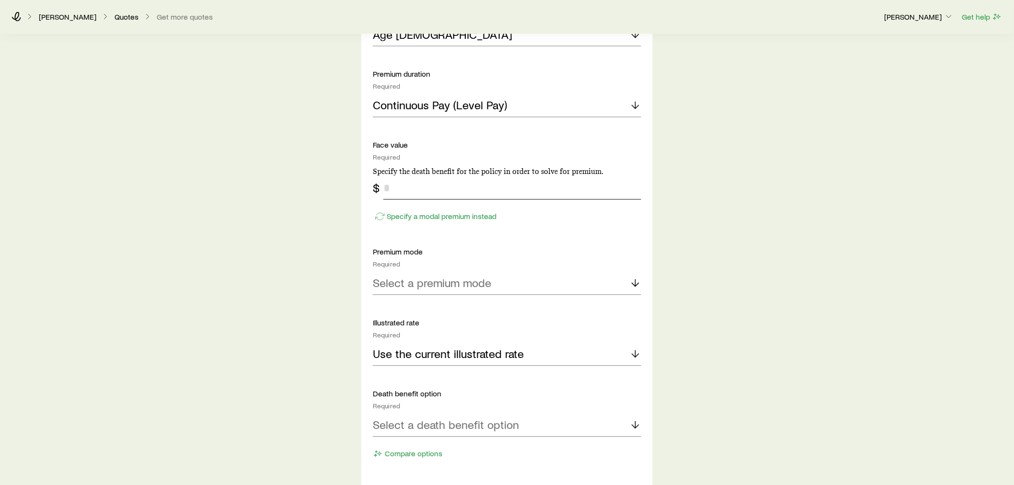
click at [416, 183] on input "tel" at bounding box center [512, 188] width 258 height 23
type input "*******"
click at [426, 289] on p "Select a premium mode" at bounding box center [432, 283] width 118 height 13
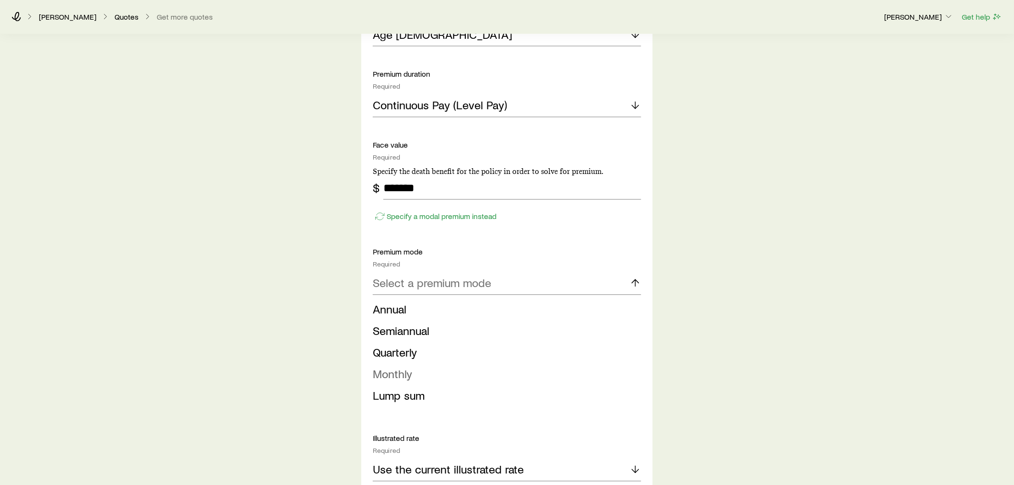
click at [397, 374] on span "Monthly" at bounding box center [392, 374] width 39 height 14
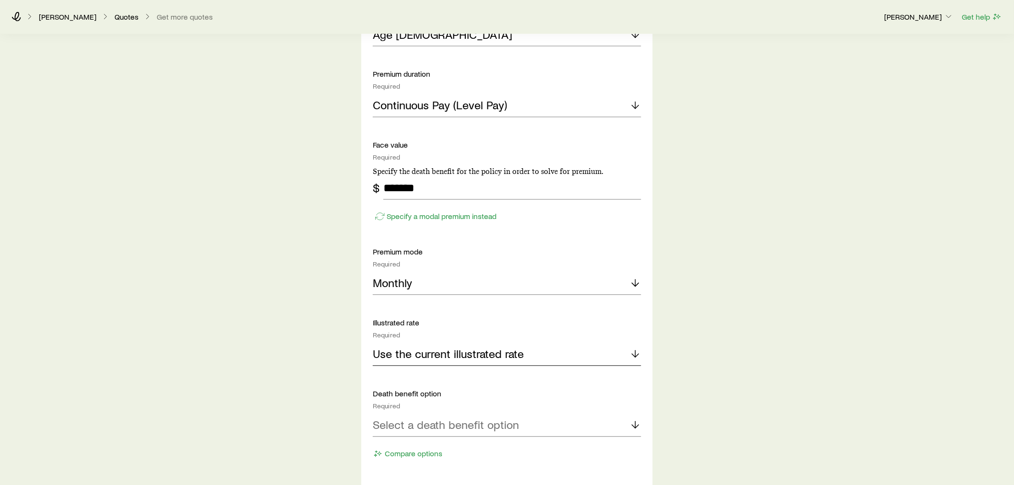
click at [423, 360] on p "Use the current illustrated rate" at bounding box center [448, 354] width 151 height 13
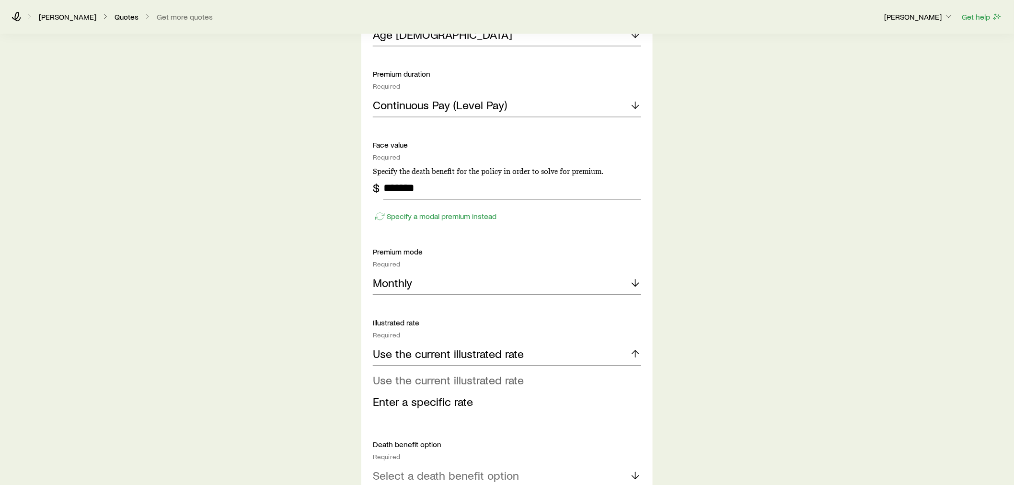
click at [436, 387] on span "Use the current illustrated rate" at bounding box center [448, 380] width 151 height 14
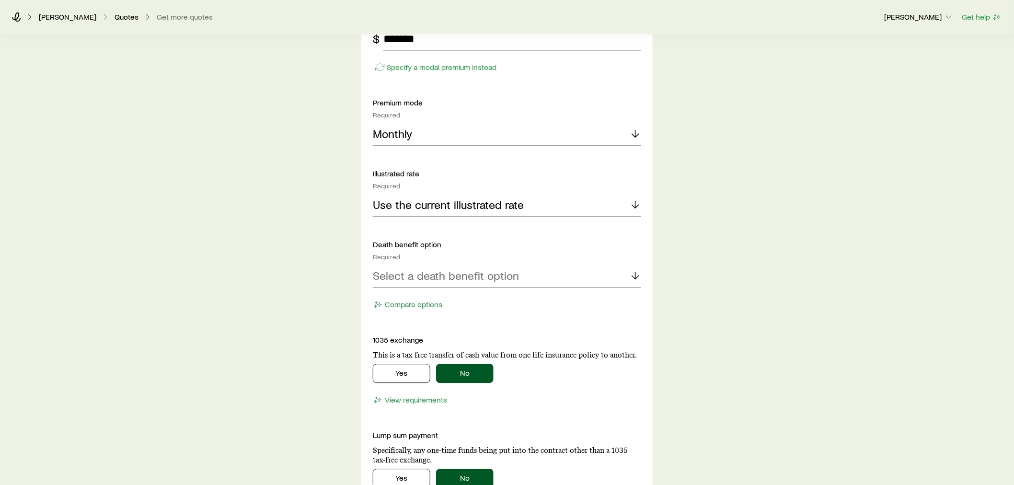
scroll to position [842, 0]
click at [473, 270] on p "Select a death benefit option" at bounding box center [446, 274] width 146 height 13
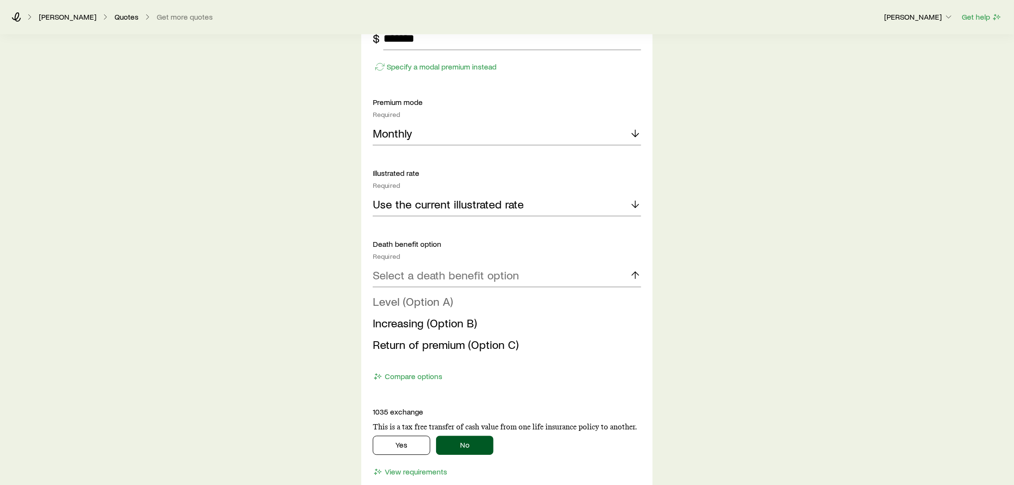
click at [465, 298] on li "Level (Option A)" at bounding box center [504, 302] width 263 height 22
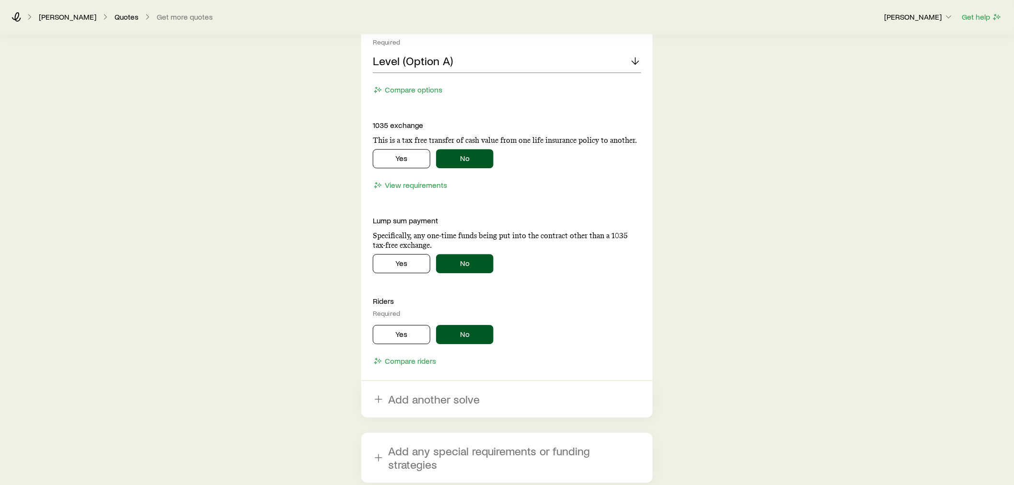
scroll to position [1145, 0]
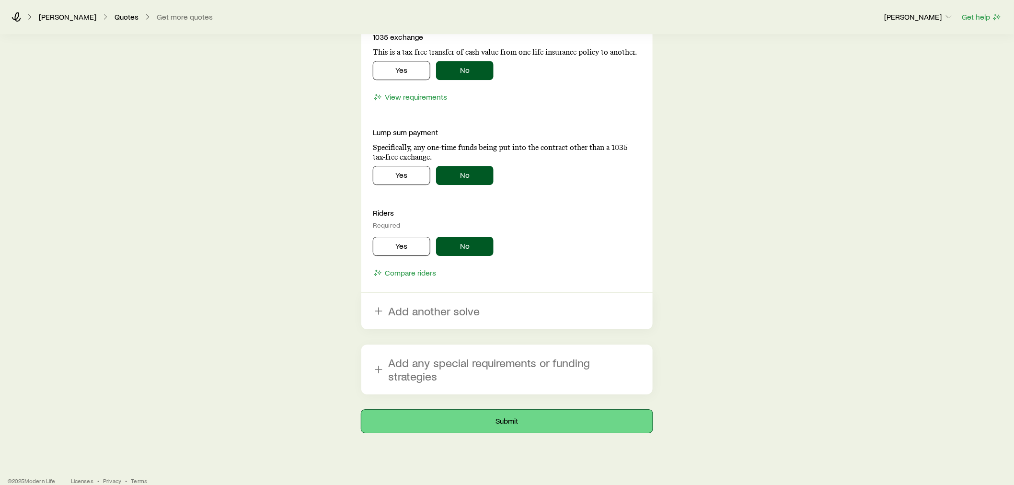
click at [512, 410] on button "Submit" at bounding box center [506, 421] width 291 height 23
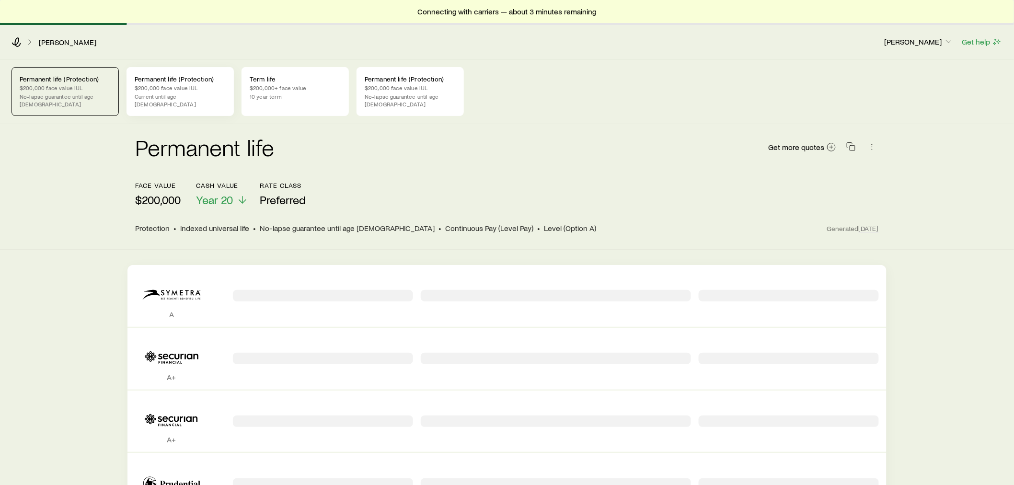
click at [188, 99] on p "Current until age 90" at bounding box center [180, 100] width 91 height 15
